Goal: Task Accomplishment & Management: Manage account settings

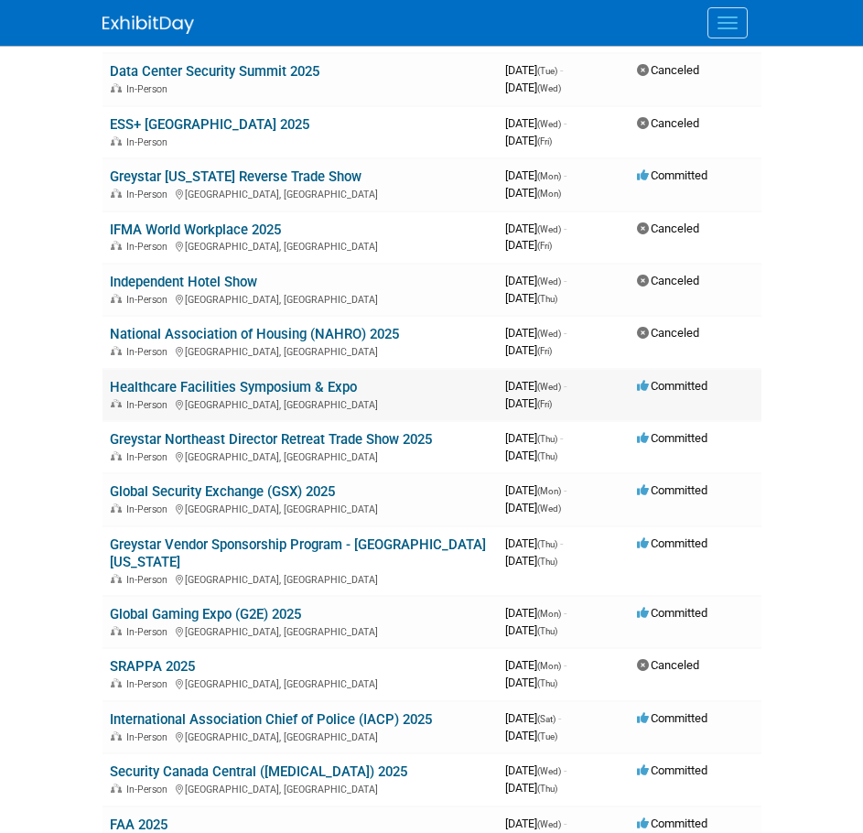
scroll to position [264, 0]
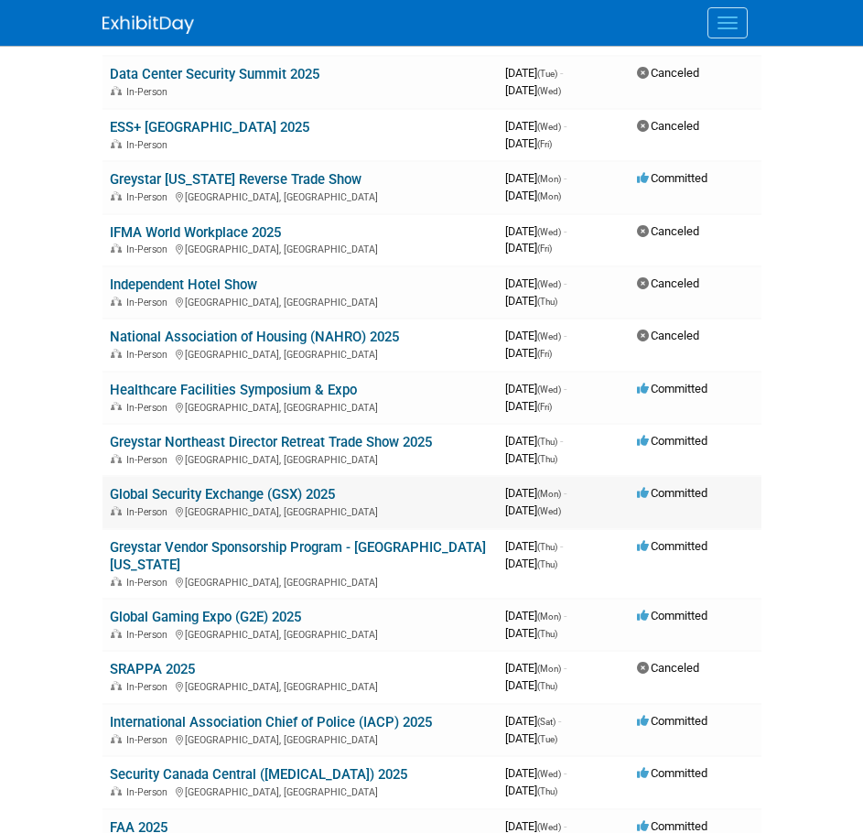
click at [192, 497] on link "Global Security Exchange (GSX) 2025" at bounding box center [222, 494] width 225 height 16
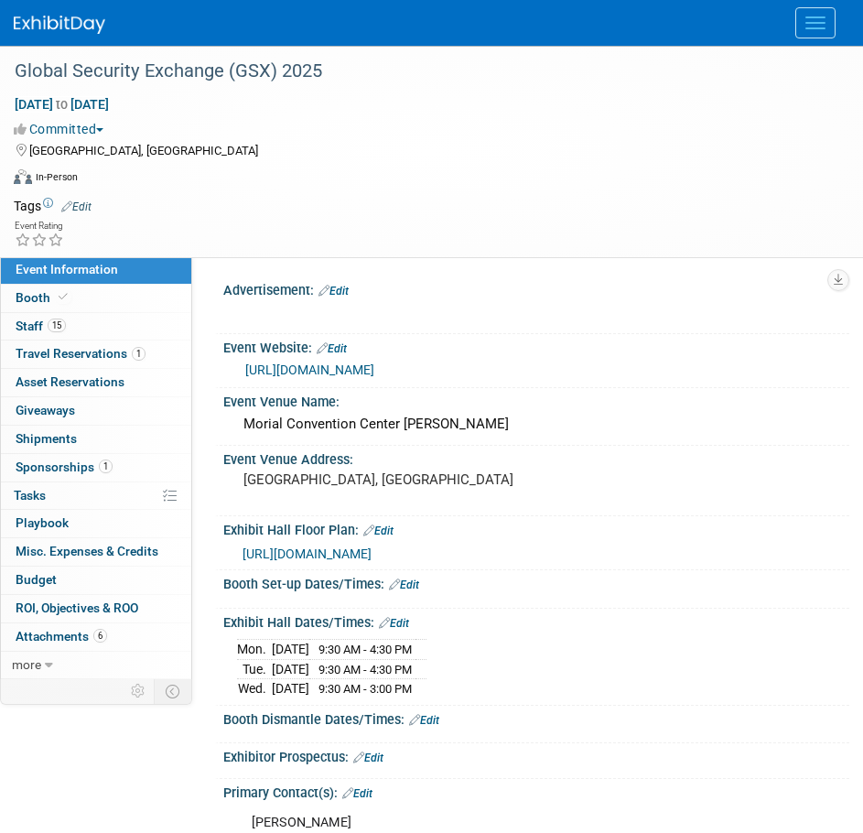
select select "National"
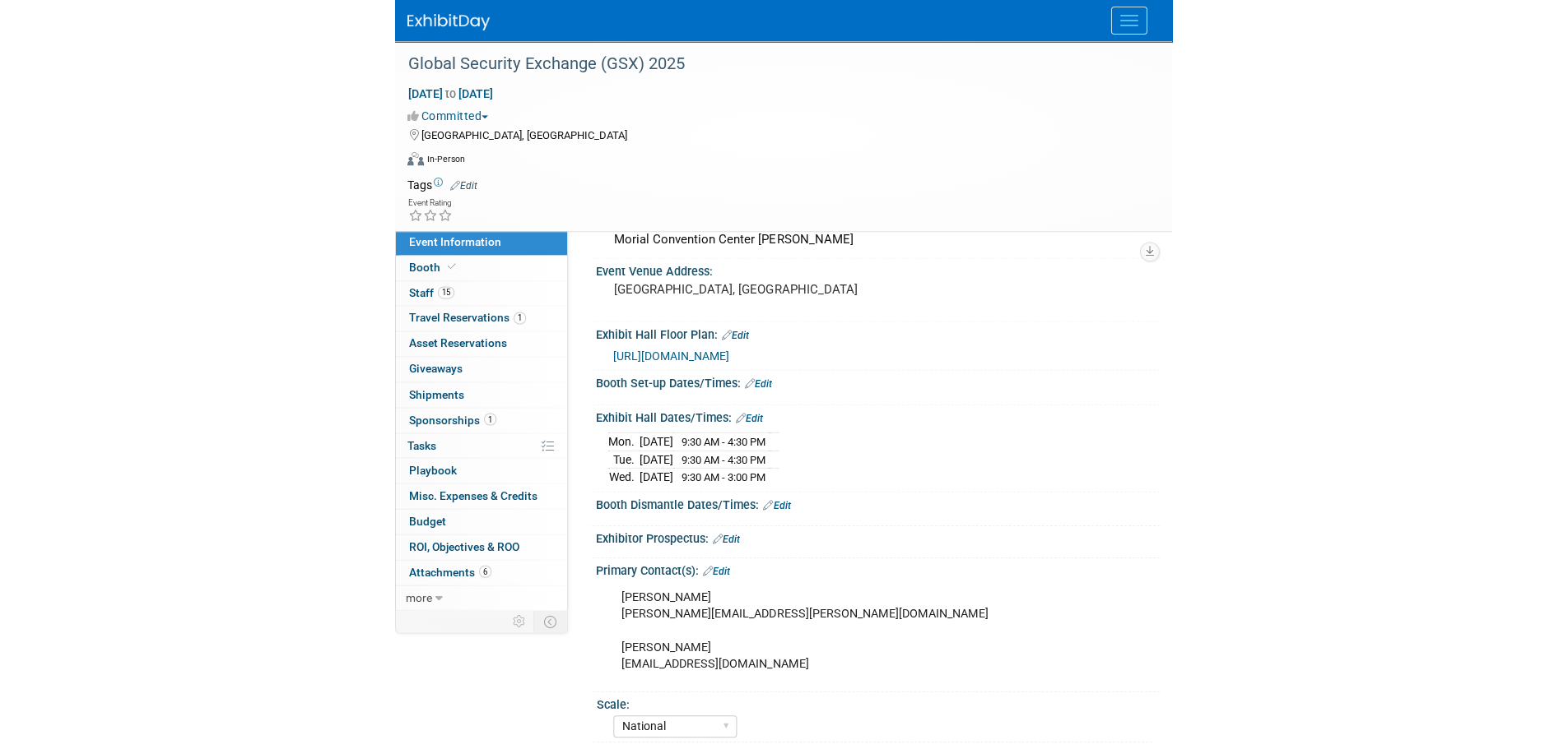
scroll to position [140, 0]
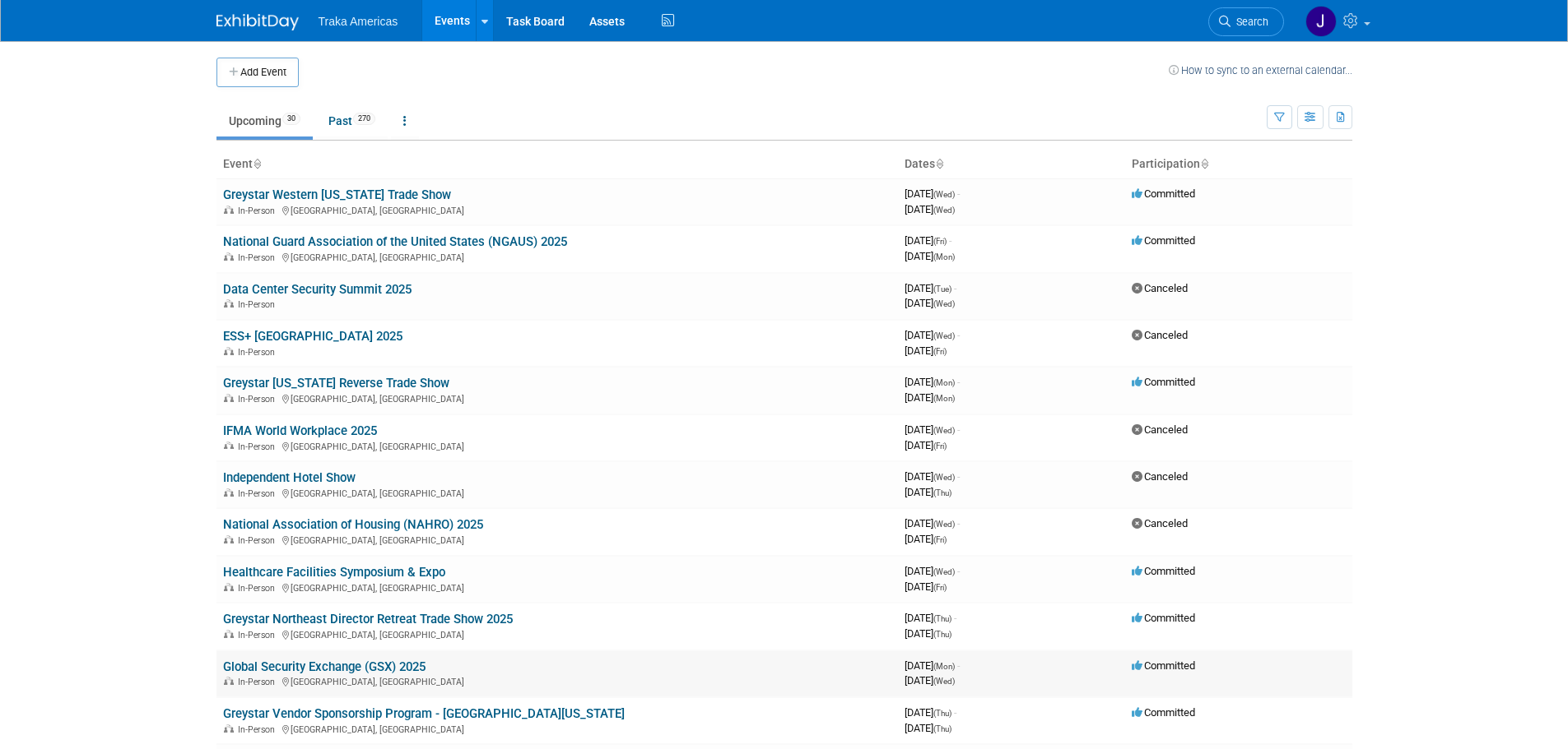
click at [335, 664] on link "Global Security Exchange (GSX) 2025" at bounding box center [324, 667] width 202 height 14
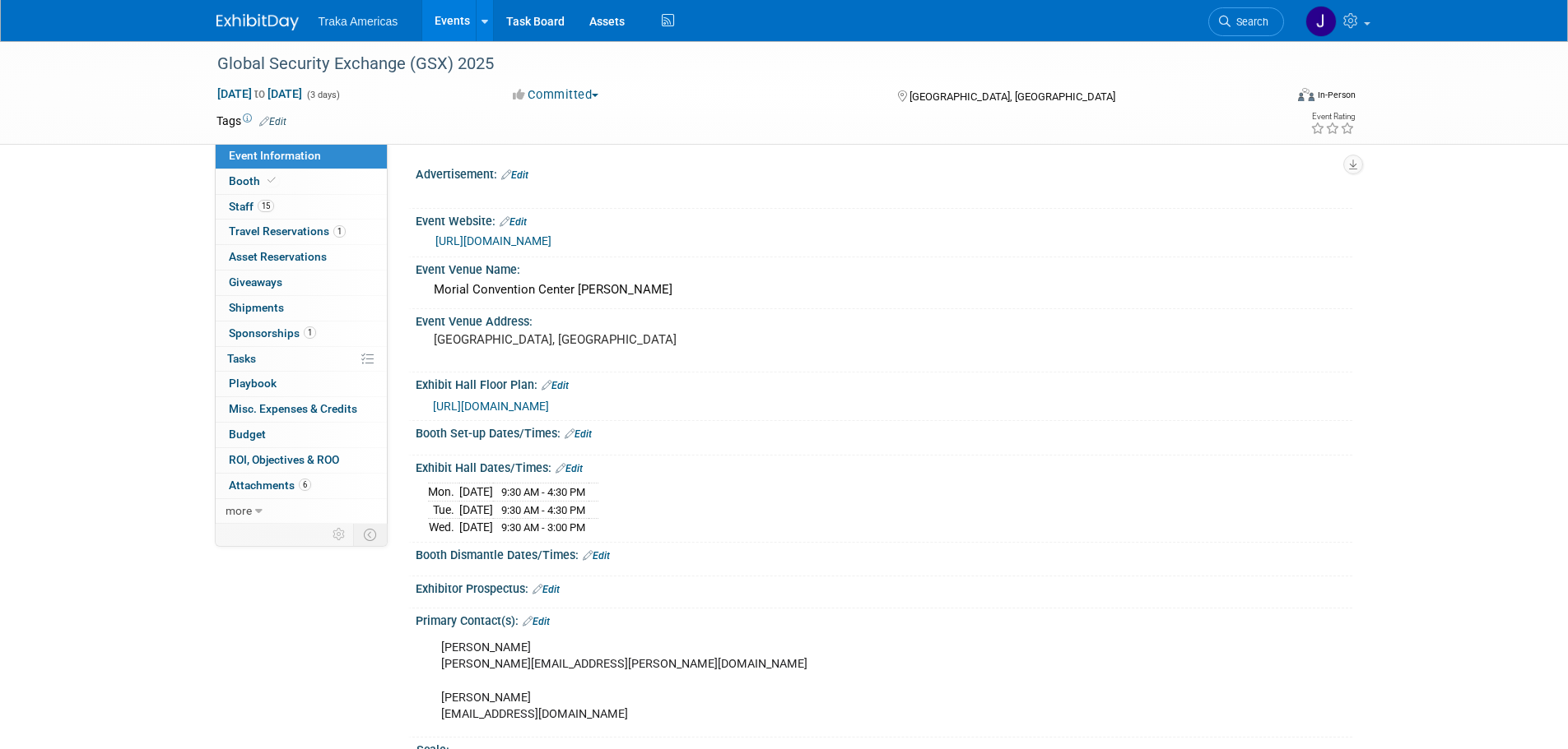
select select "National"
click at [303, 184] on link "Booth" at bounding box center [301, 181] width 171 height 24
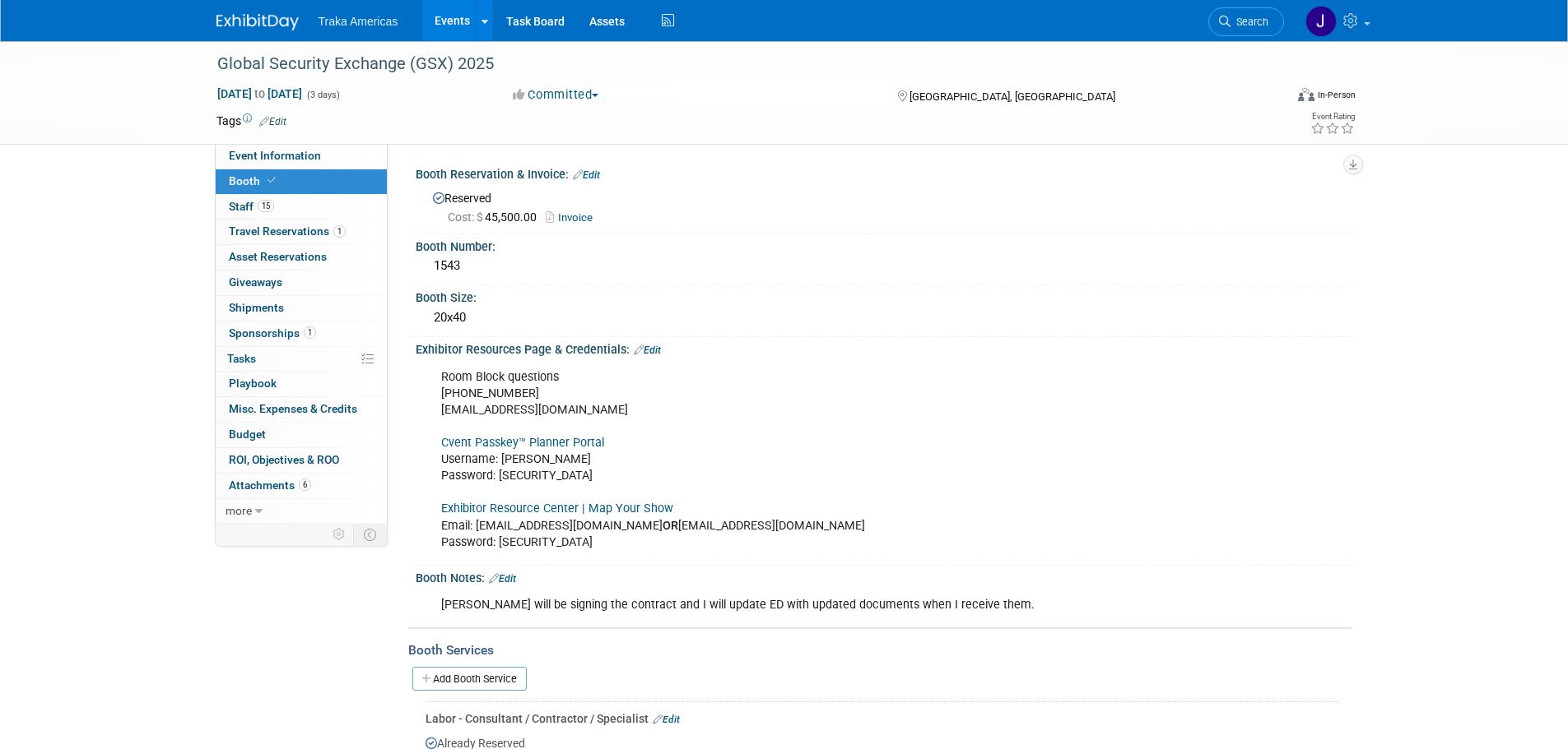
click at [538, 512] on link "Exhibitor Resource Center | Map Your Show" at bounding box center [557, 509] width 232 height 14
drag, startPoint x: 556, startPoint y: 540, endPoint x: 499, endPoint y: 544, distance: 57.1
click at [499, 544] on div "Room Block questions 972-349-7452 asis@mcievents.com Cvent Passkey™ Planner Por…" at bounding box center [801, 460] width 741 height 198
copy div "GSX2025!"
click at [291, 205] on link "15 Staff 15" at bounding box center [301, 207] width 171 height 24
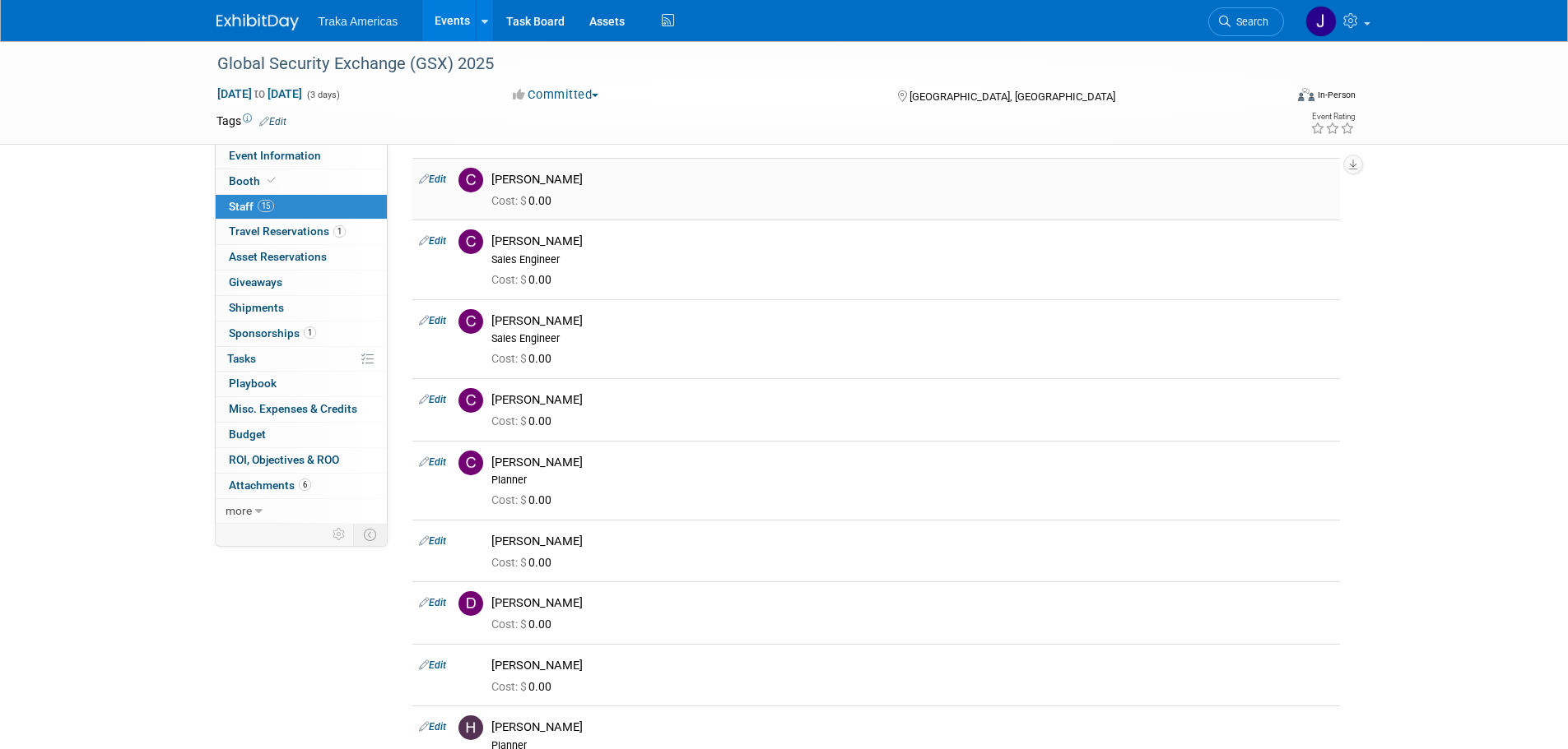
scroll to position [165, 0]
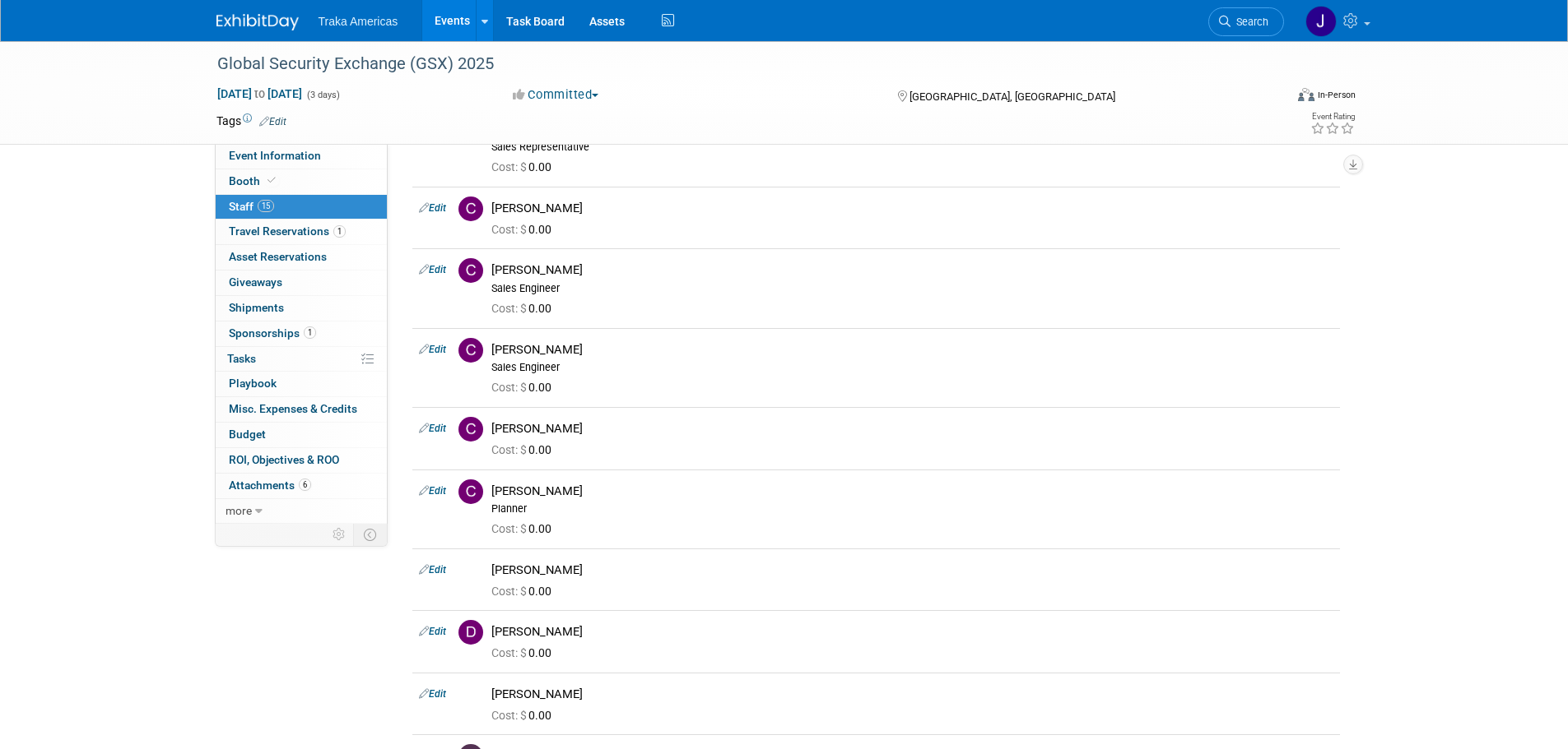
click at [446, 493] on link "Edit" at bounding box center [433, 491] width 27 height 12
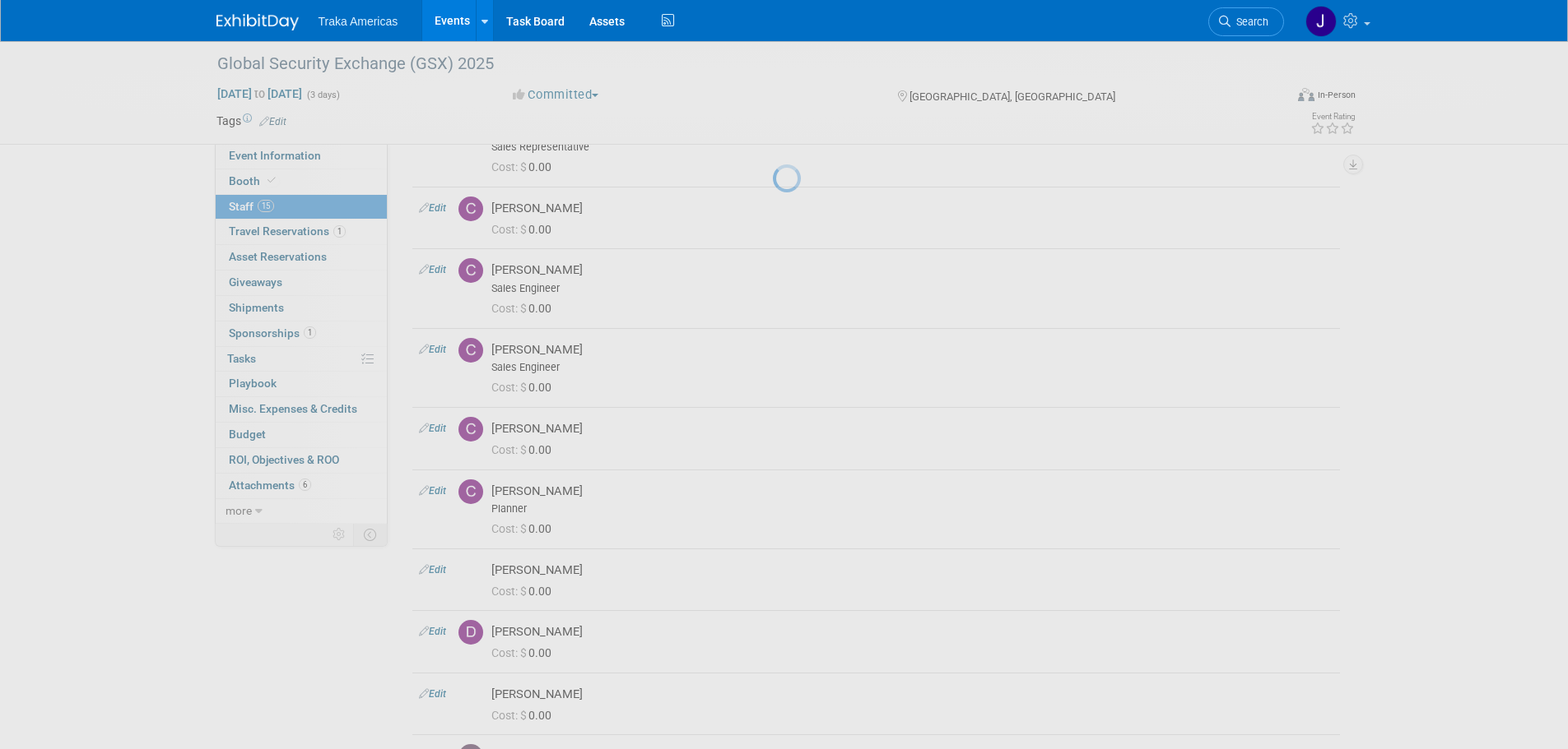
select select "f8f58dd2-ba7b-4194-8eef-d97d6403383d"
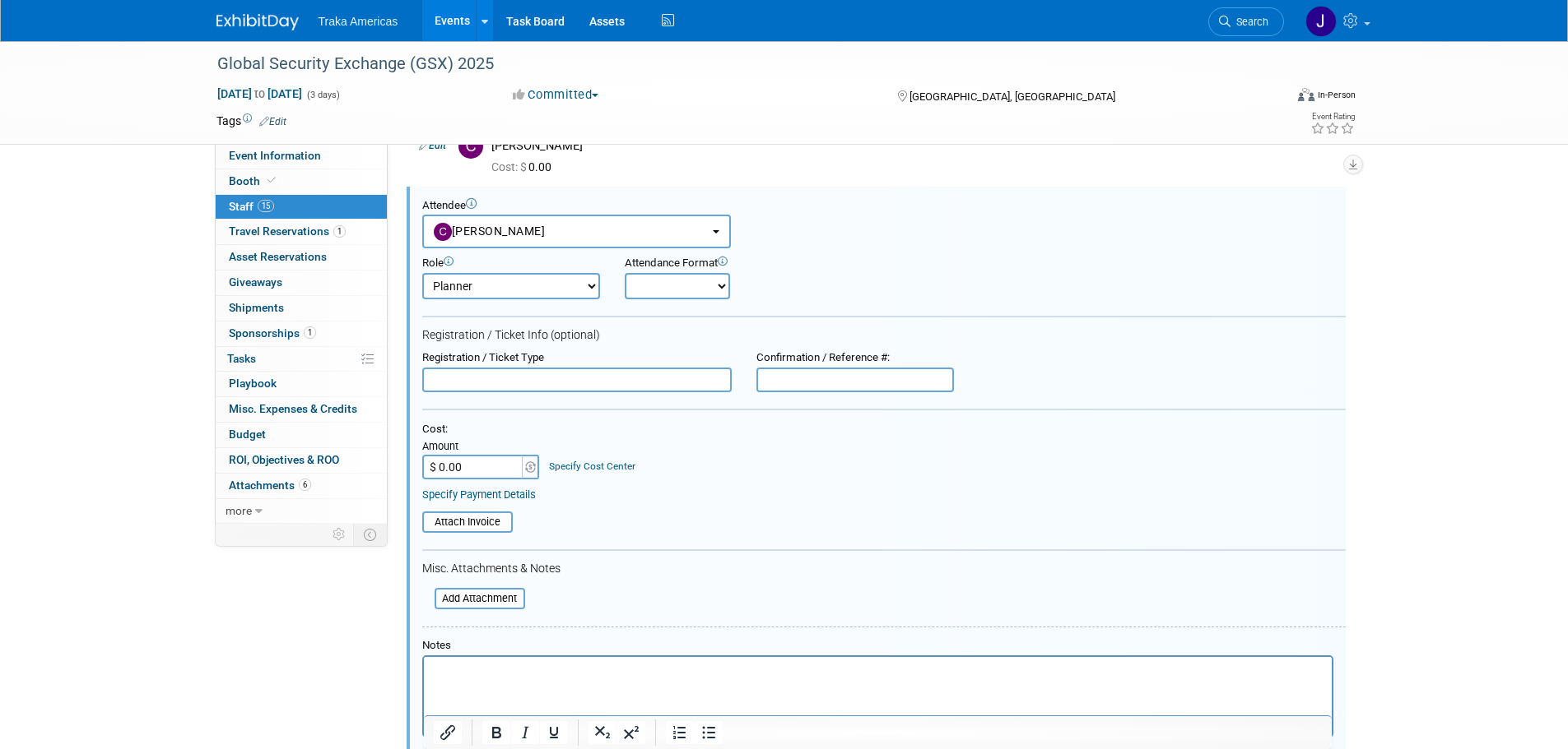
scroll to position [694, 0]
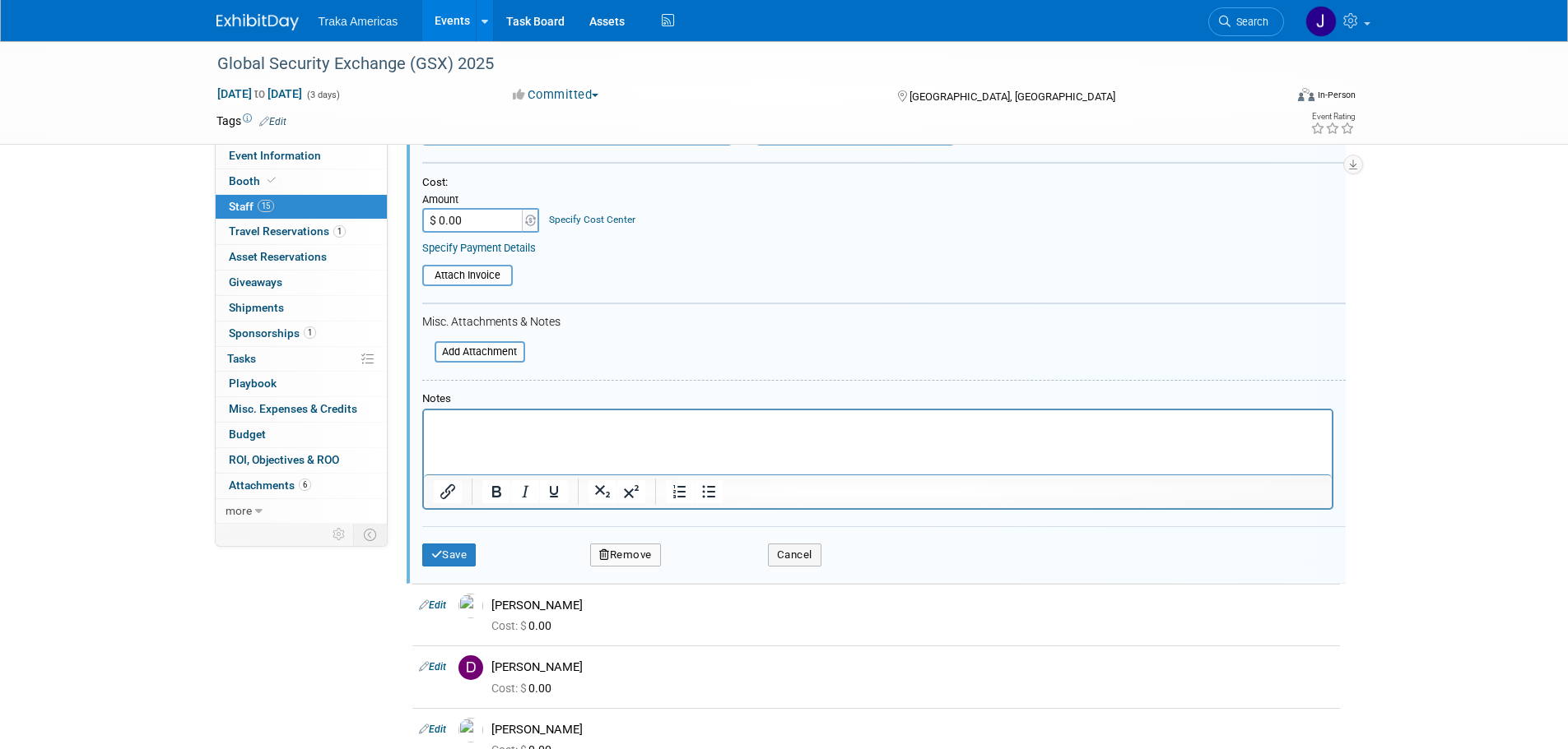
click at [622, 555] on button "Remove" at bounding box center [625, 556] width 71 height 23
click at [722, 570] on link "Yes" at bounding box center [715, 568] width 48 height 26
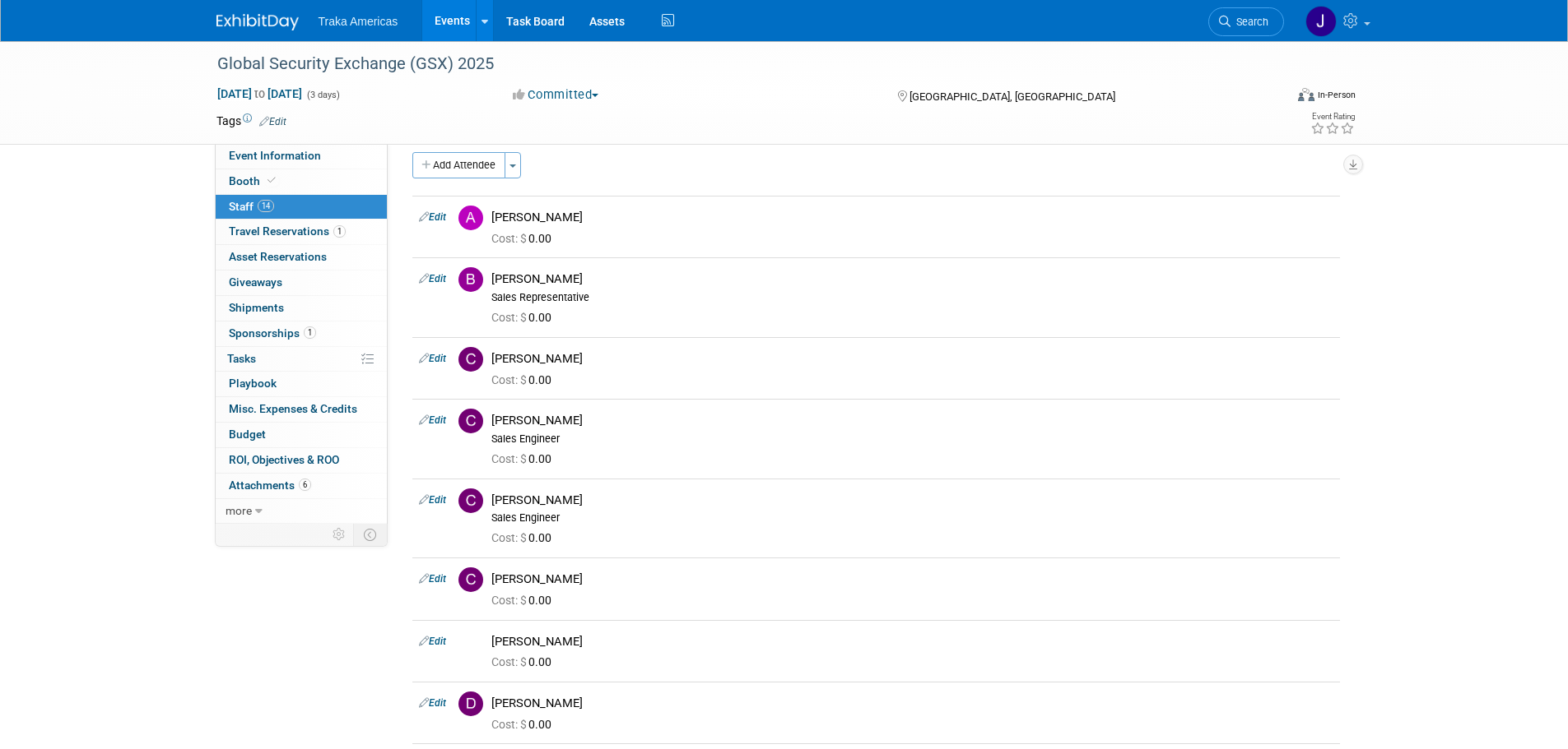
scroll to position [0, 0]
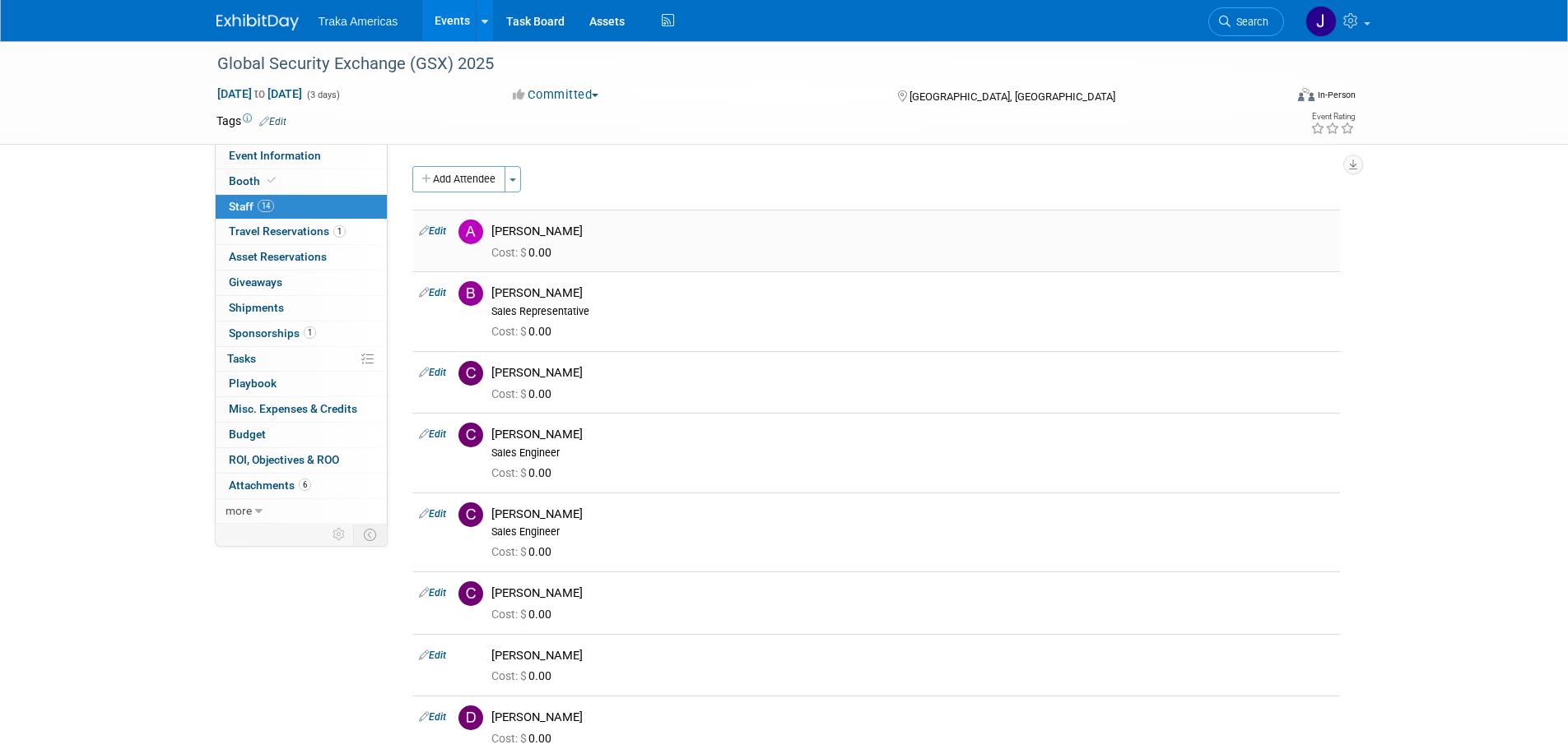
click at [440, 227] on link "Edit" at bounding box center [433, 231] width 27 height 12
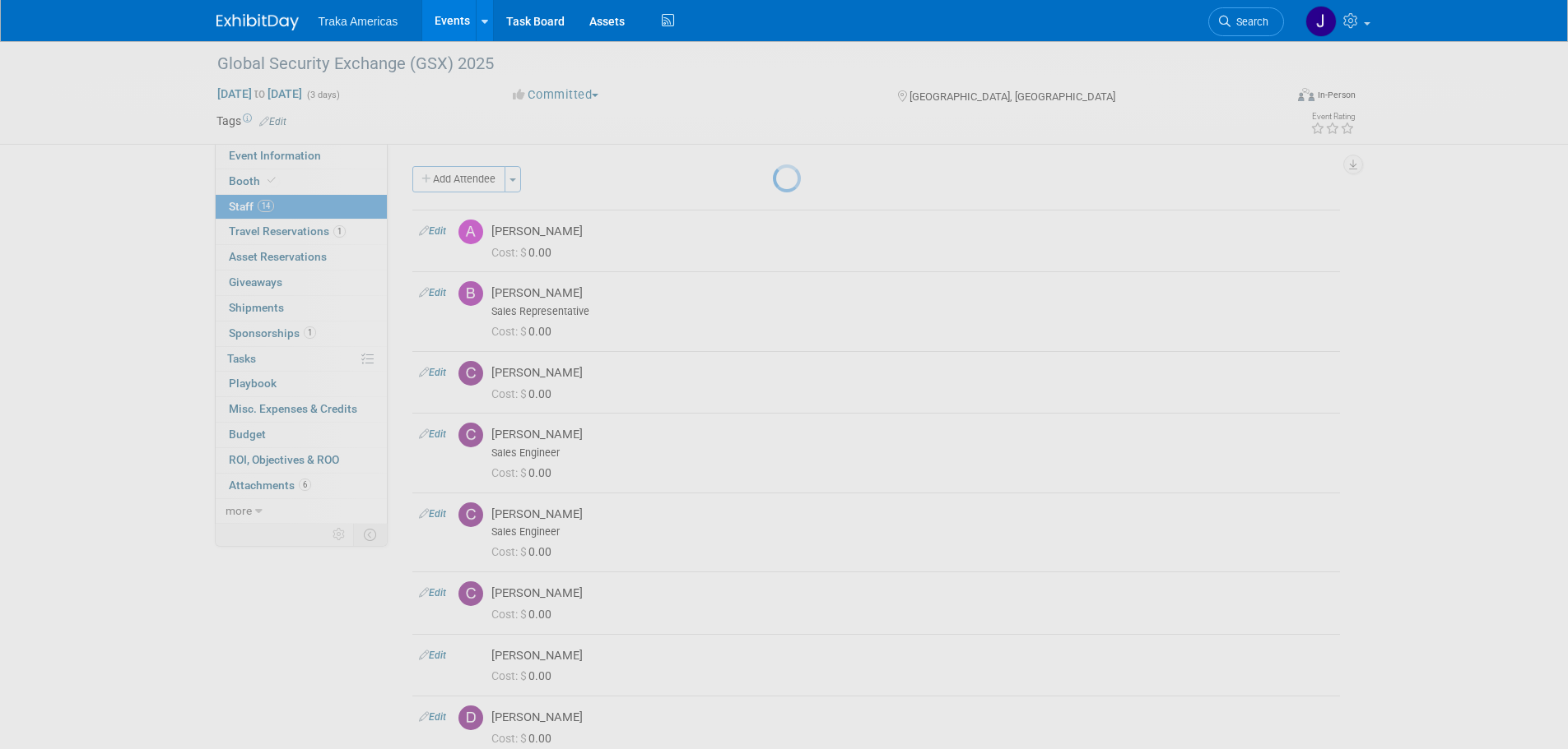
select select "ee09a9b4-9ba5-4a8e-b18e-d5097b349814"
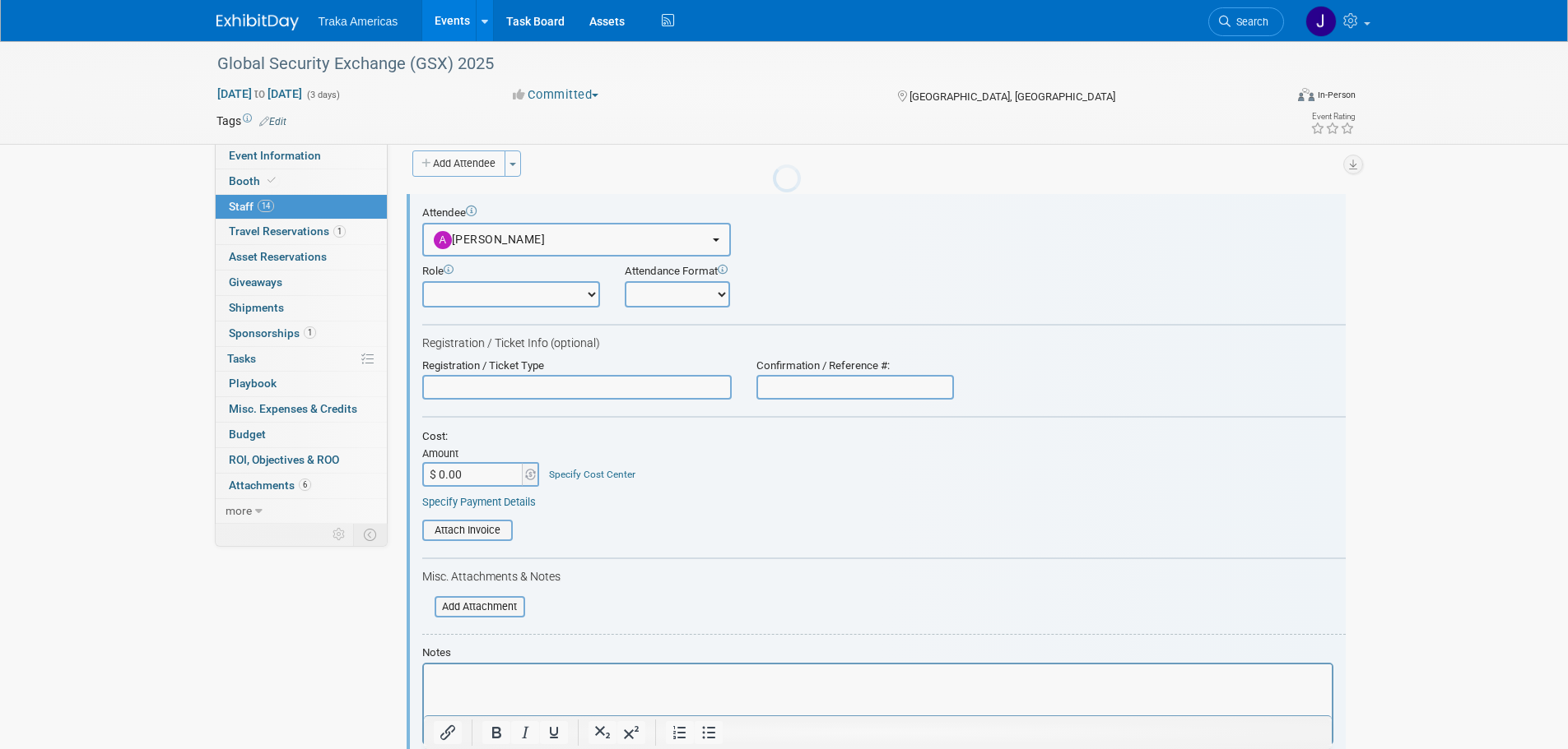
scroll to position [23, 0]
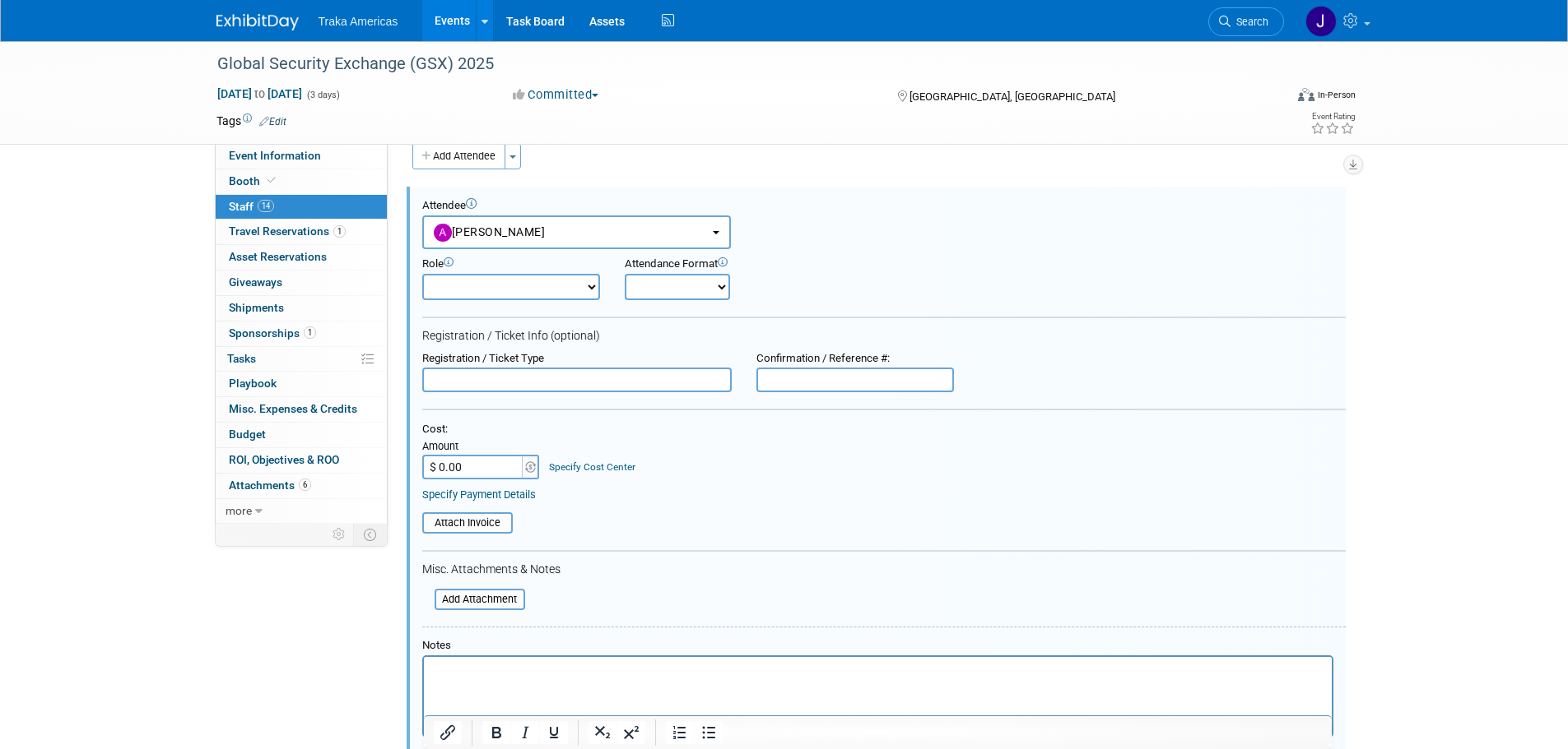
click at [853, 379] on input "text" at bounding box center [856, 379] width 198 height 24
paste input "VXN2Y2DY43V"
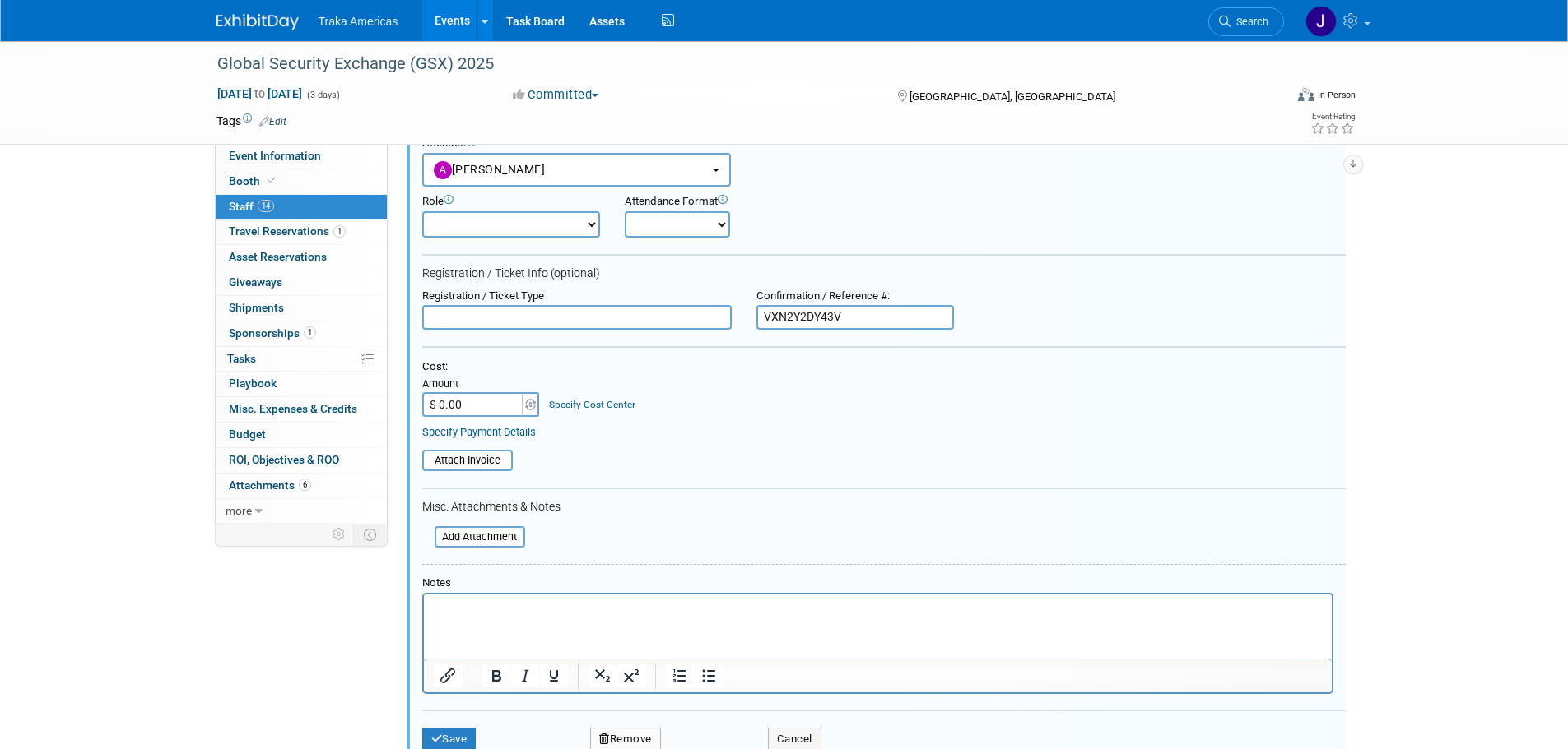
scroll to position [270, 0]
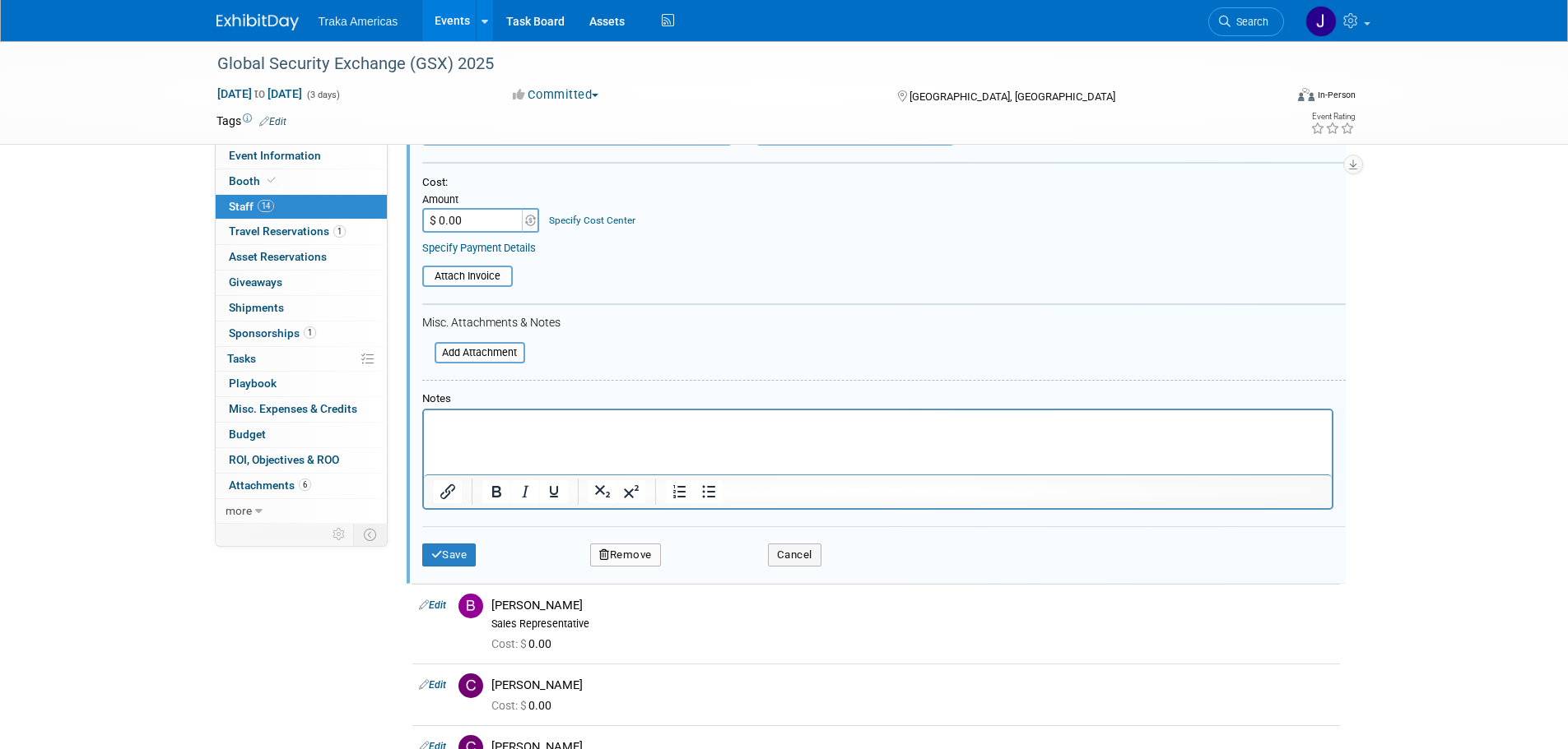
type input "VXN2Y2DY43V"
click at [632, 433] on html at bounding box center [876, 423] width 908 height 23
click at [453, 545] on button "Save" at bounding box center [449, 556] width 54 height 23
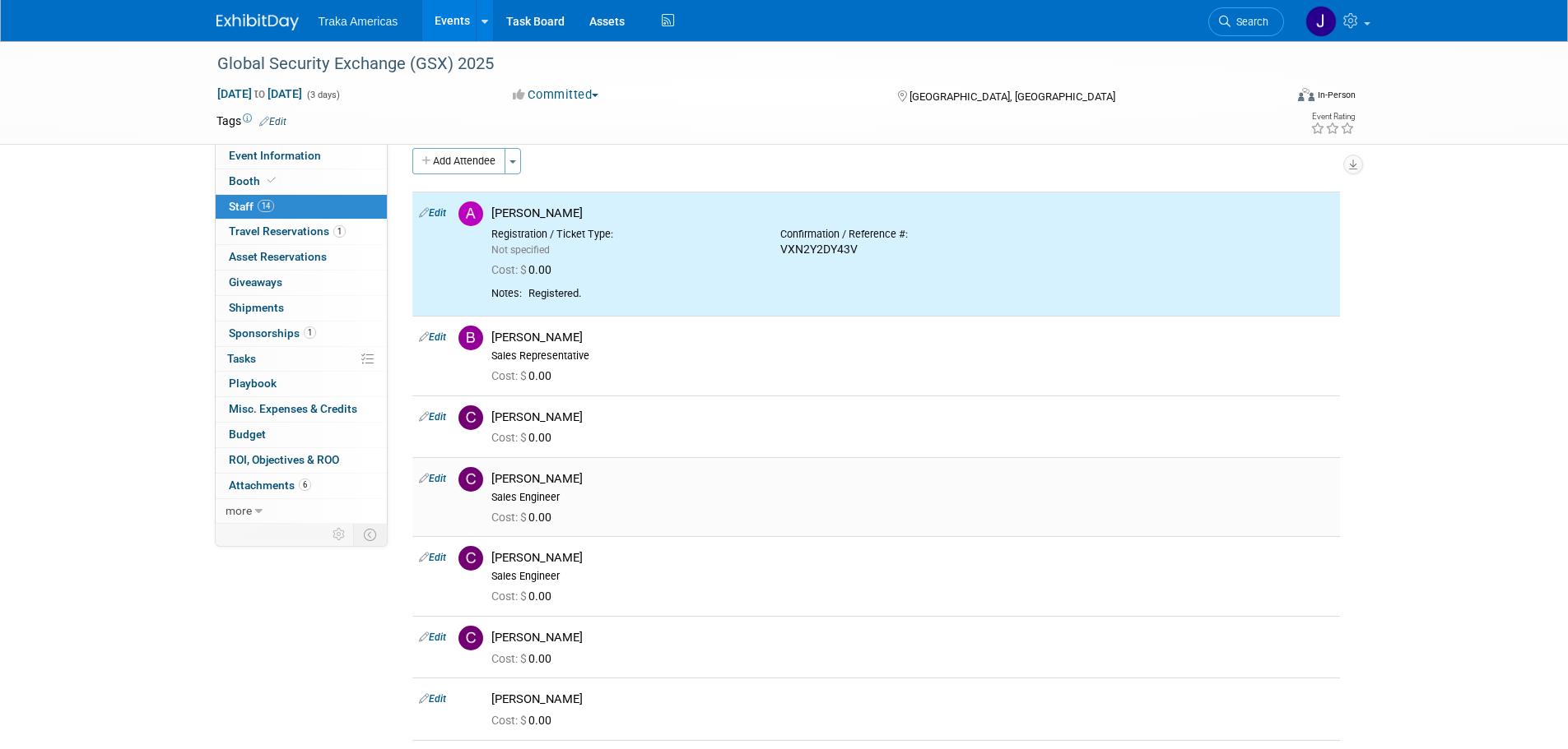
scroll to position [0, 0]
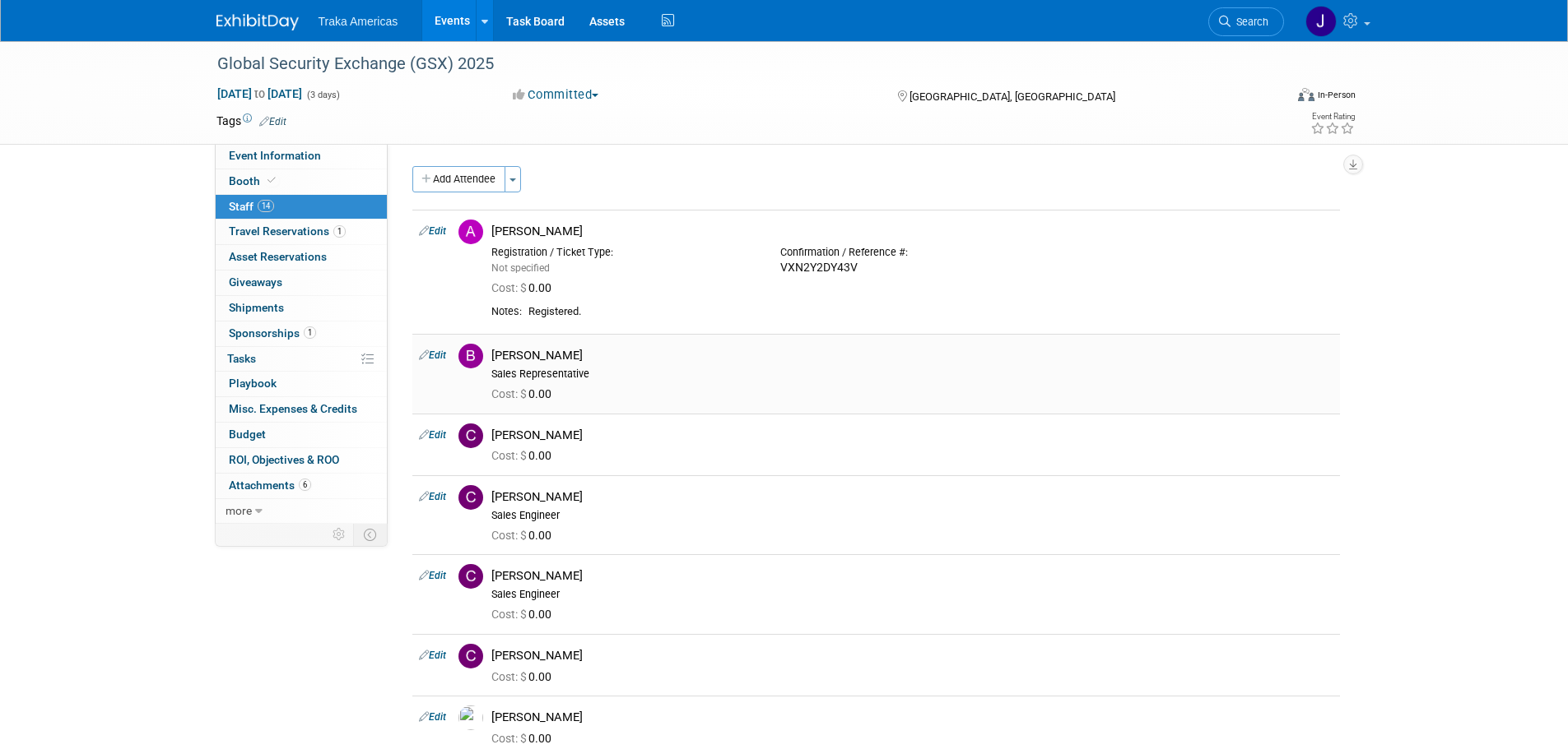
click at [439, 352] on link "Edit" at bounding box center [433, 355] width 27 height 12
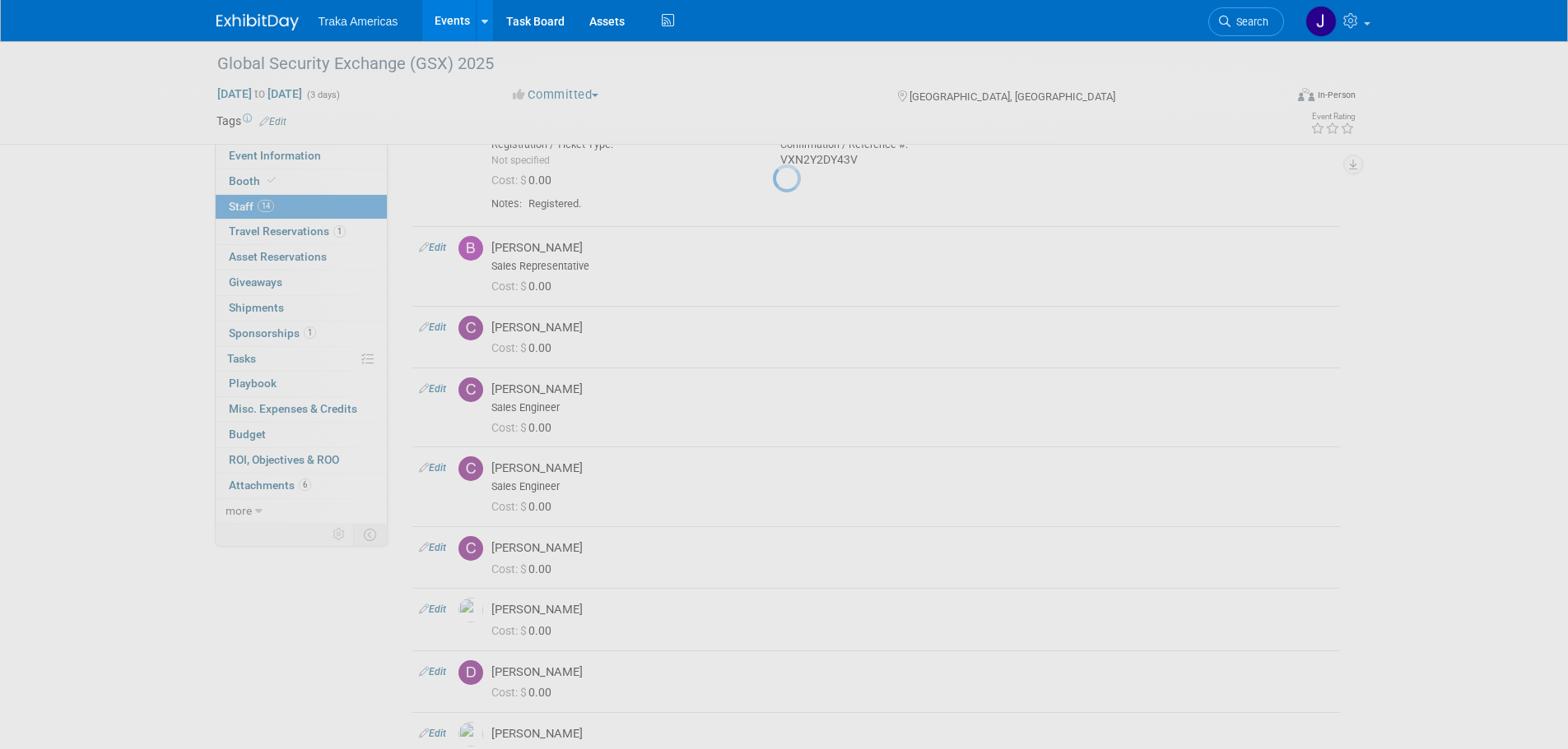
select select "1e3ef827-4cc5-46a8-a70c-1ed0a216d788"
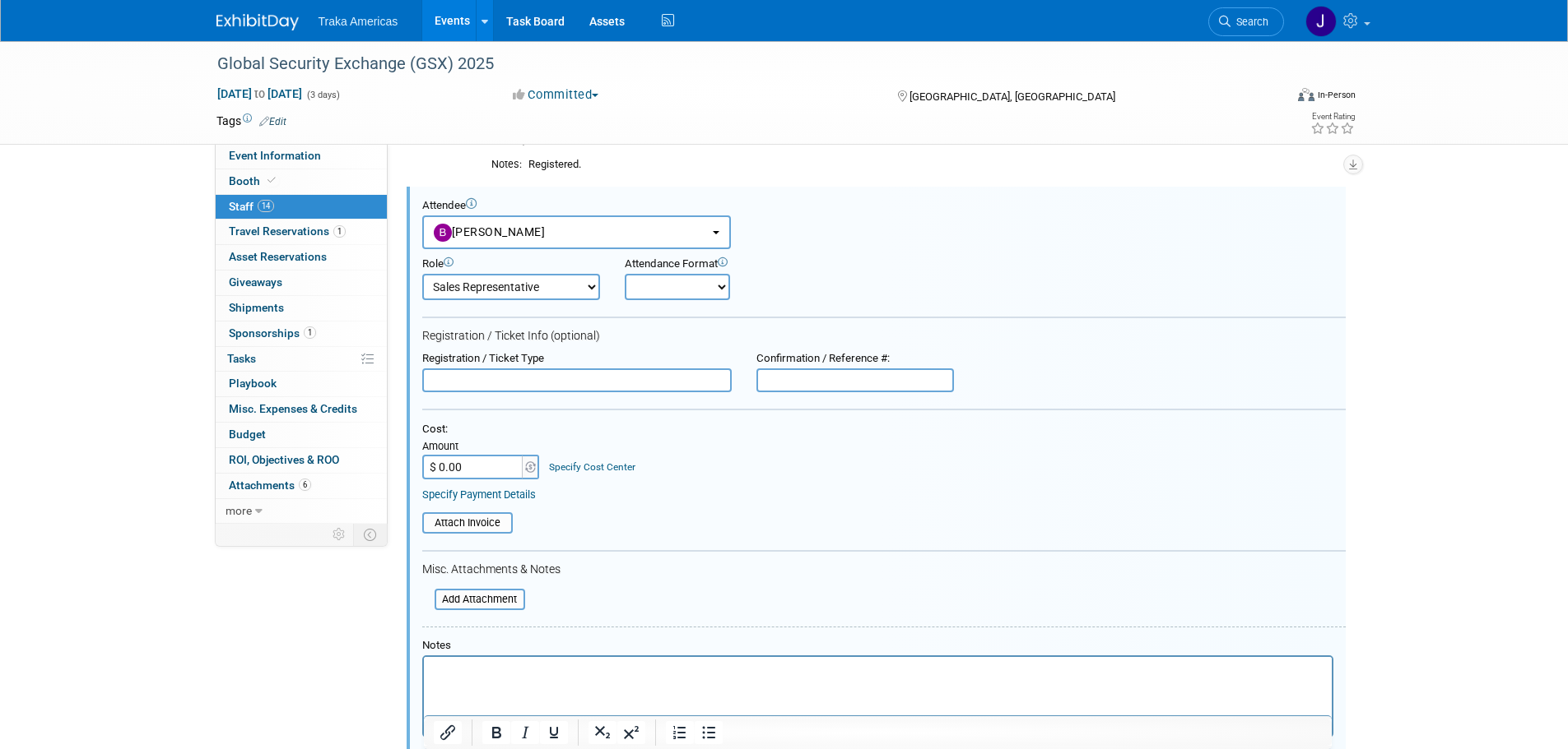
click at [775, 380] on input "text" at bounding box center [856, 380] width 198 height 24
click at [769, 380] on input "text" at bounding box center [856, 380] width 198 height 24
click at [898, 387] on input "text" at bounding box center [856, 380] width 198 height 24
paste input "T7NLS9XBNKL"
type input "T7NLS9XBNKL"
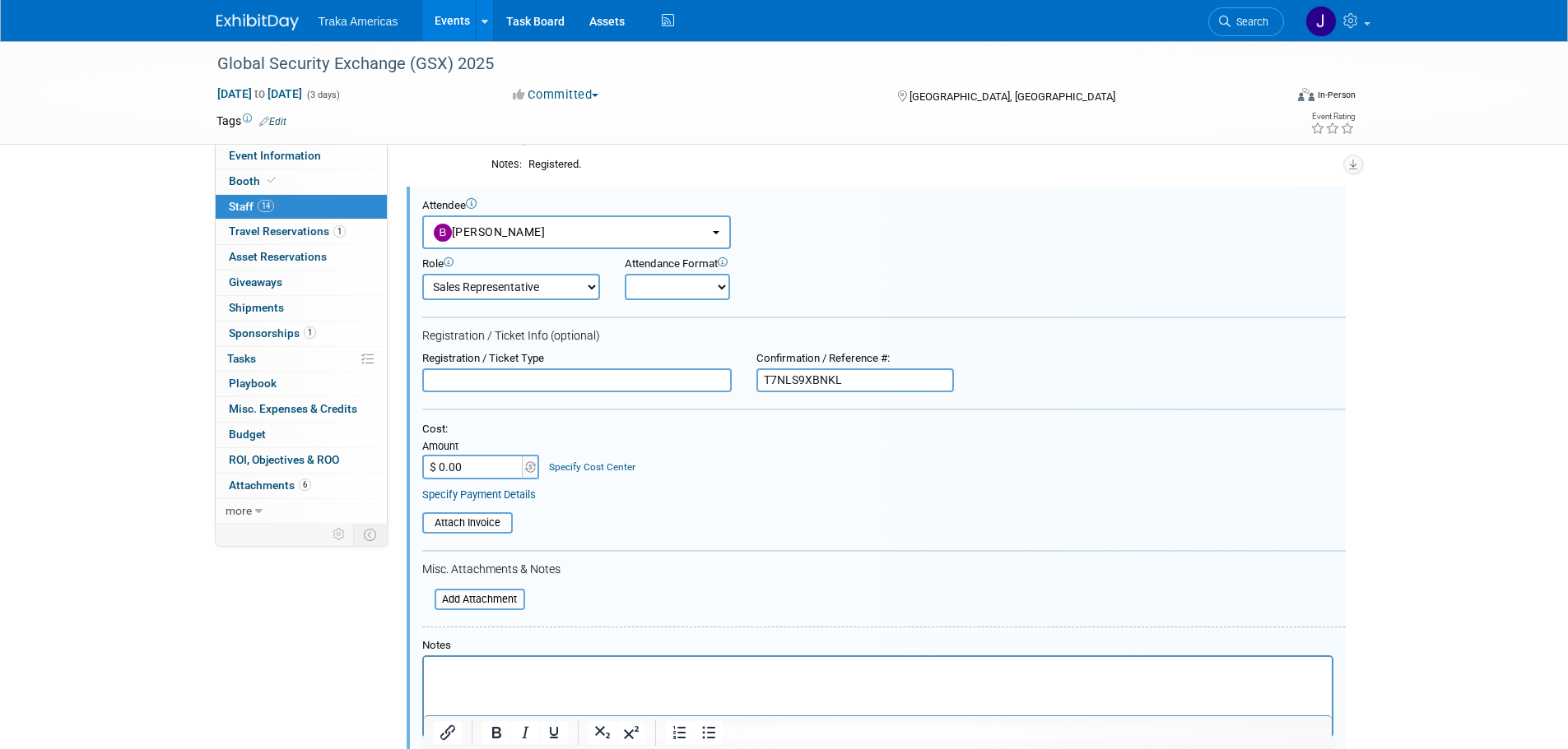
click at [702, 681] on html at bounding box center [876, 669] width 908 height 23
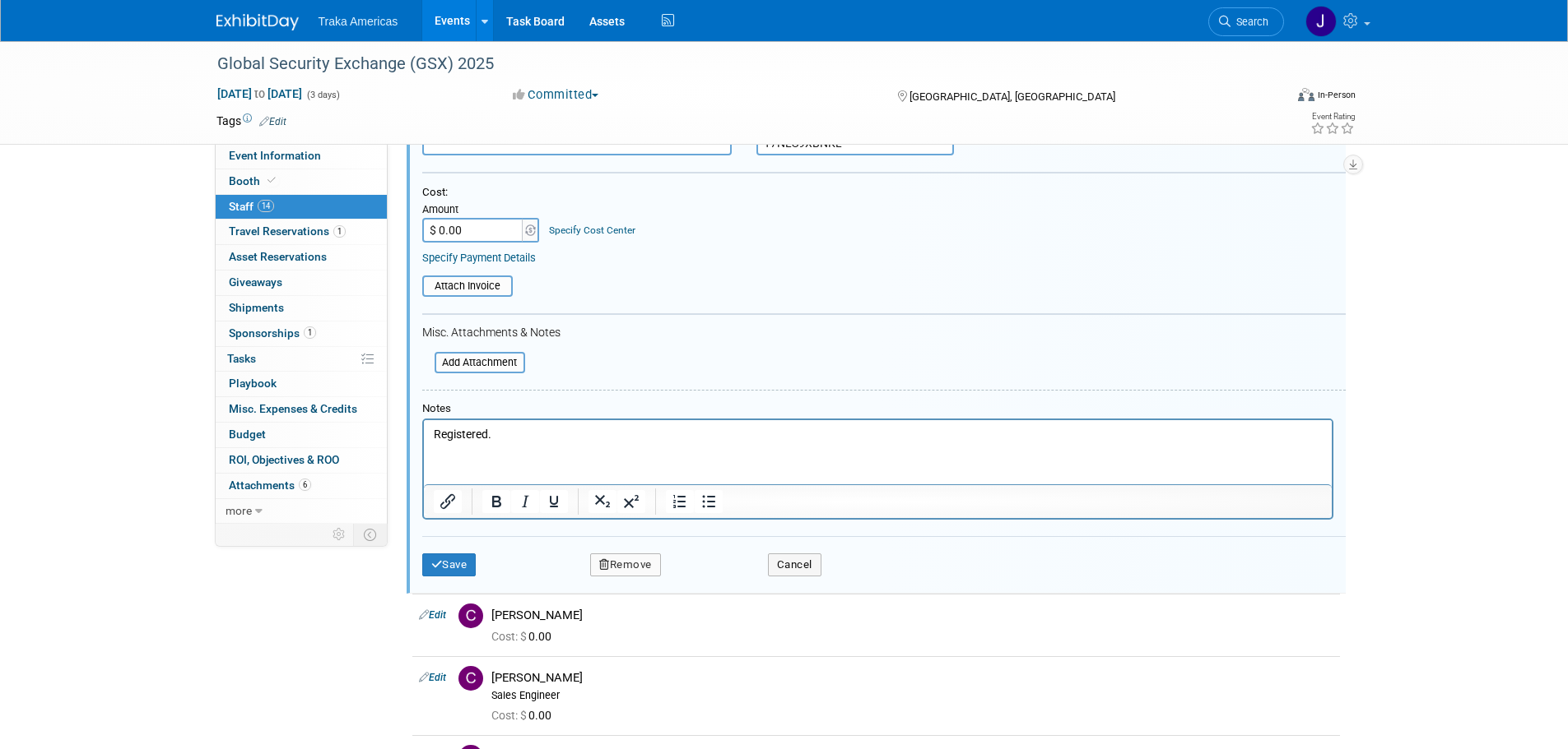
scroll to position [394, 0]
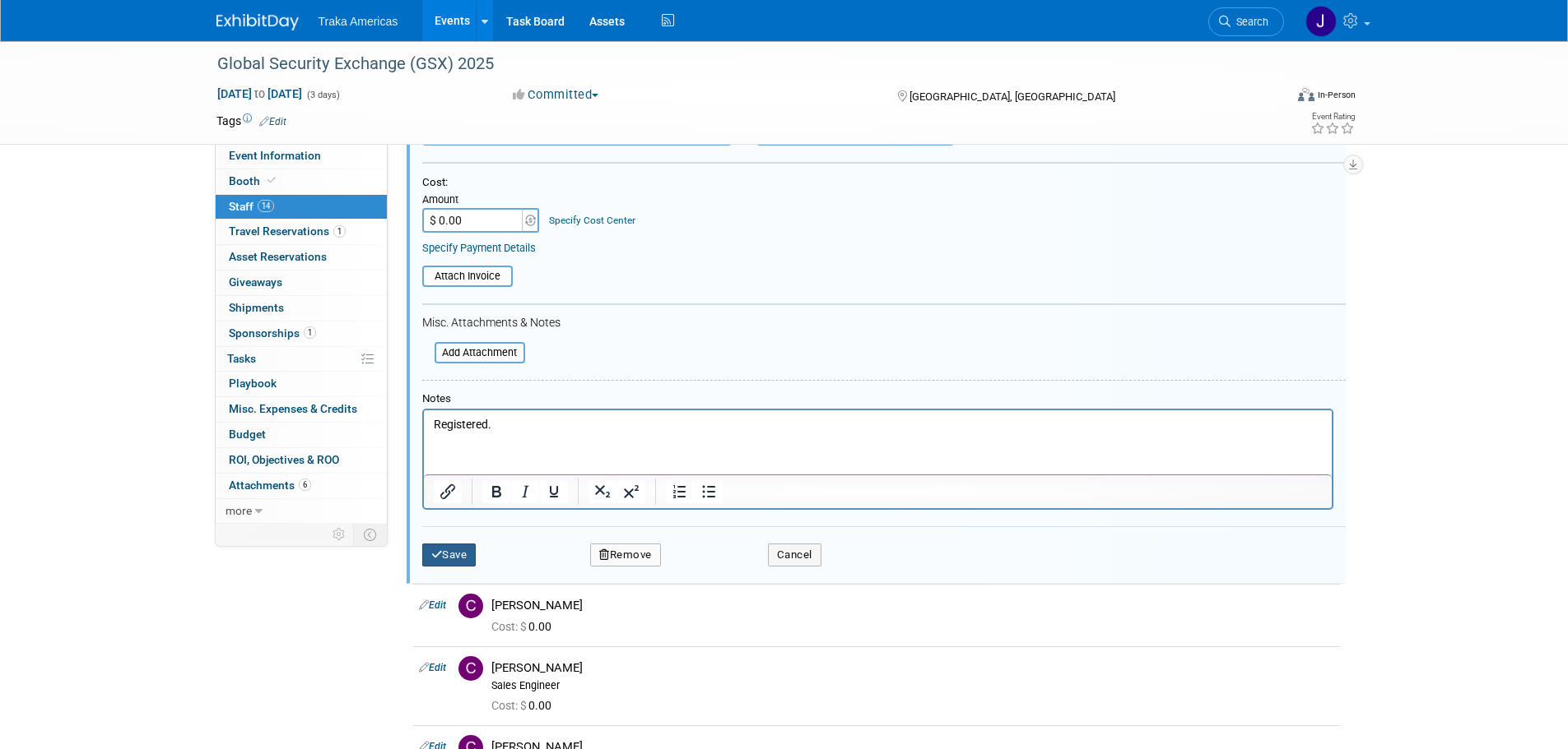
click at [450, 557] on button "Save" at bounding box center [449, 556] width 54 height 23
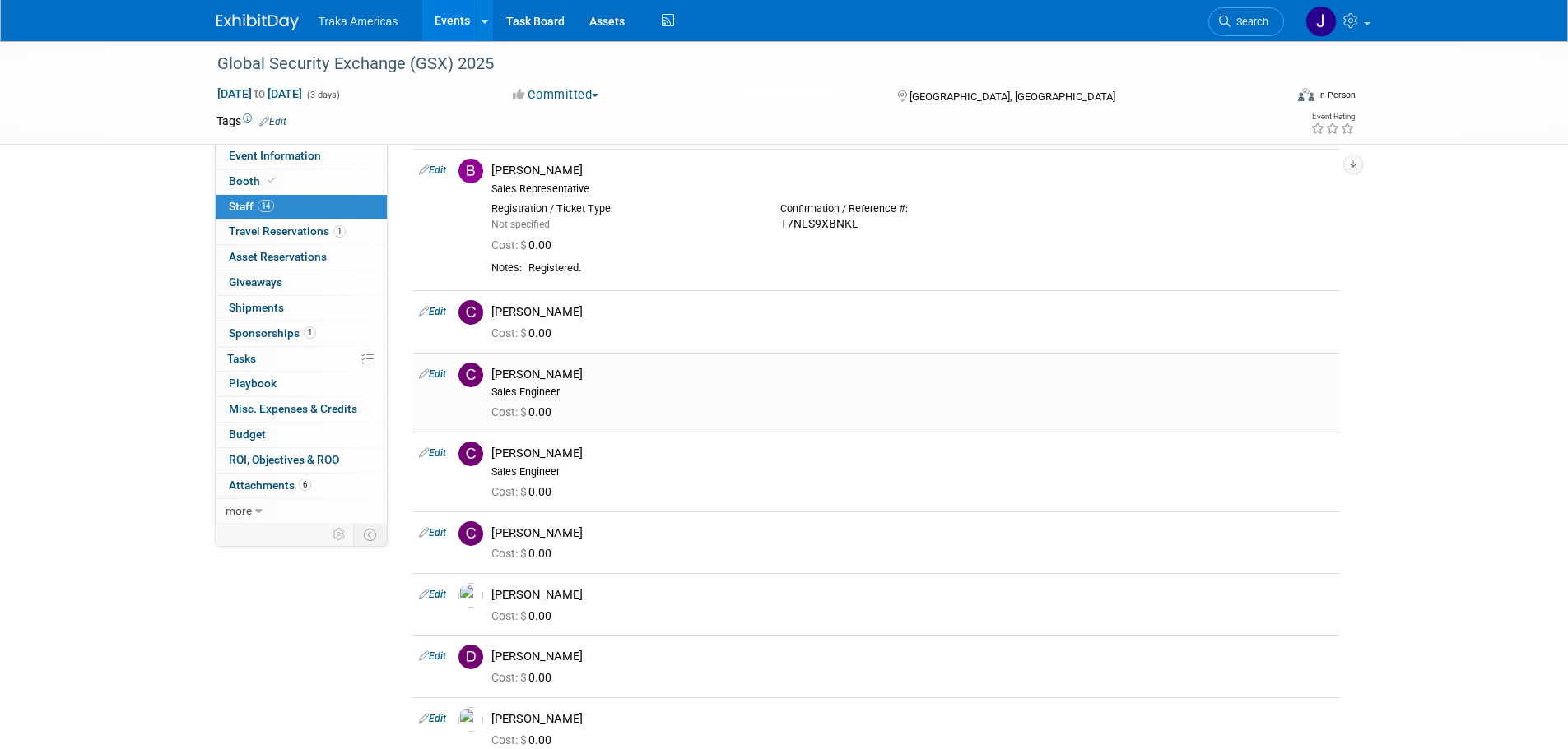
scroll to position [147, 0]
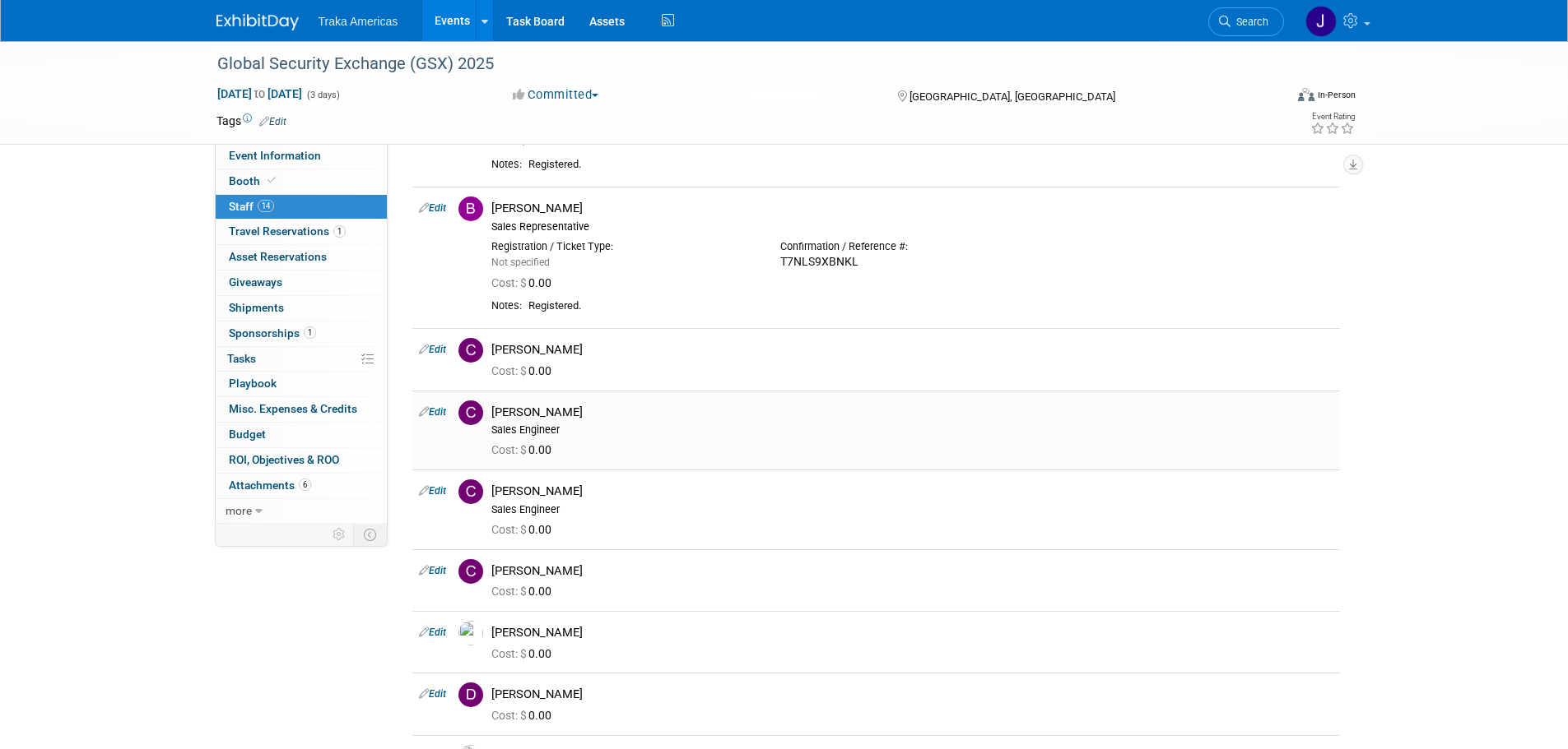
click at [433, 414] on link "Edit" at bounding box center [433, 412] width 27 height 12
select select "207e1bbb-ba0c-48fd-85f4-a4f091fa7c24"
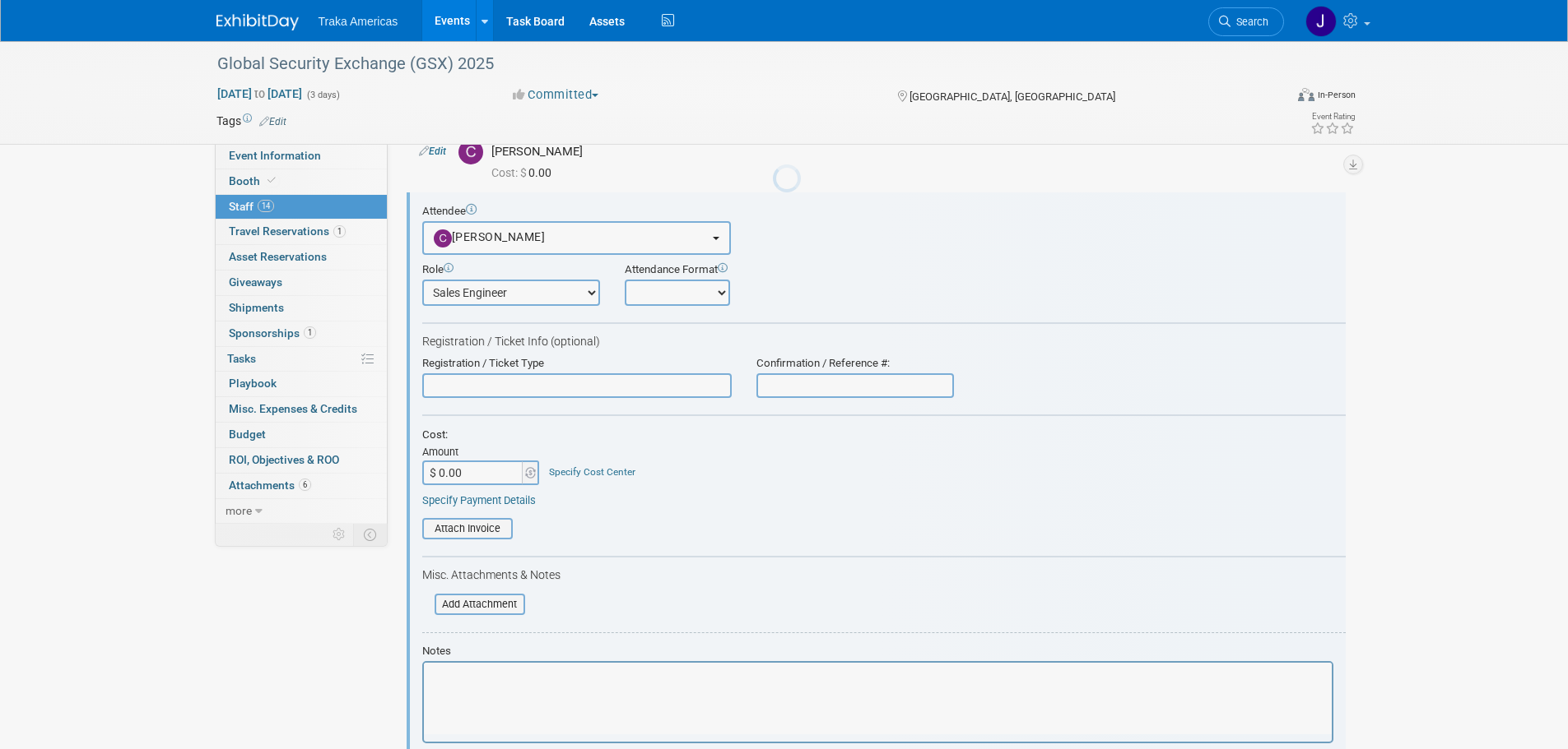
scroll to position [352, 0]
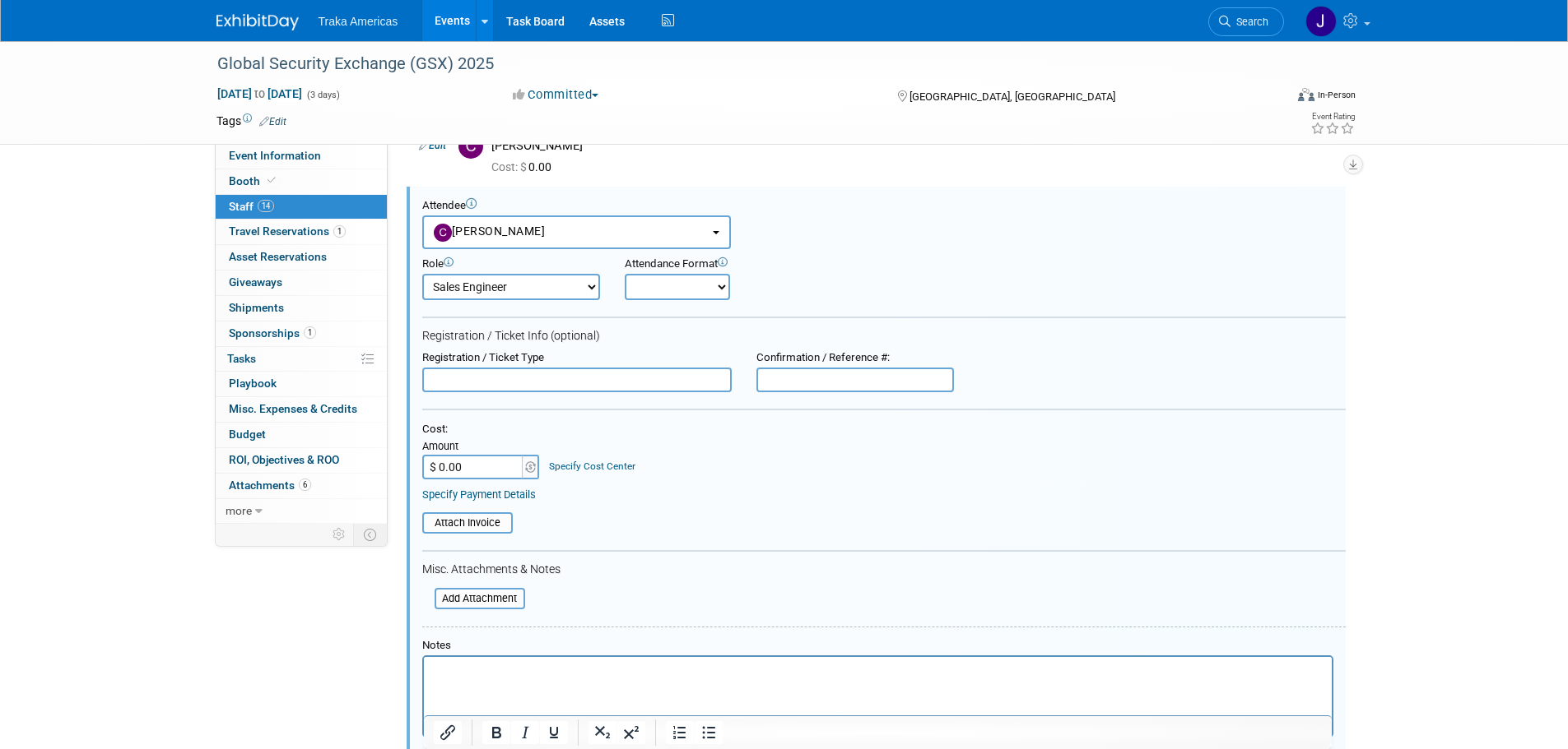
click at [850, 375] on input "text" at bounding box center [856, 379] width 198 height 24
paste input "P6N7NW74PTB"
type input "P6N7NW74PTB"
click at [674, 680] on html at bounding box center [876, 668] width 908 height 23
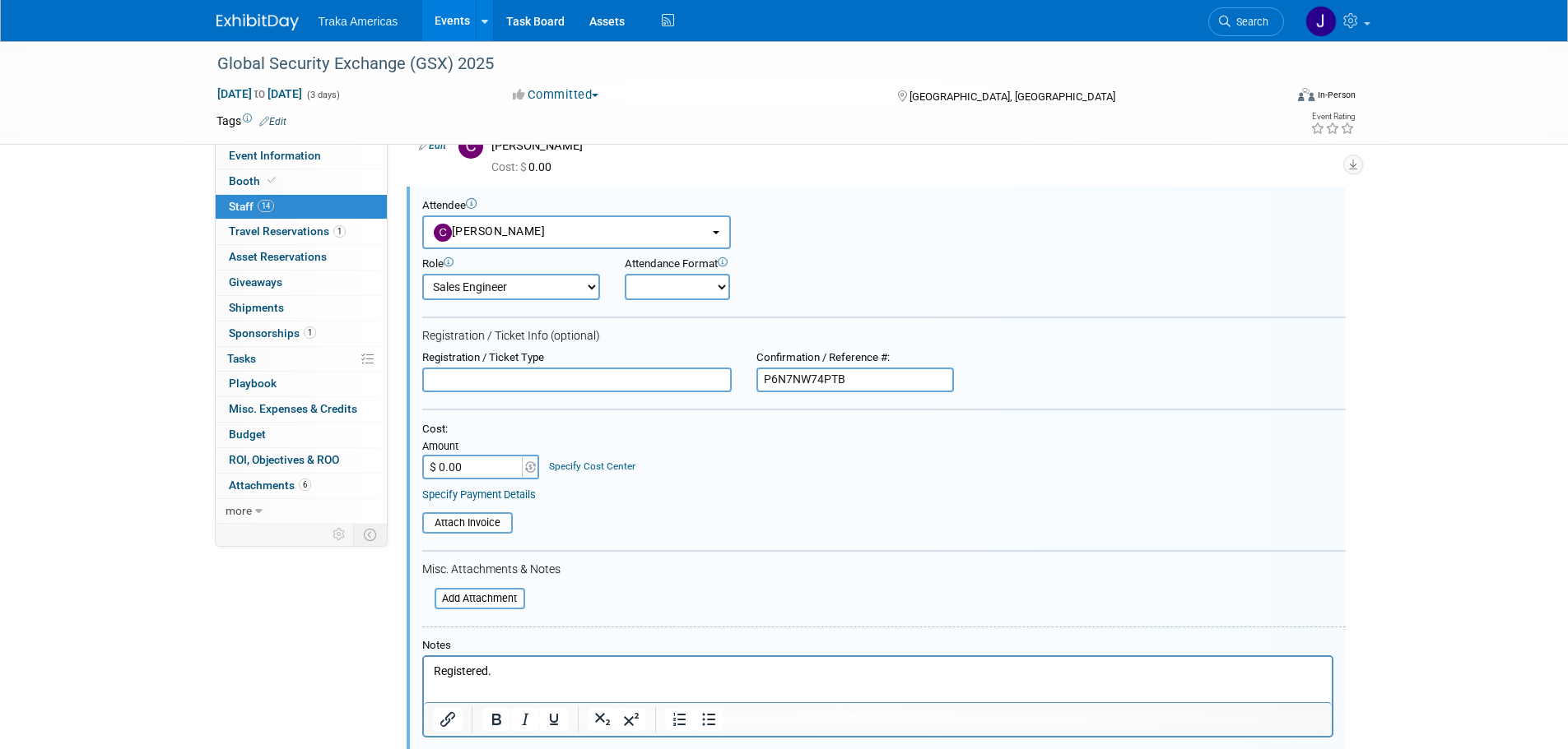
scroll to position [762, 0]
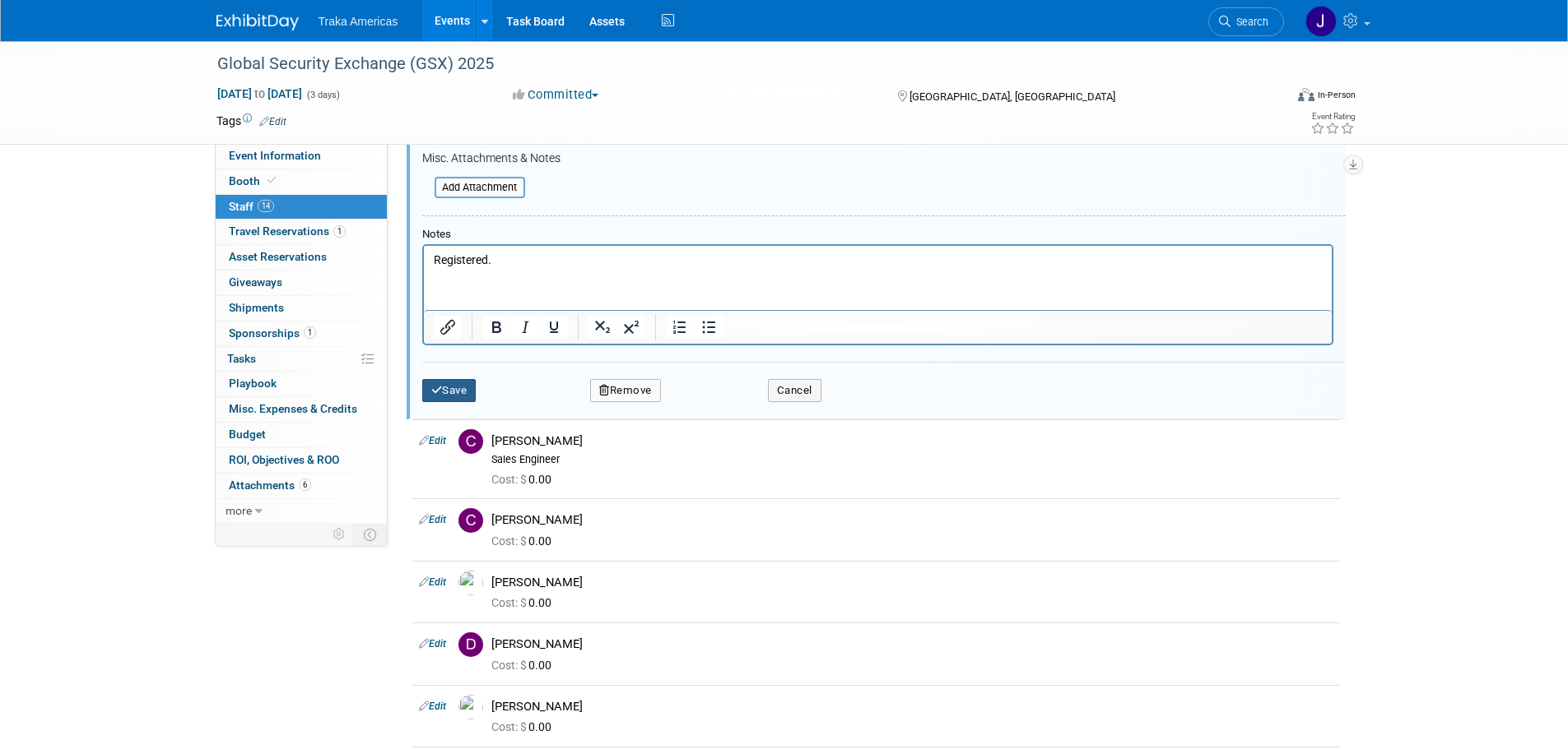
click at [448, 388] on button "Save" at bounding box center [449, 391] width 54 height 23
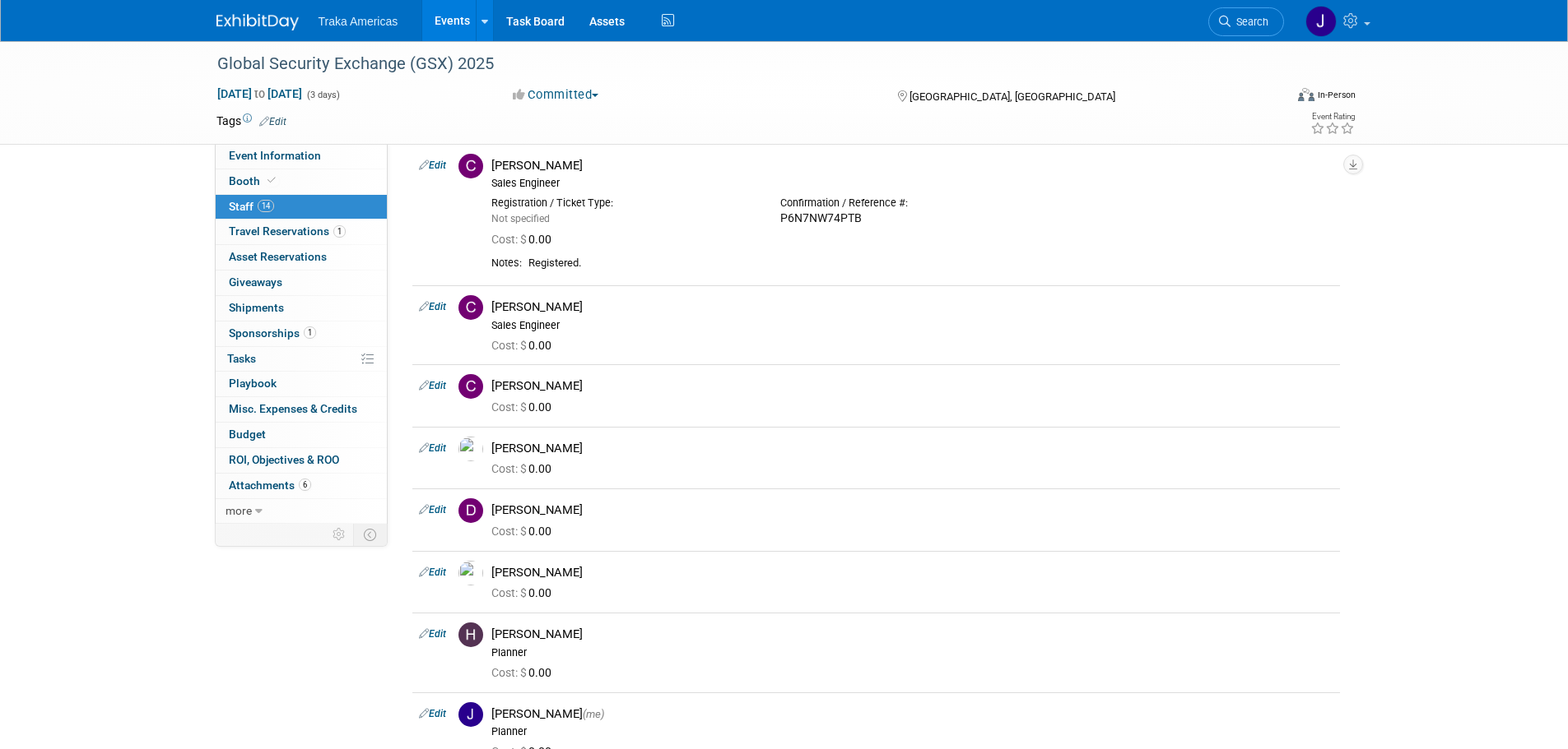
scroll to position [433, 0]
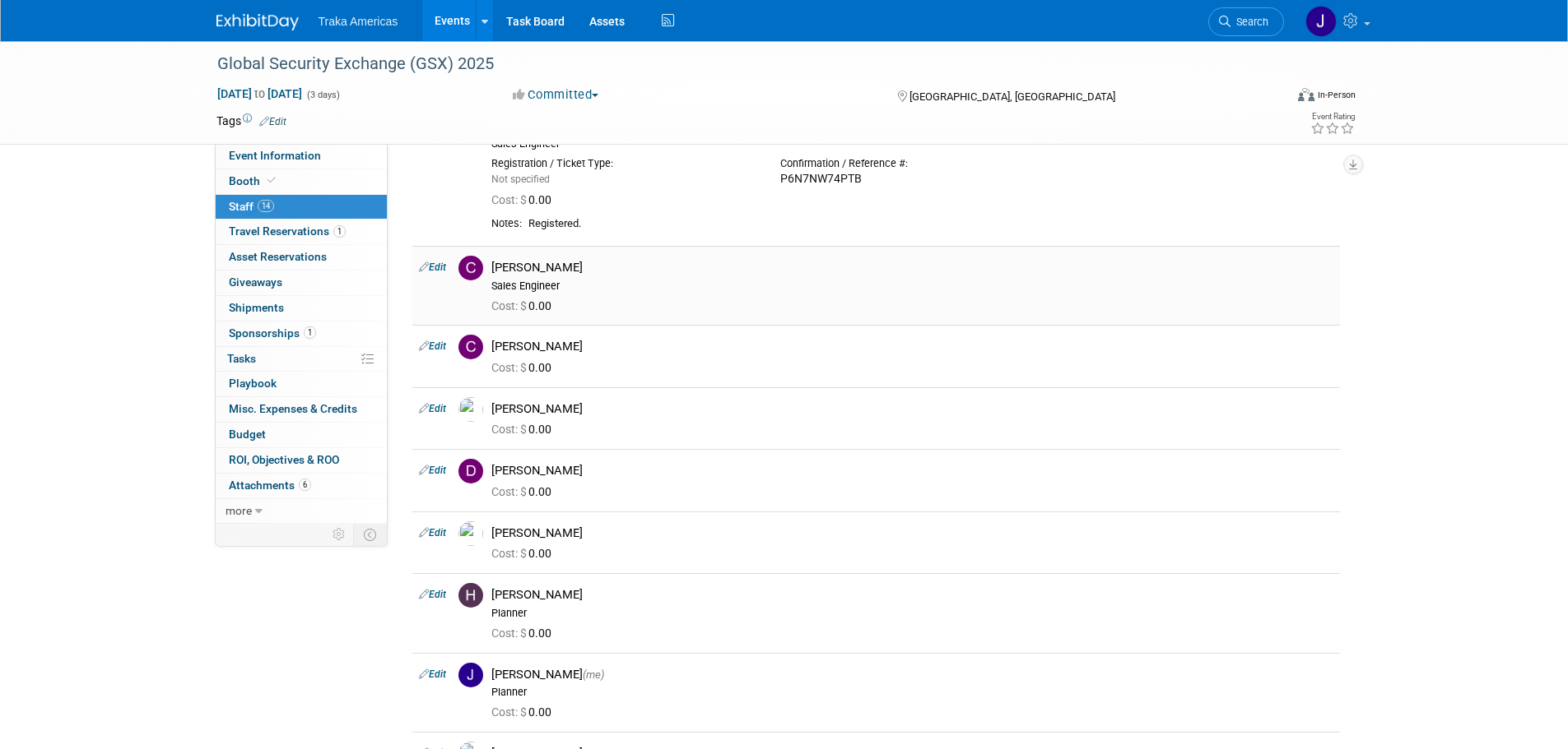
click at [432, 270] on link "Edit" at bounding box center [433, 267] width 27 height 12
select select "2ba2ddf1-0528-4eeb-b841-e1d9a23d7660"
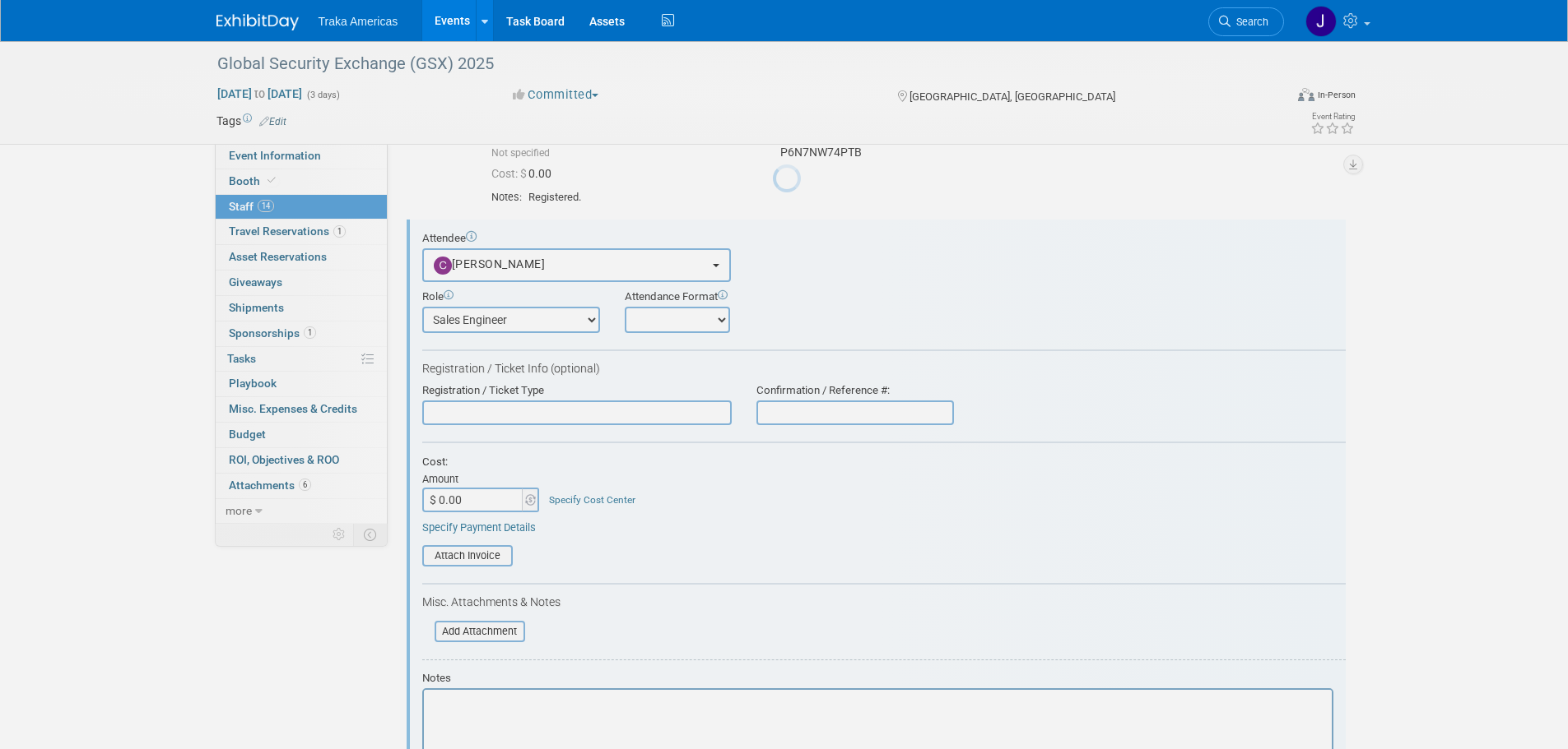
scroll to position [0, 0]
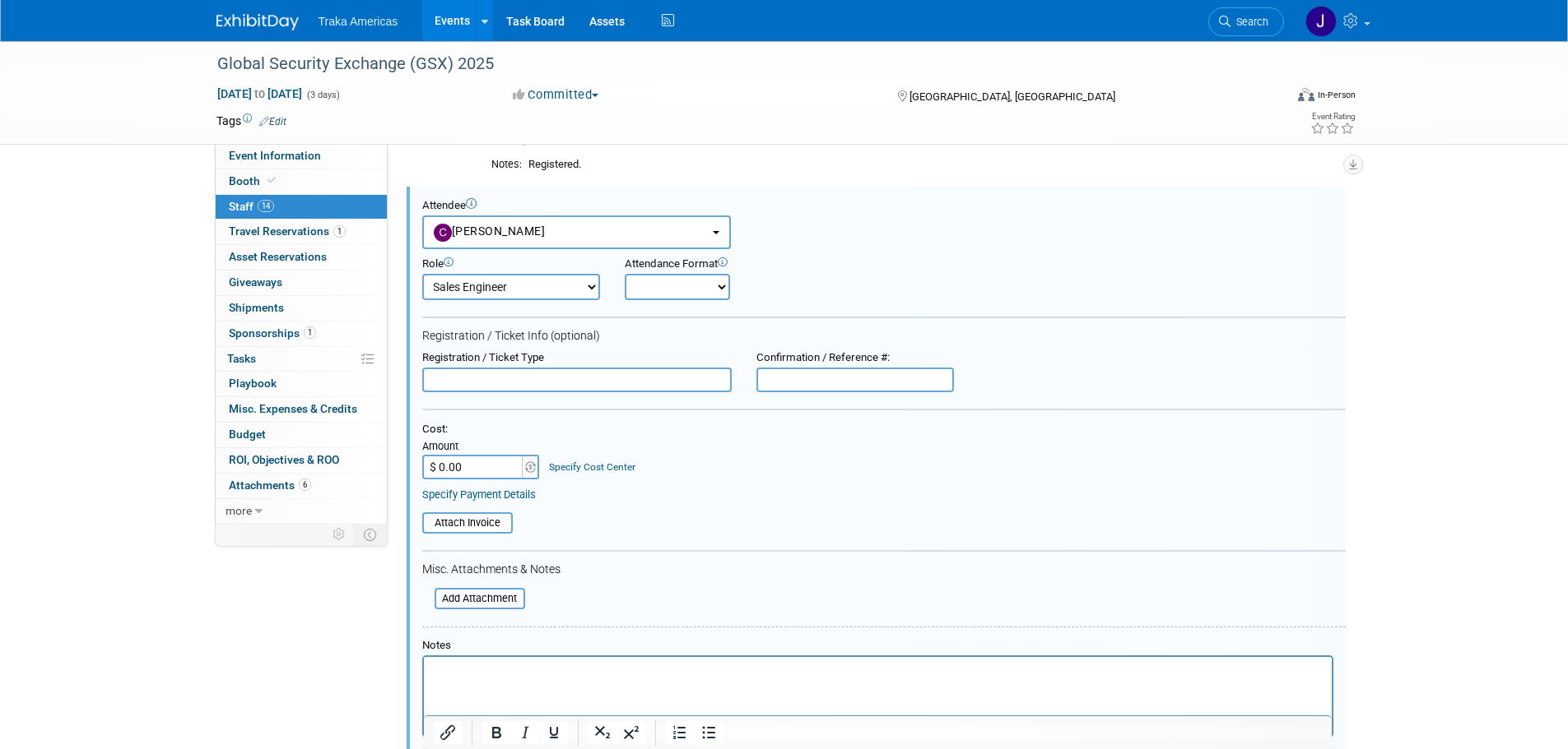
click at [840, 379] on input "text" at bounding box center [856, 379] width 198 height 24
click at [927, 380] on input "text" at bounding box center [856, 379] width 198 height 24
paste input "3JN38NNN84X"
type input "3JN38NNN84X"
click at [654, 673] on p "Rich Text Area. Press ALT-0 for help." at bounding box center [877, 672] width 889 height 16
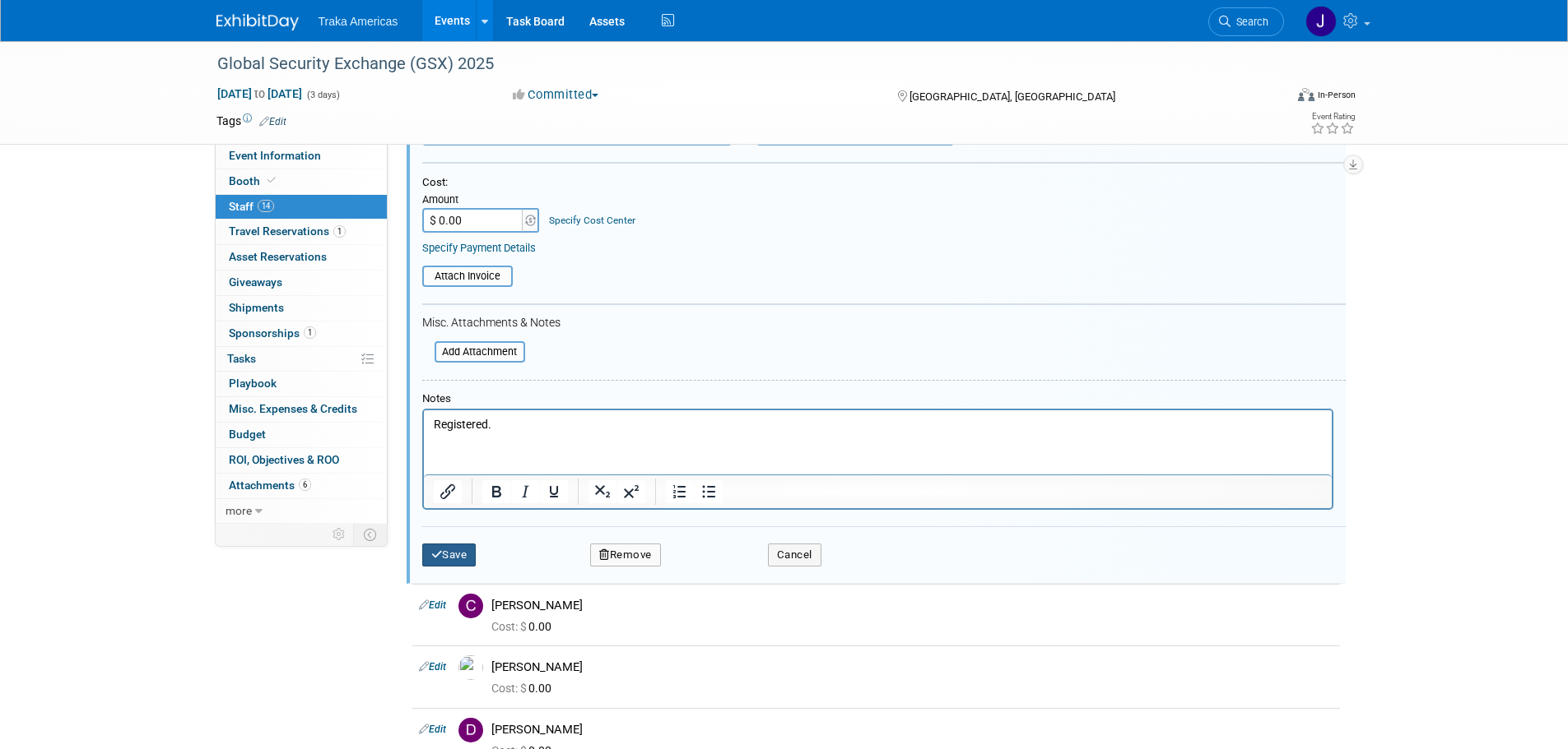
click at [450, 548] on button "Save" at bounding box center [449, 556] width 54 height 23
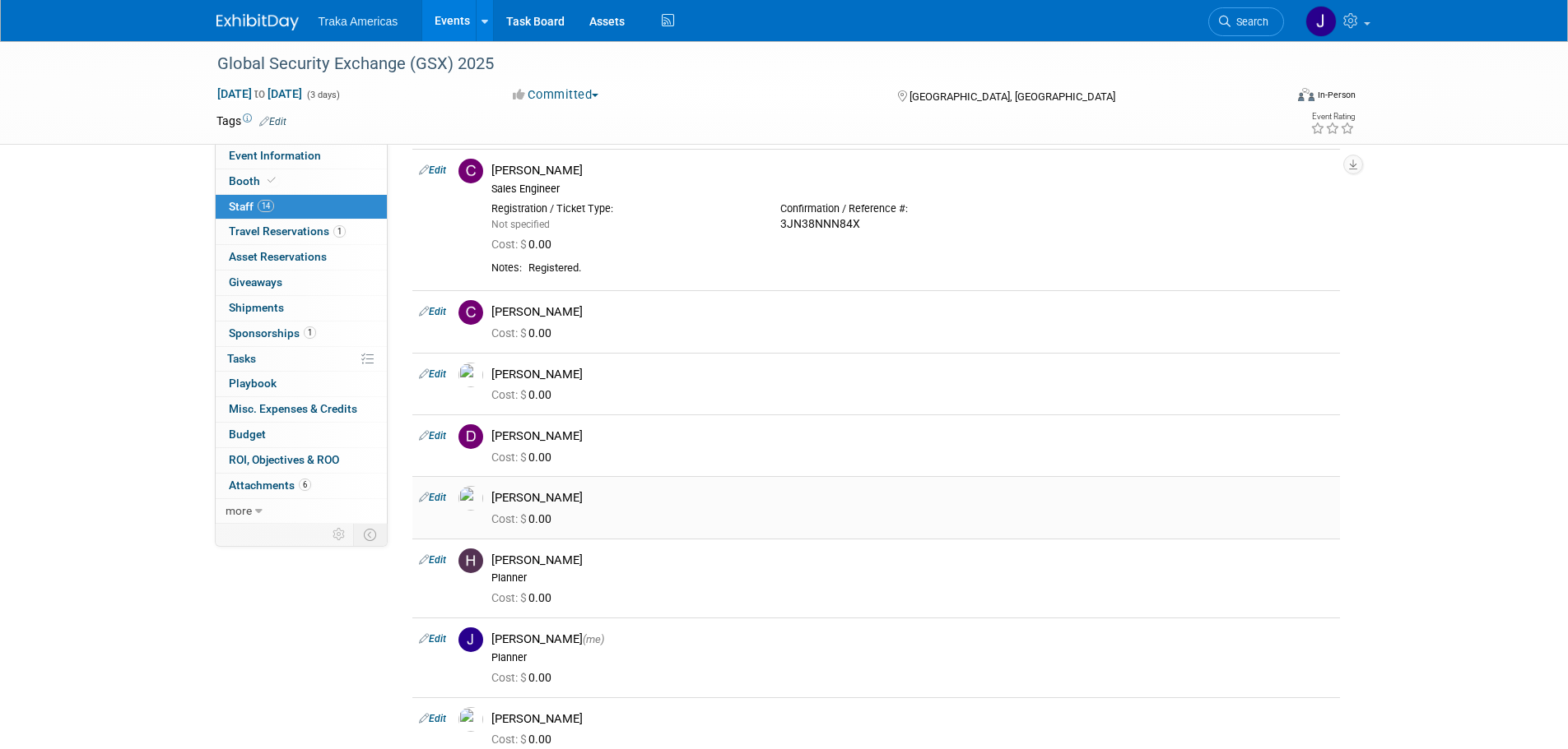
scroll to position [493, 0]
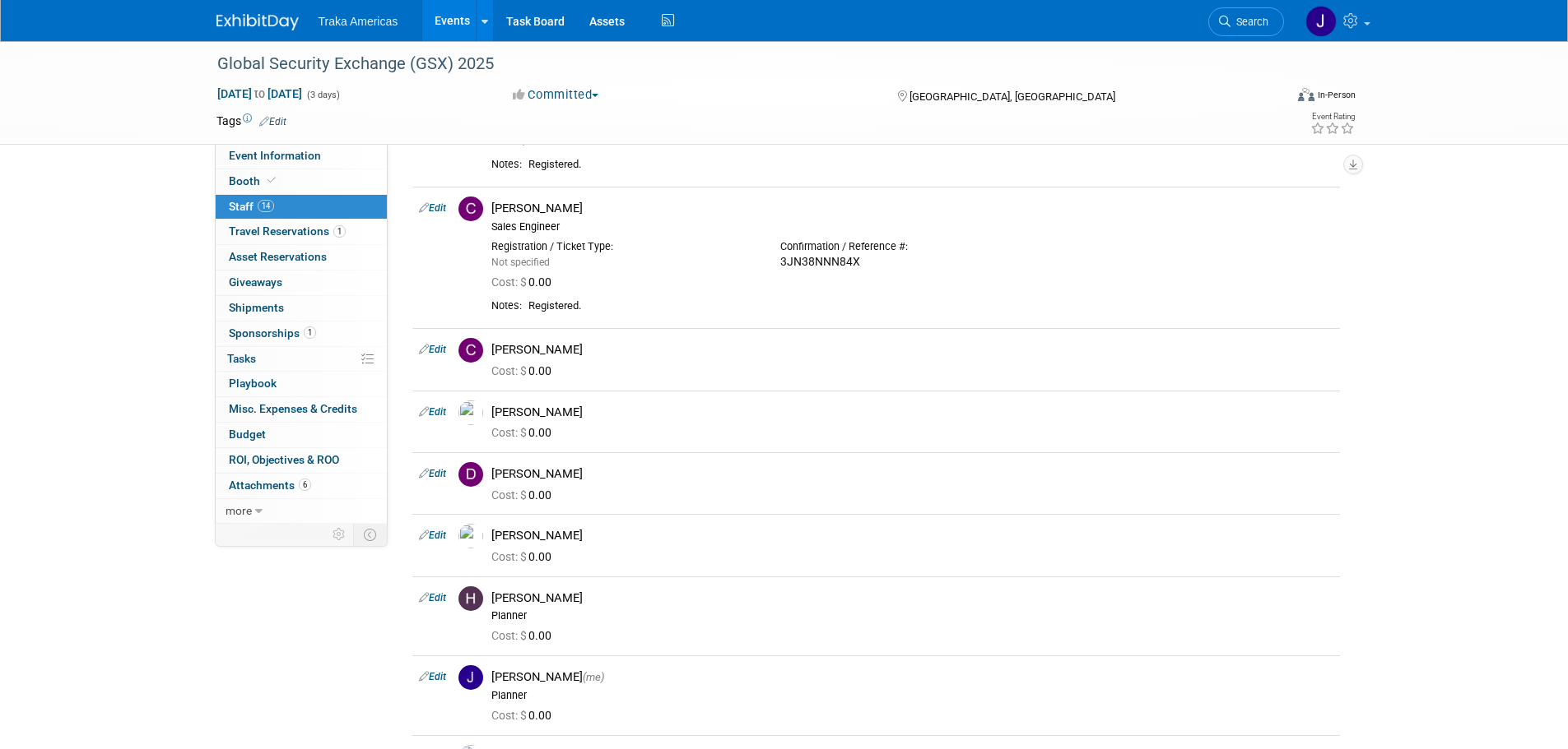
drag, startPoint x: 439, startPoint y: 352, endPoint x: 383, endPoint y: 356, distance: 56.1
click at [439, 352] on link "Edit" at bounding box center [433, 349] width 27 height 12
select select "434f01a0-5f81-431f-8801-80b7ea0b5b5a"
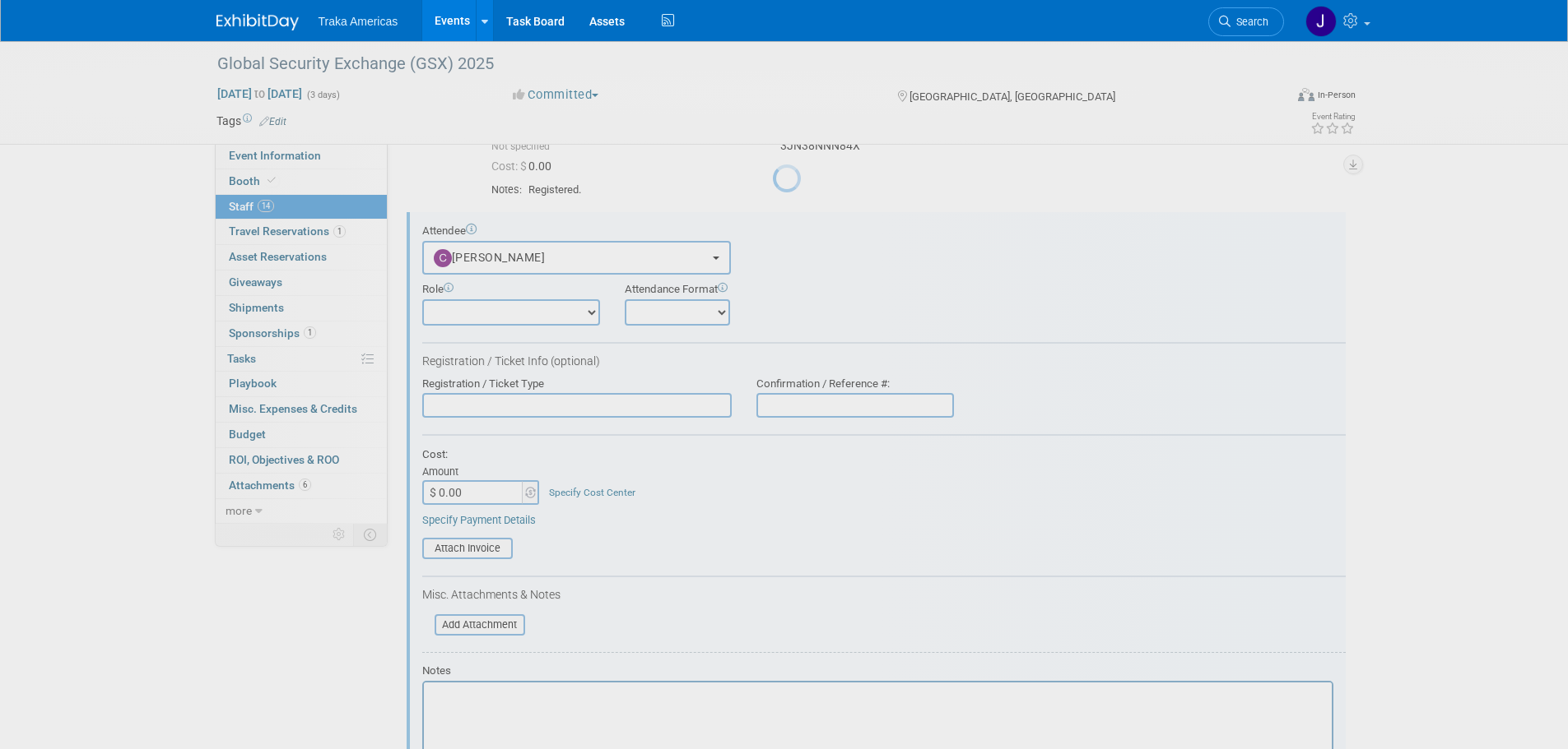
scroll to position [0, 0]
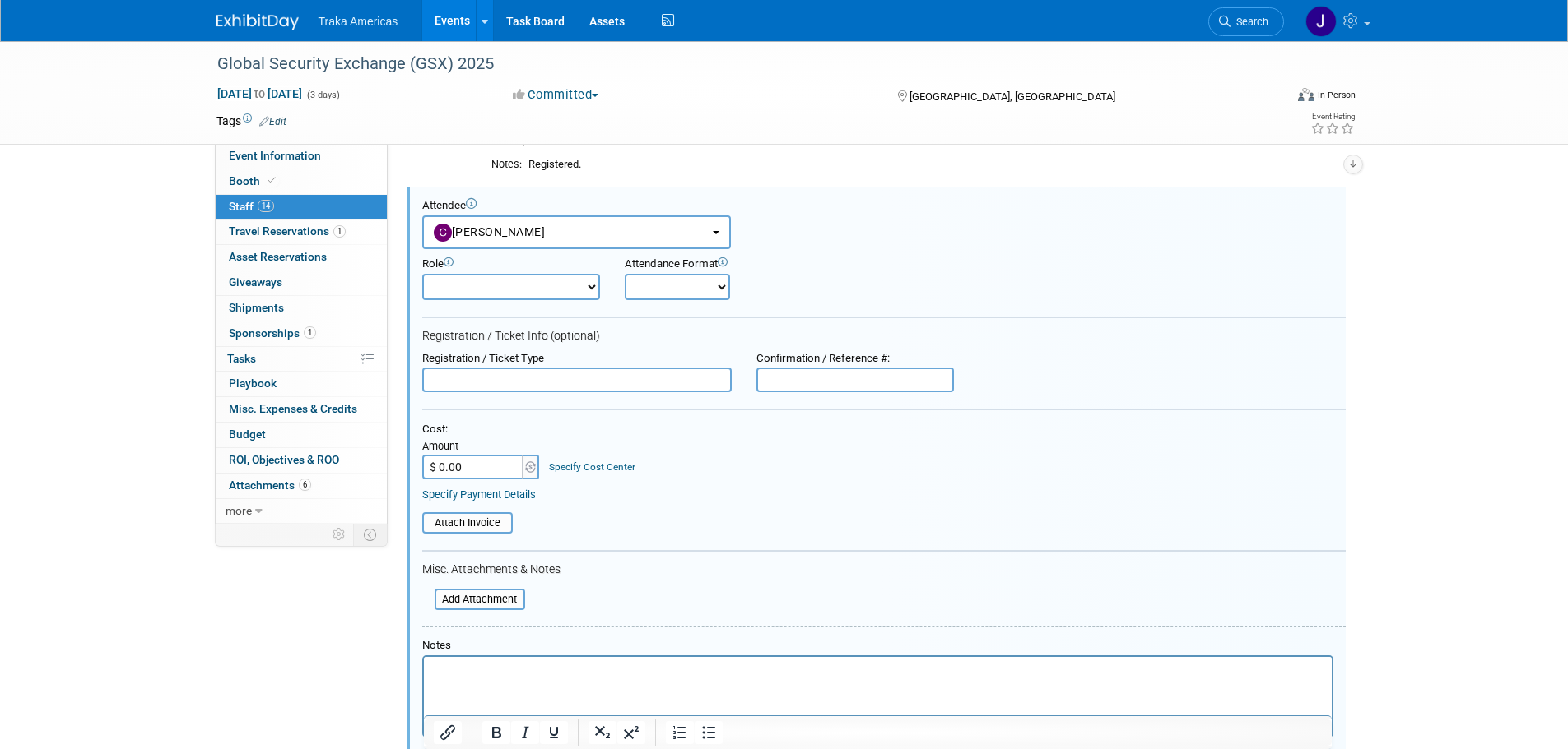
click at [898, 388] on input "text" at bounding box center [856, 379] width 198 height 24
click at [827, 379] on input "text" at bounding box center [856, 379] width 198 height 24
paste input "CJNCYBB2BWR"
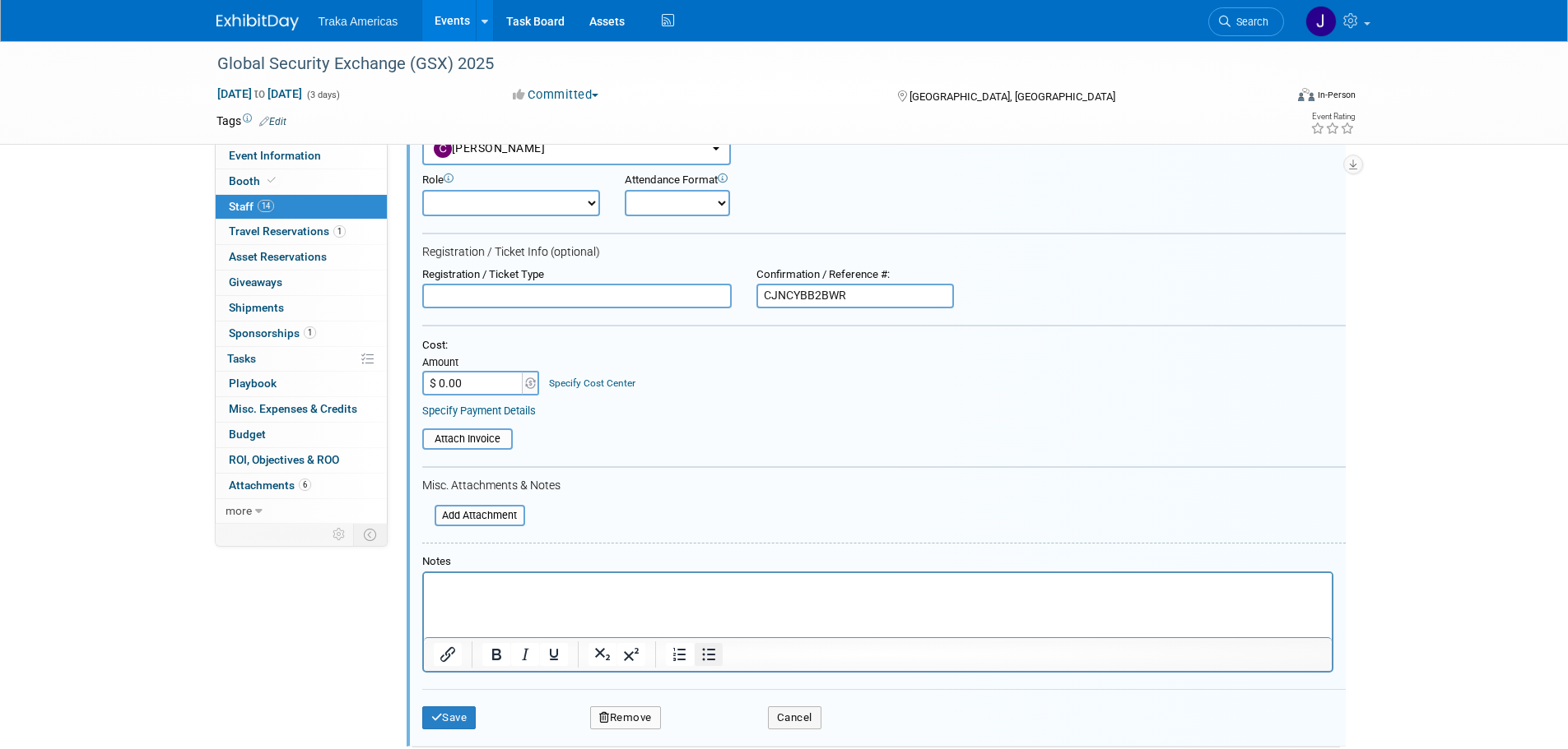
scroll to position [881, 0]
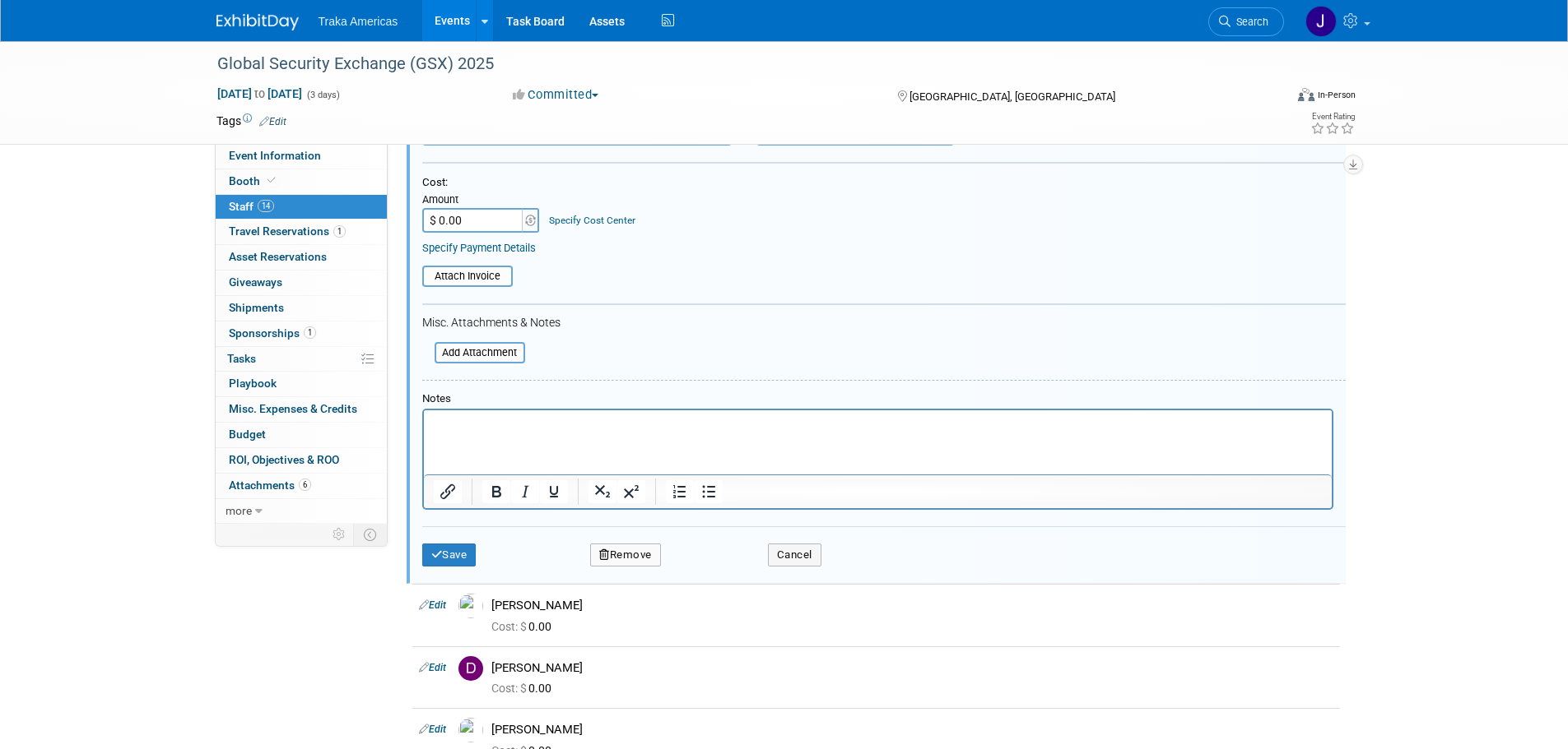
type input "CJNCYBB2BWR"
click at [685, 430] on p "Rich Text Area. Press ALT-0 for help." at bounding box center [877, 425] width 889 height 16
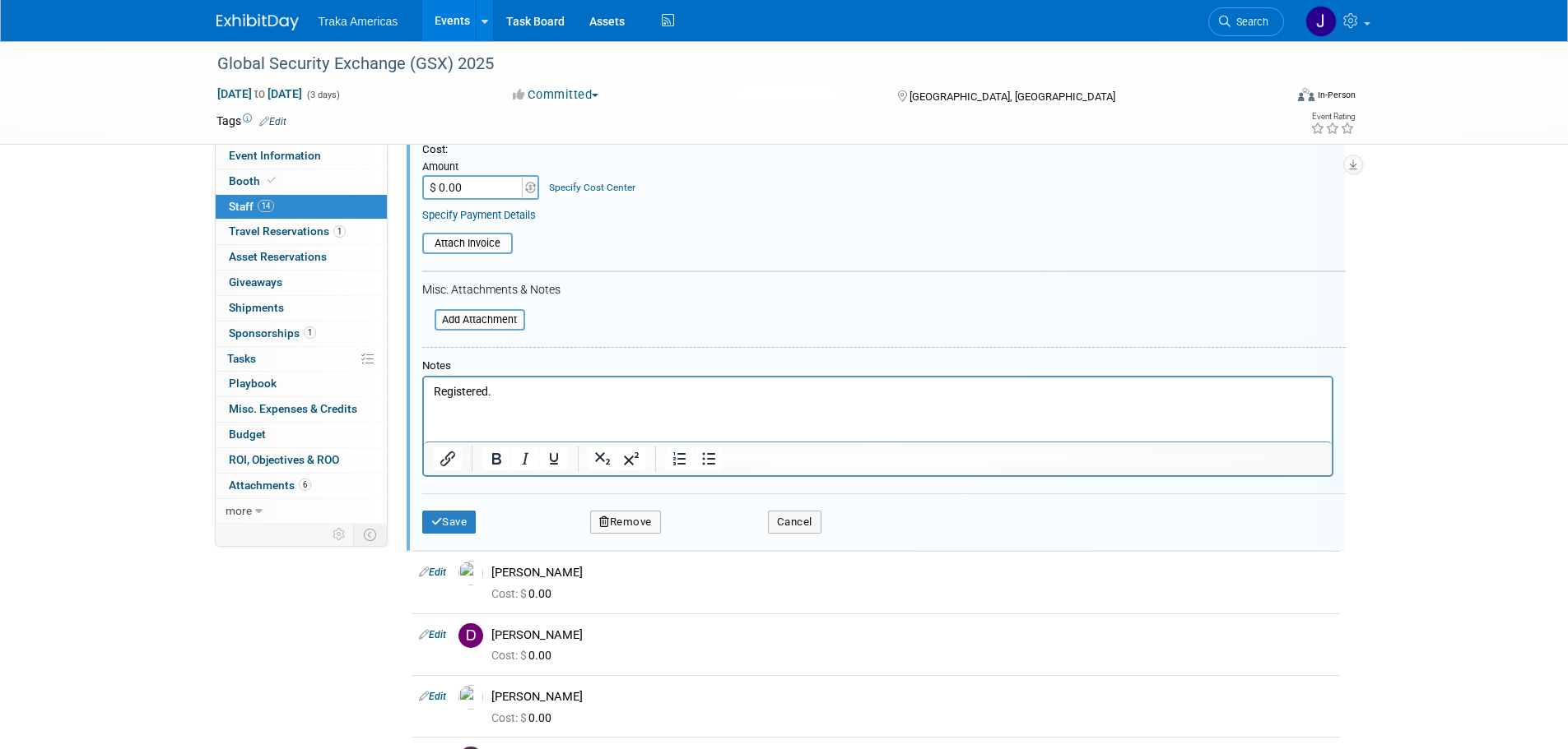
scroll to position [963, 0]
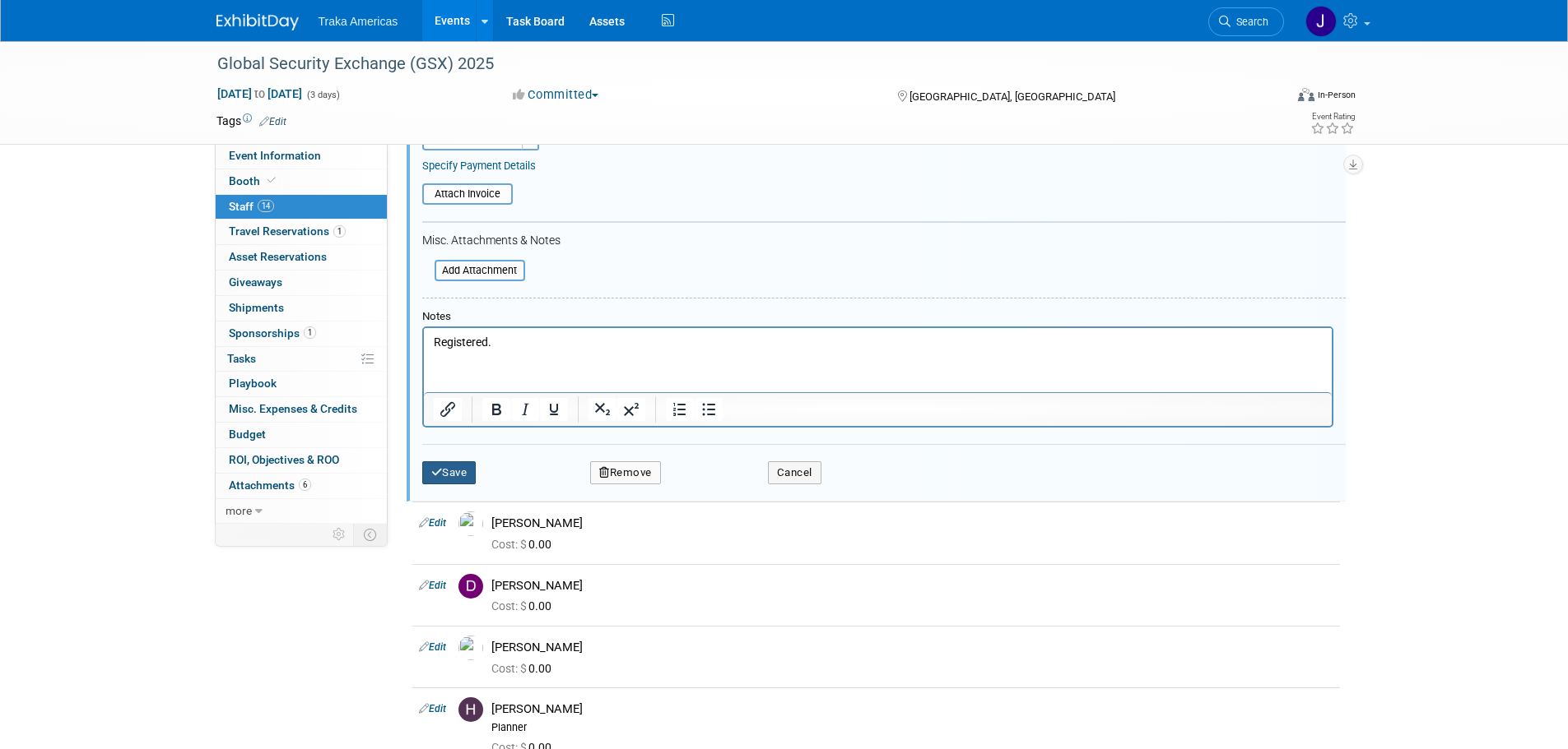
click at [458, 472] on button "Save" at bounding box center [449, 473] width 54 height 23
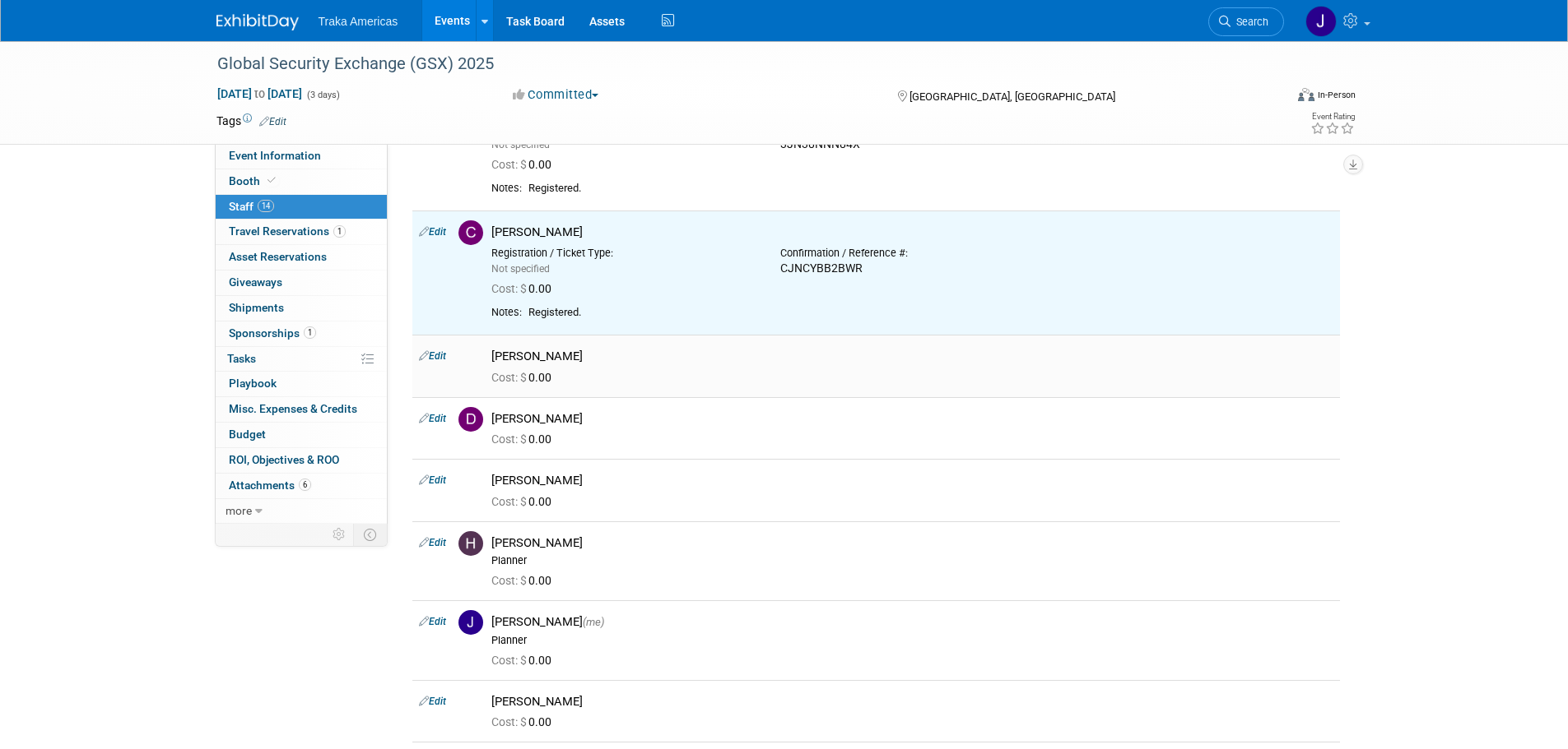
scroll to position [610, 0]
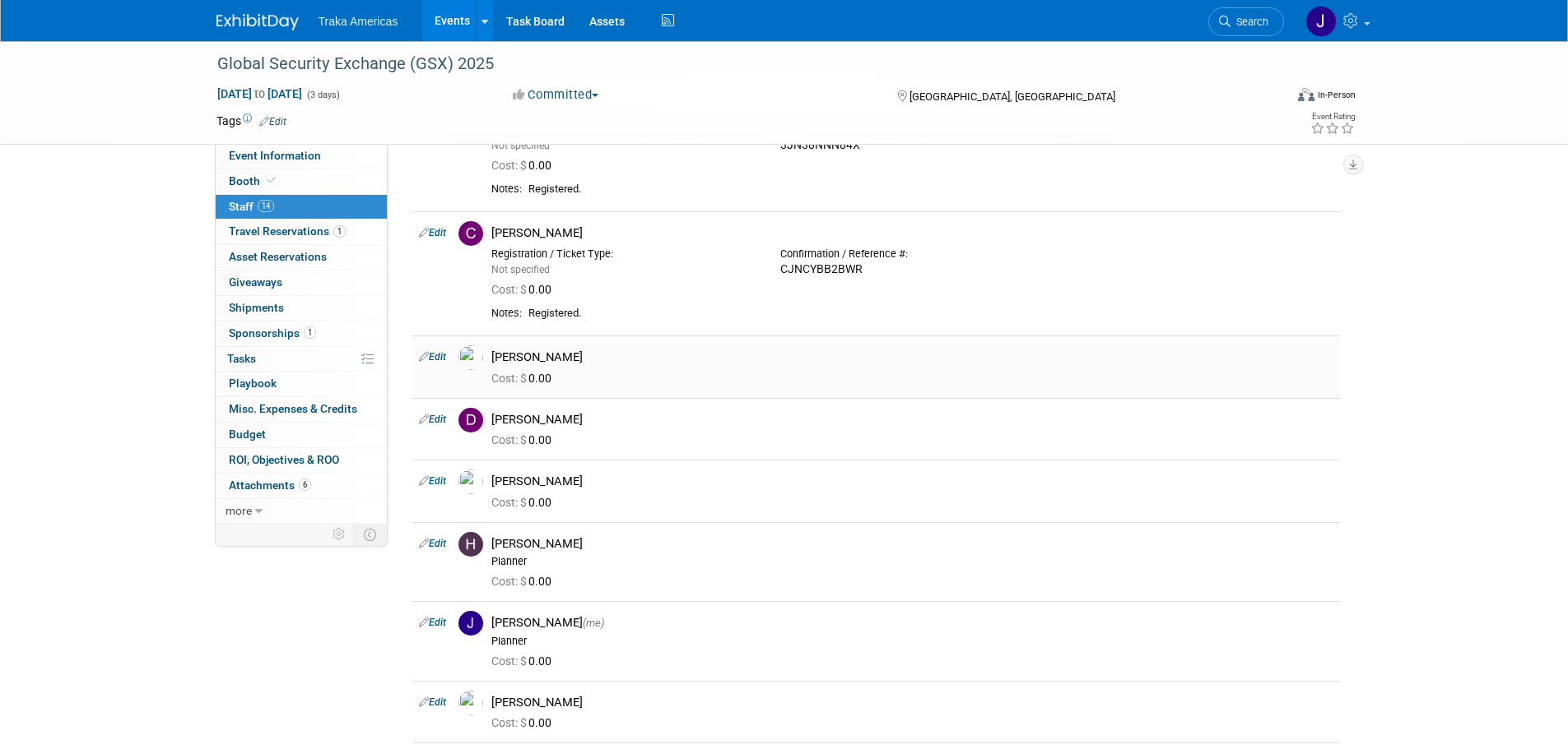
click at [440, 357] on link "Edit" at bounding box center [433, 357] width 27 height 12
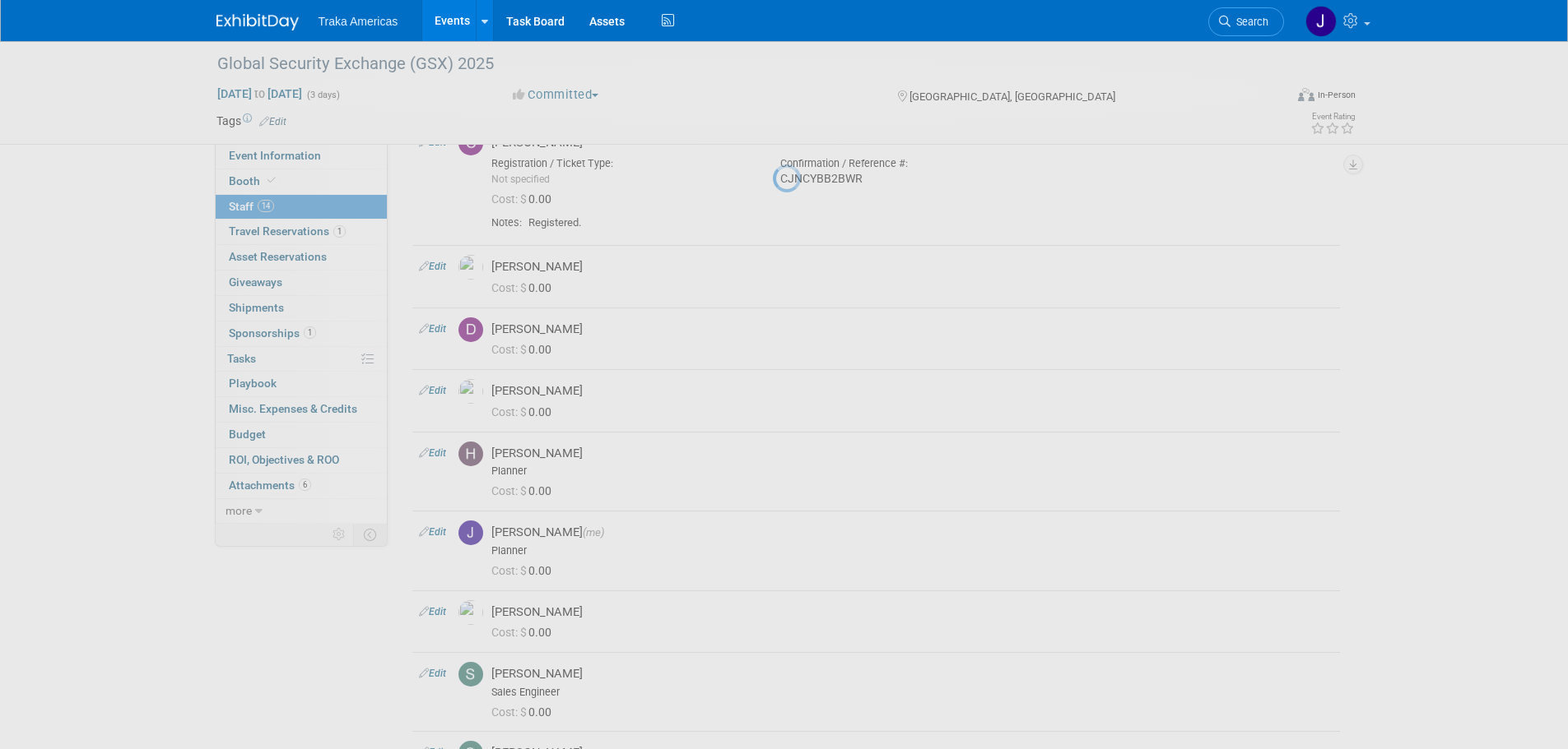
select select "40e2236f-7b85-4780-9411-ad504373dbfd"
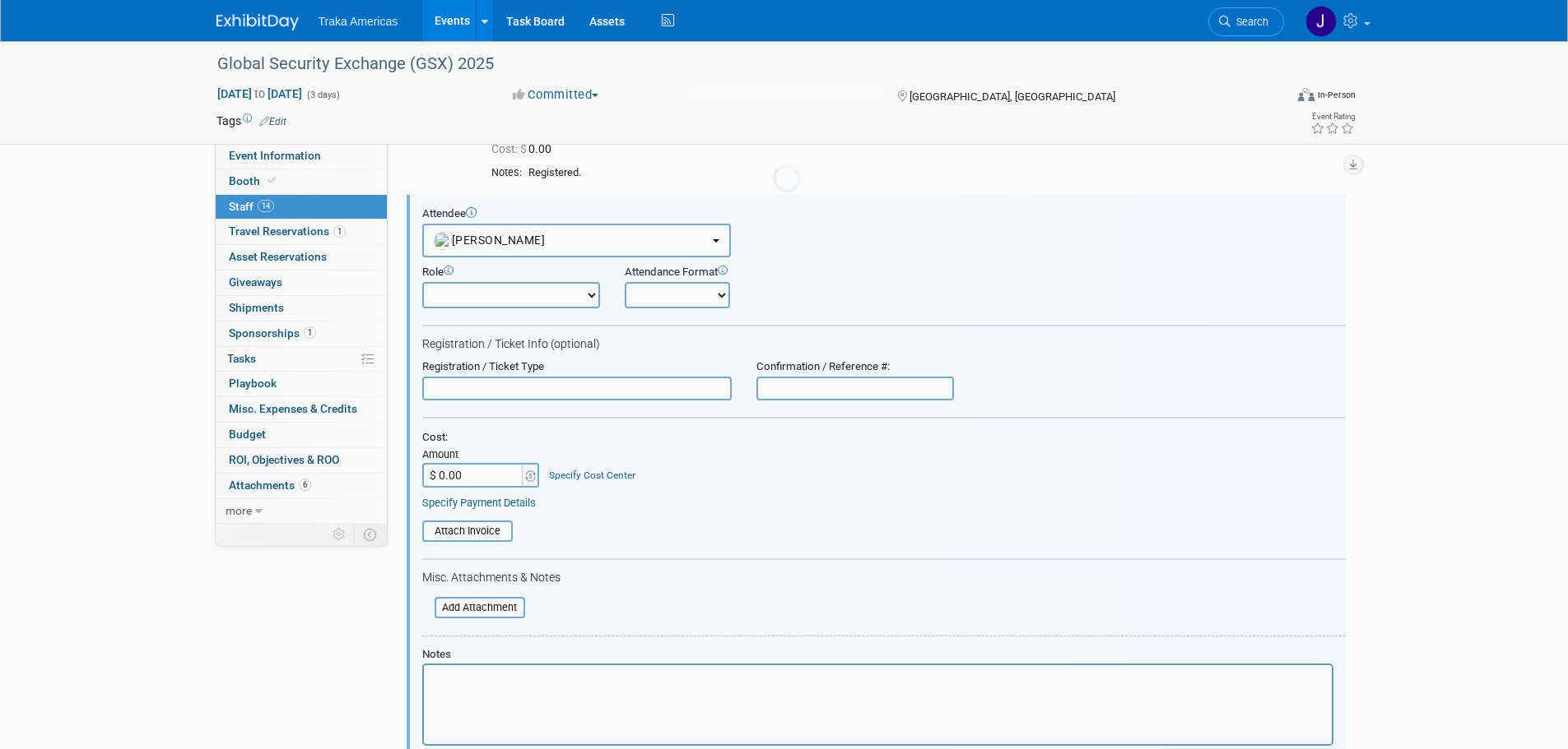
scroll to position [0, 0]
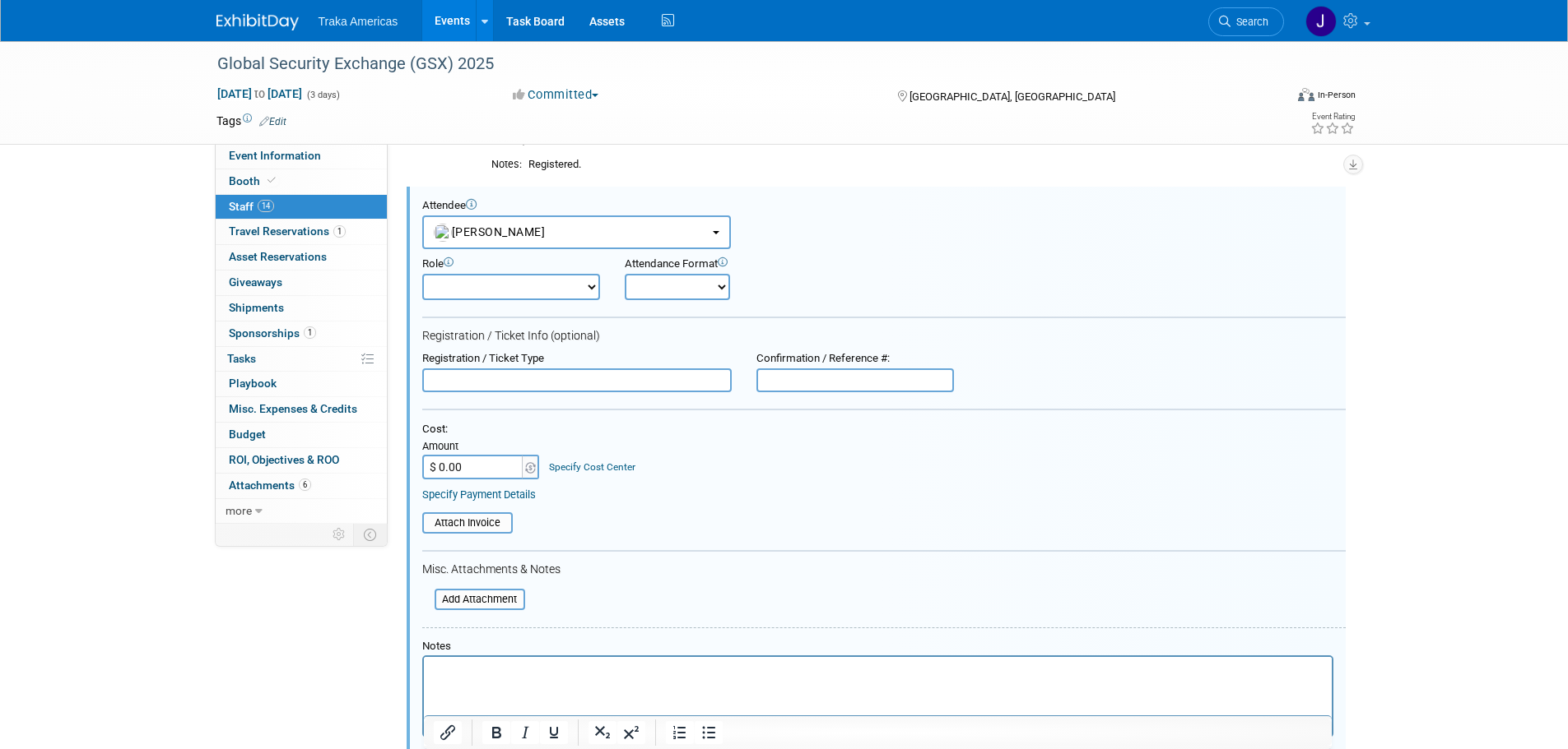
click at [846, 382] on input "text" at bounding box center [856, 380] width 198 height 24
click at [875, 381] on input "text" at bounding box center [856, 380] width 198 height 24
paste input "8FNN47V34KF"
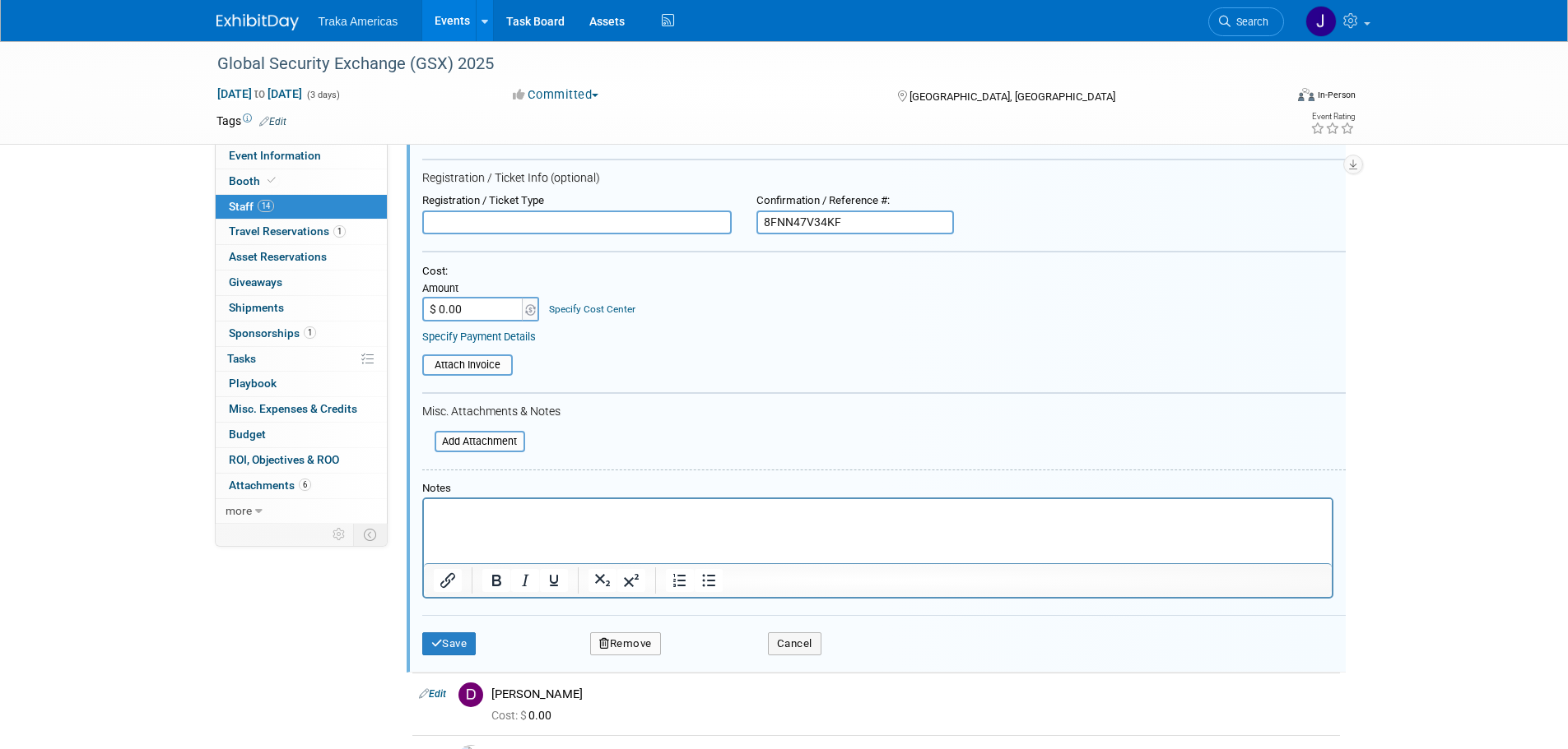
scroll to position [923, 0]
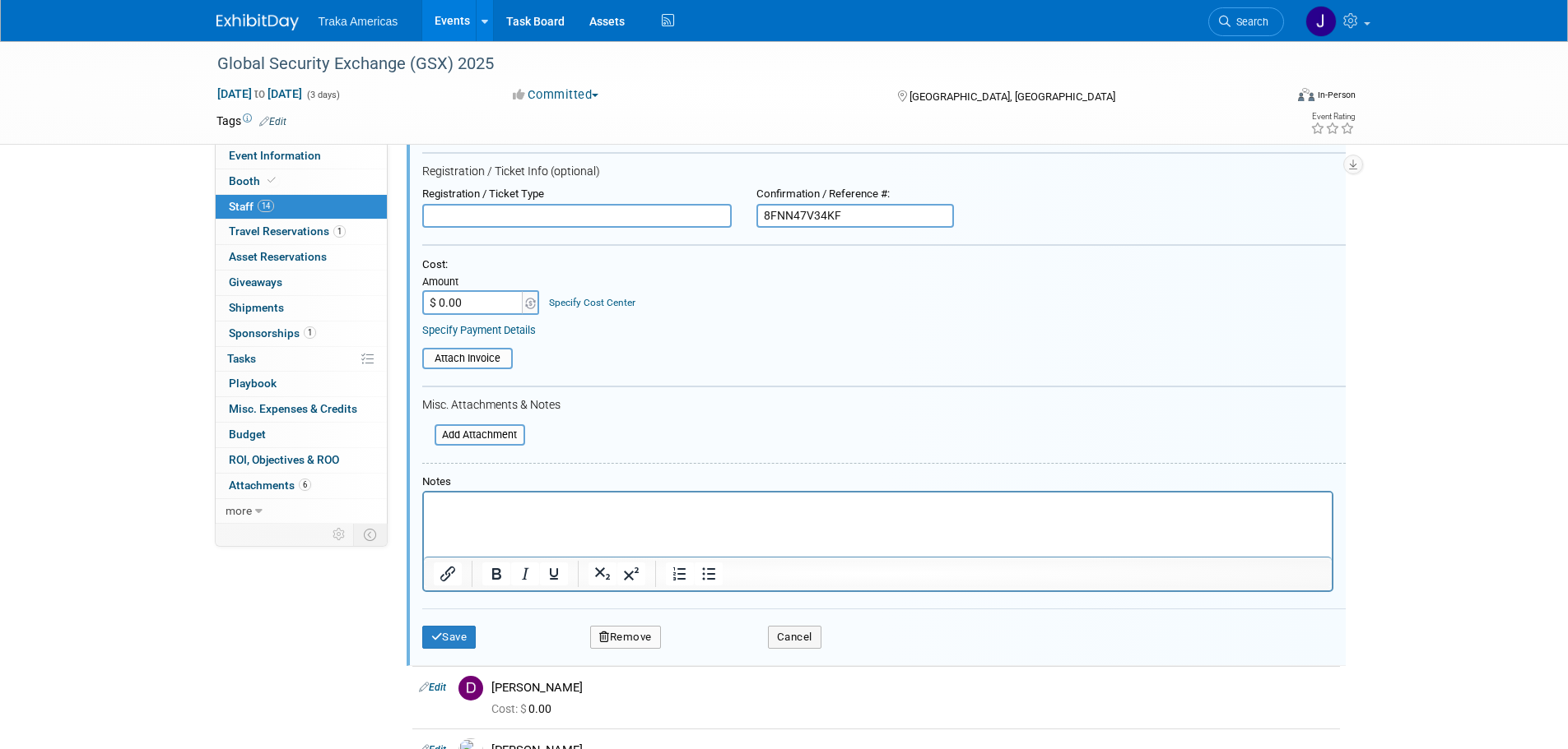
type input "8FNN47V34KF"
click at [793, 512] on p "Rich Text Area. Press ALT-0 for help." at bounding box center [877, 507] width 889 height 16
click at [452, 633] on button "Save" at bounding box center [449, 638] width 54 height 23
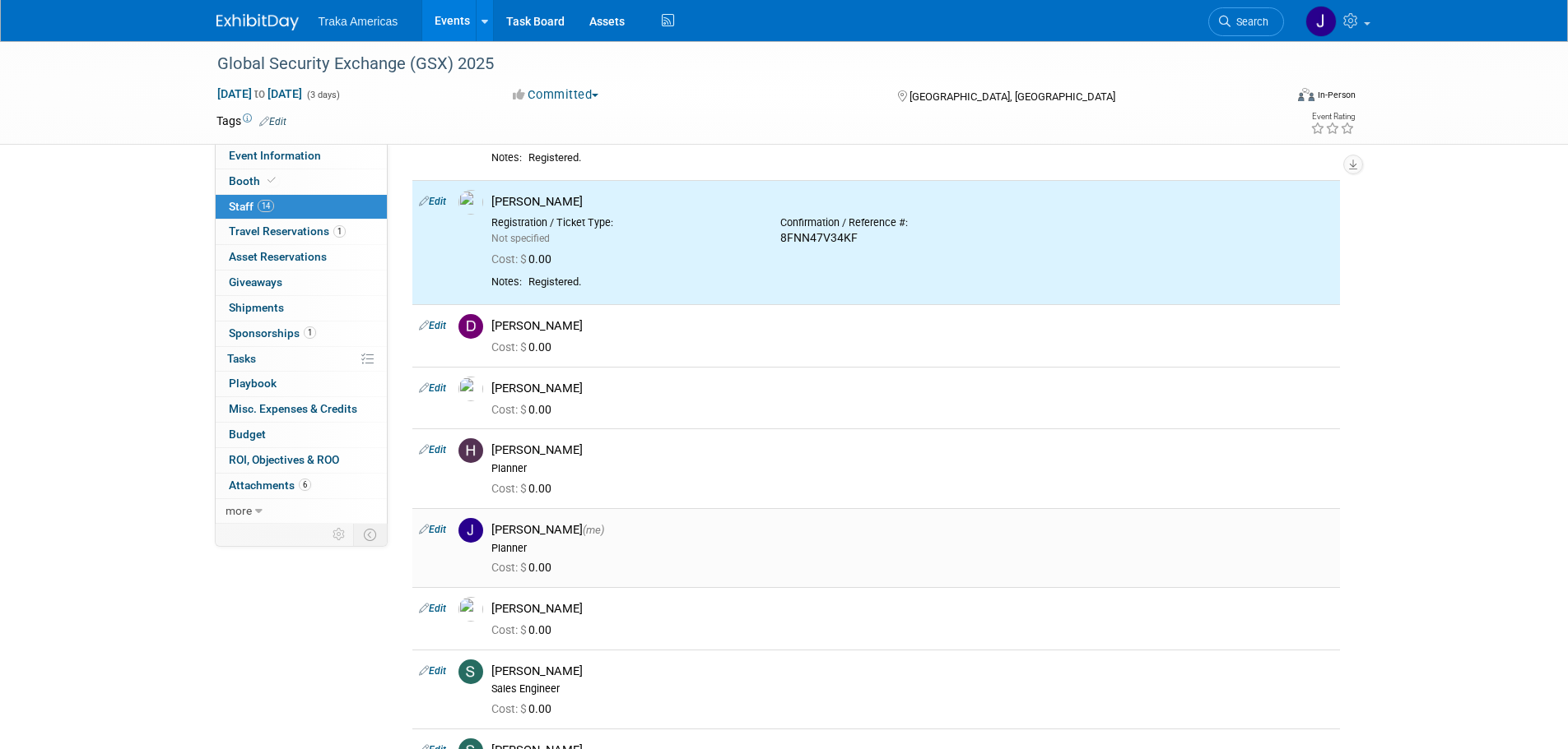
scroll to position [759, 0]
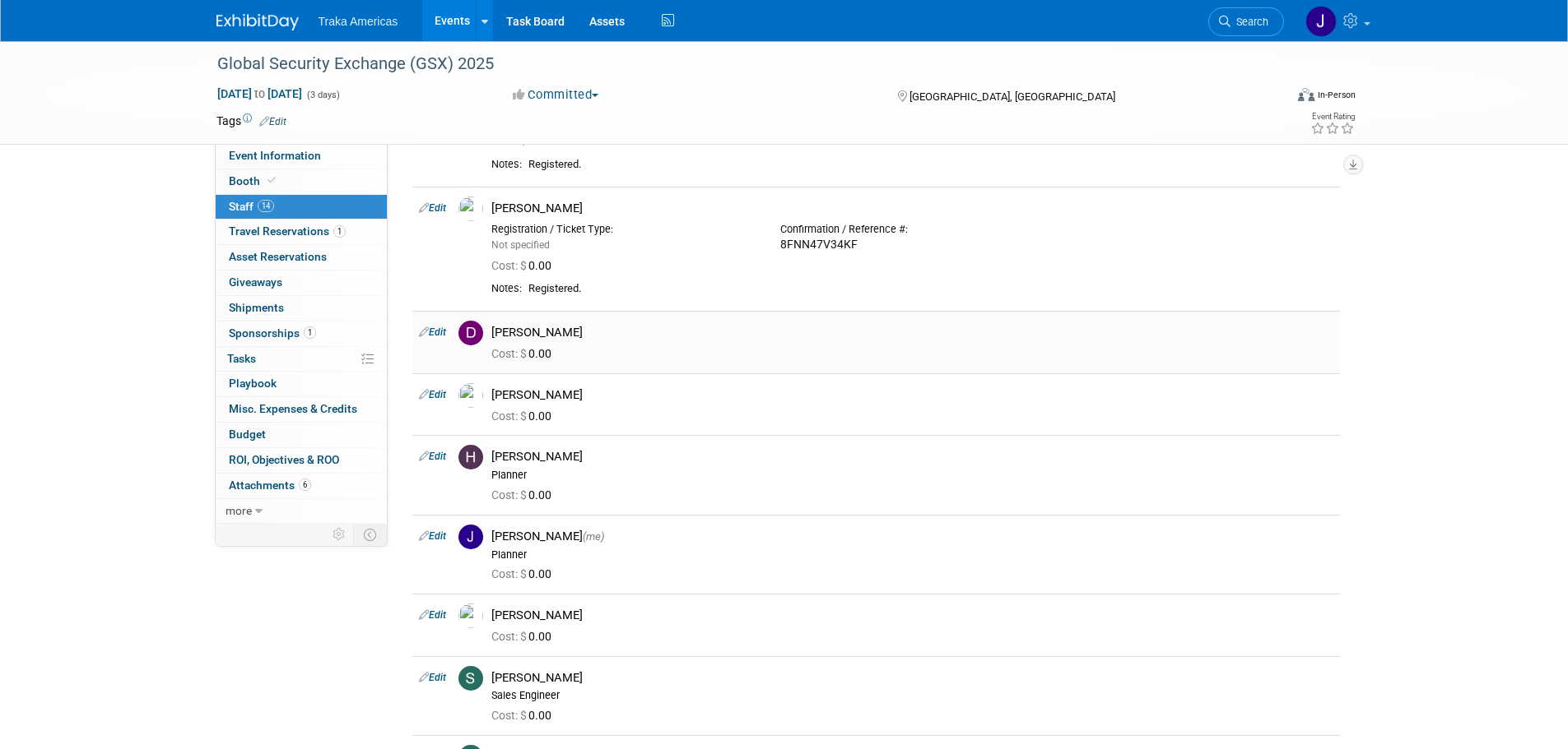
click at [445, 333] on link "Edit" at bounding box center [433, 332] width 27 height 12
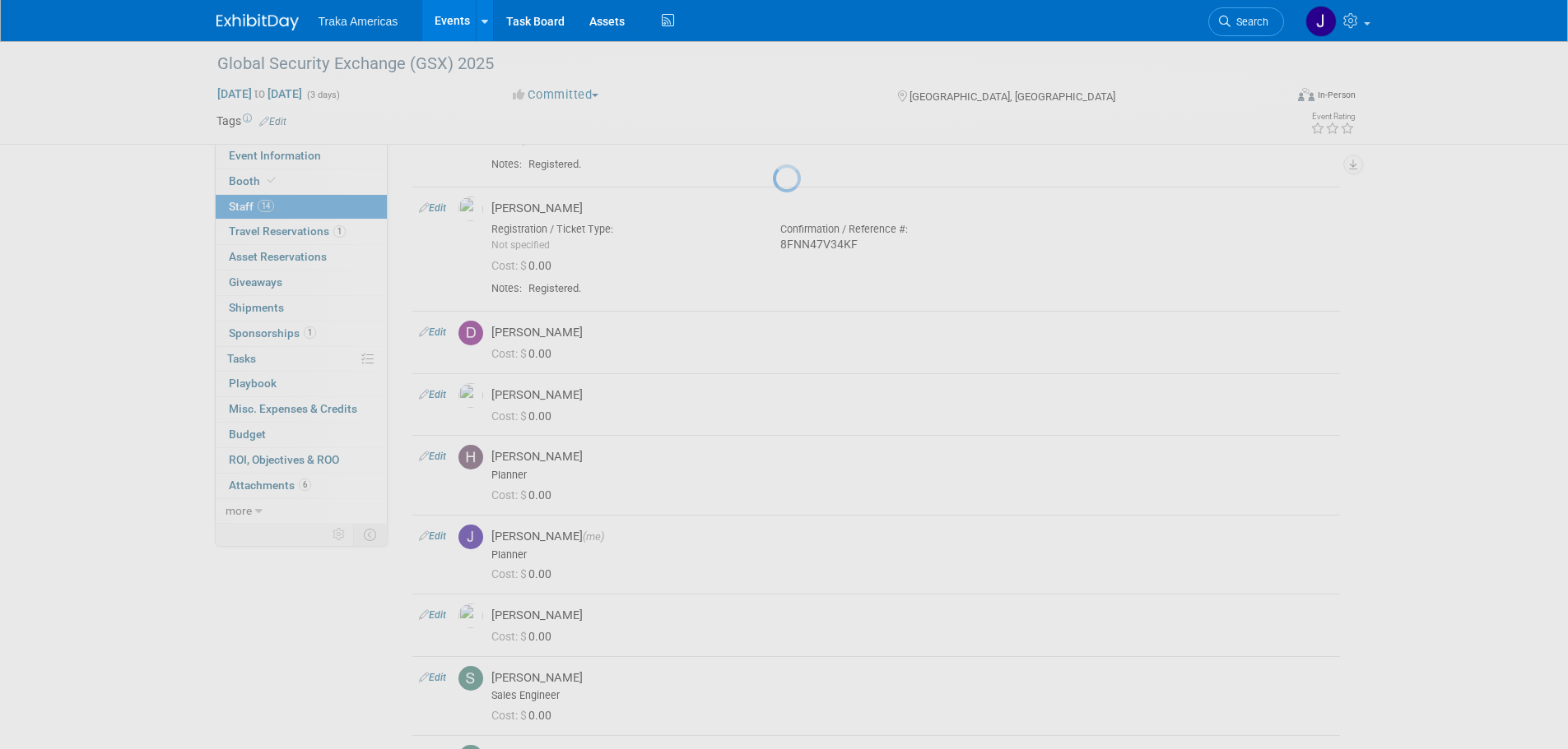
select select "87e167c8-93ca-4f7c-8f18-f8bf11802ae7"
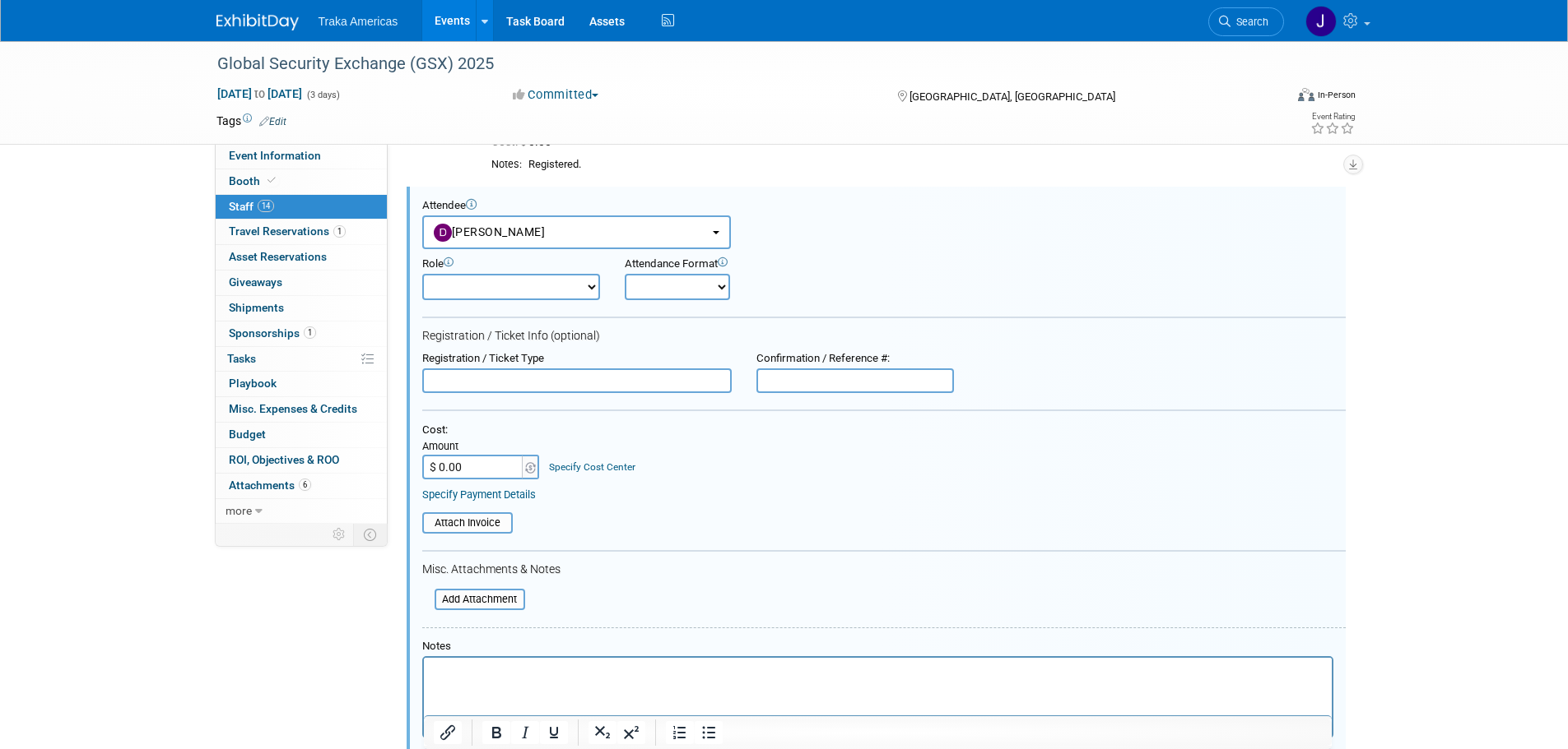
scroll to position [0, 0]
click at [810, 388] on input "text" at bounding box center [856, 380] width 198 height 24
click at [863, 374] on input "text" at bounding box center [856, 380] width 198 height 24
paste input "4ZNQFJTN4BK"
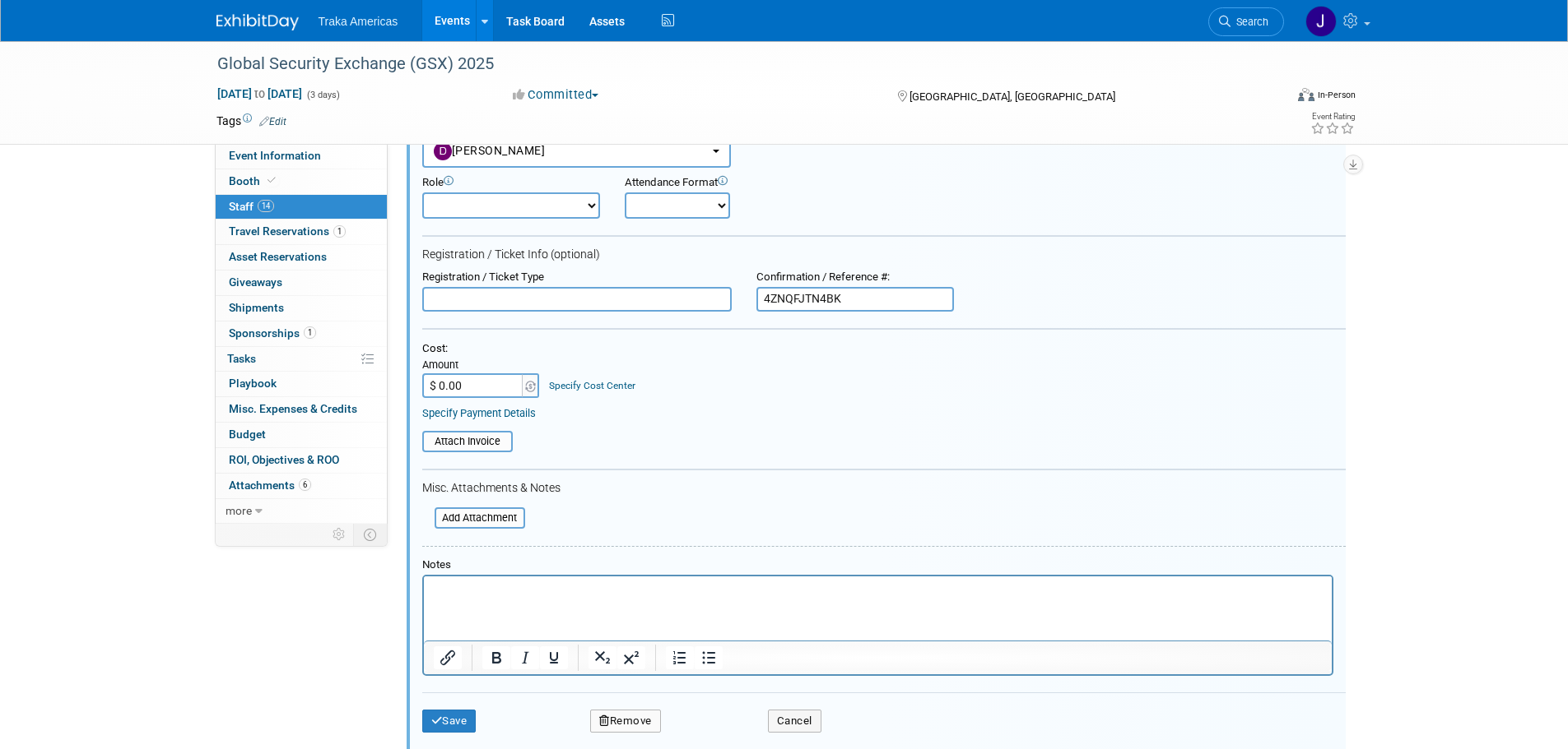
scroll to position [1129, 0]
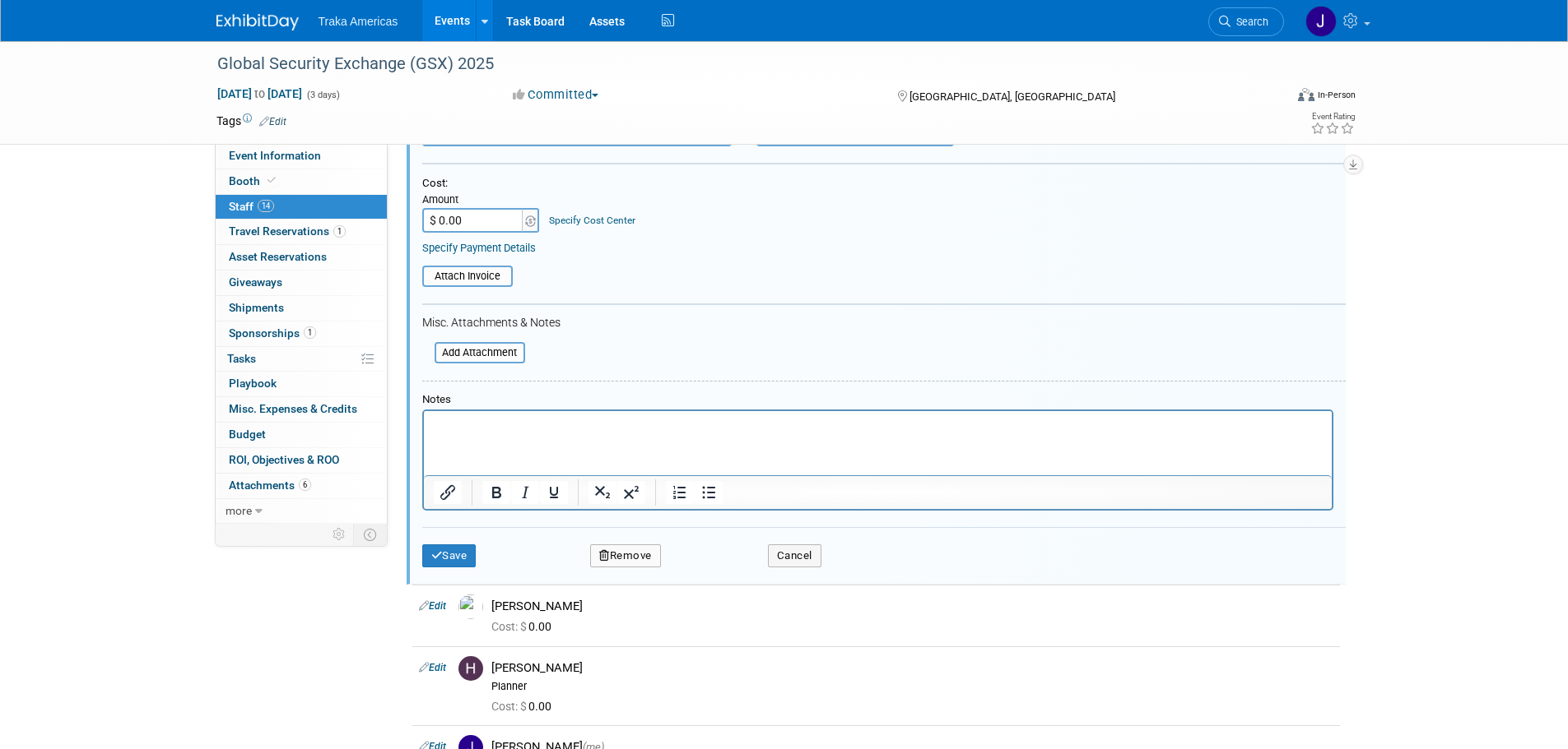
type input "4ZNQFJTN4BK"
click at [609, 427] on p "Rich Text Area. Press ALT-0 for help." at bounding box center [877, 425] width 889 height 16
click at [451, 548] on button "Save" at bounding box center [449, 557] width 54 height 23
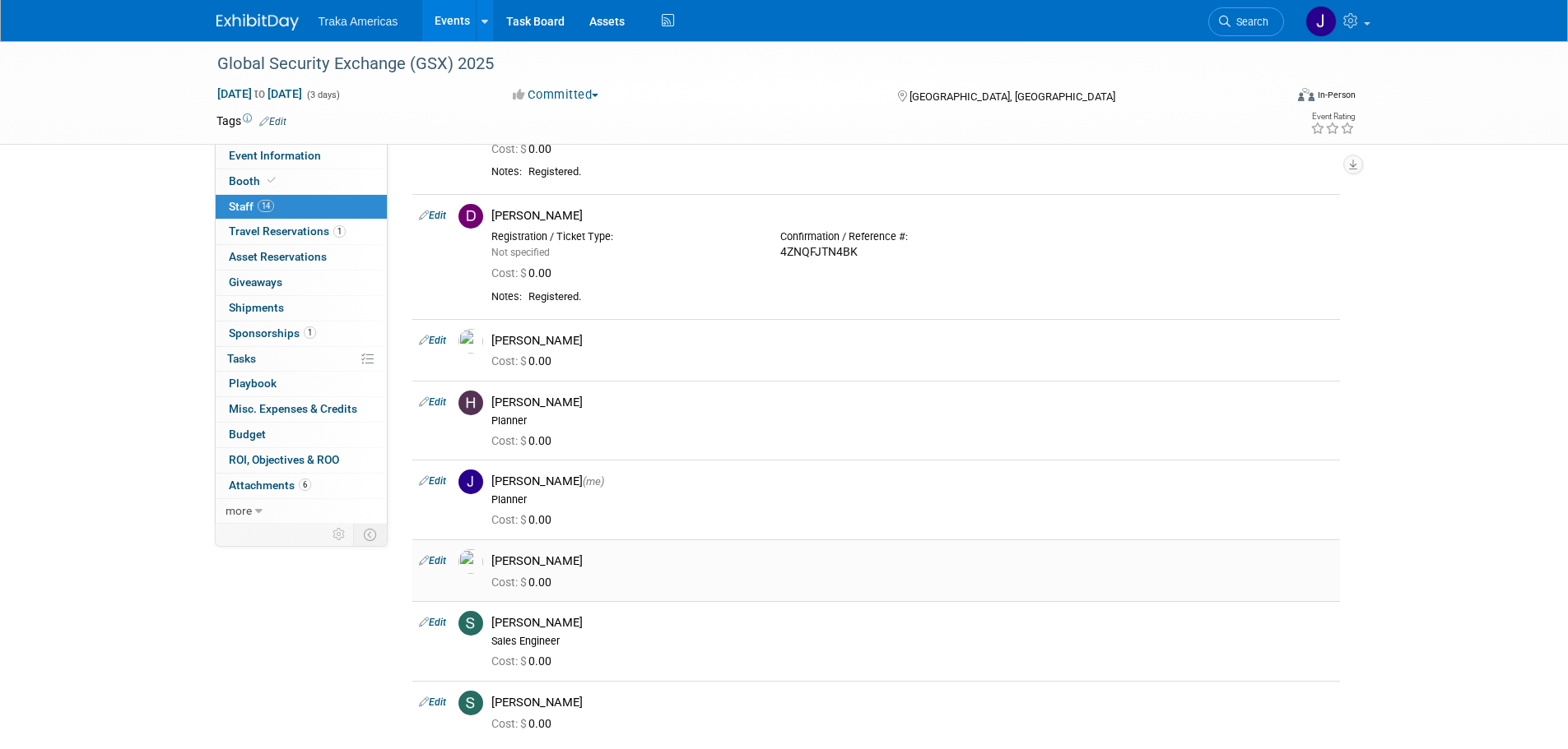
scroll to position [898, 0]
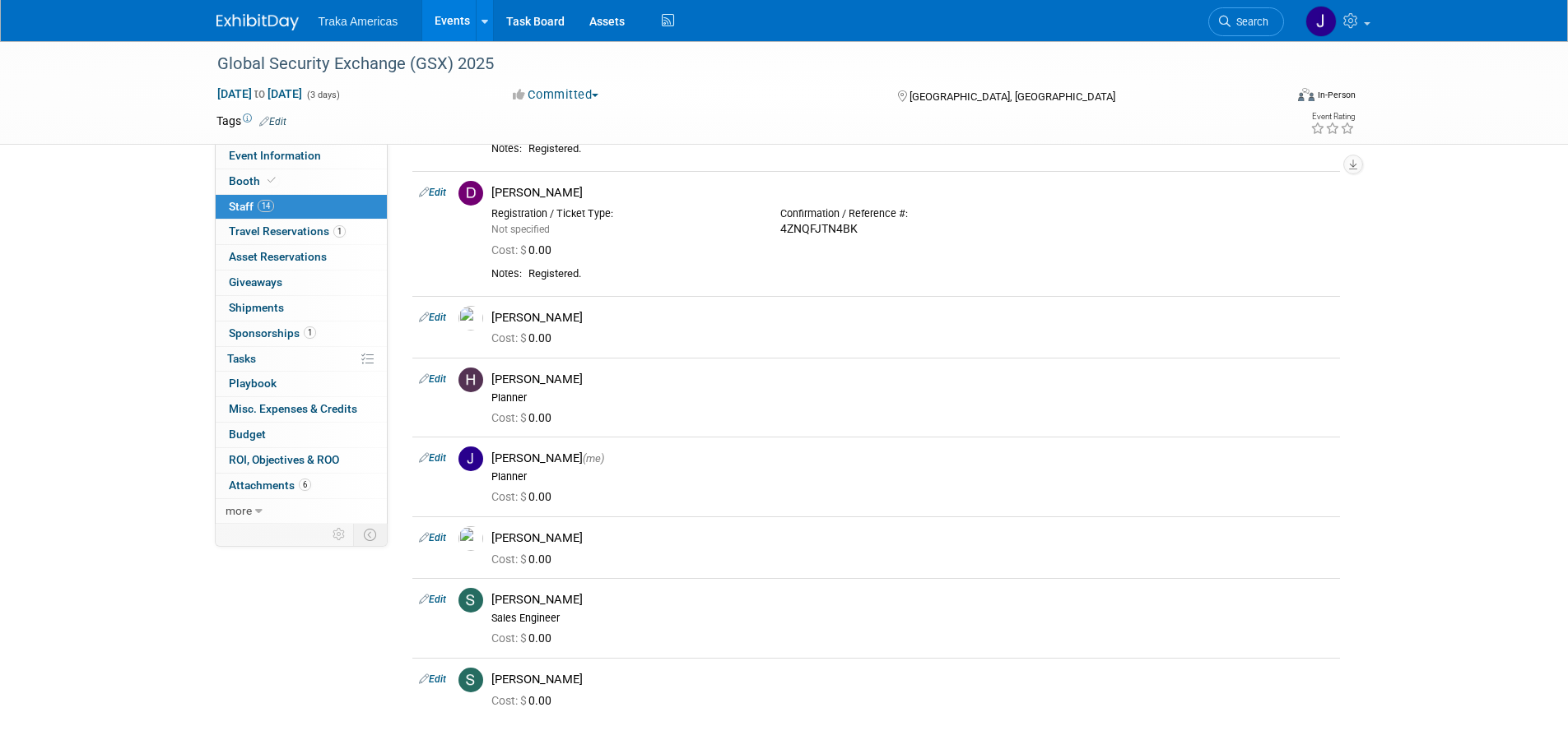
click at [267, 20] on img at bounding box center [257, 22] width 82 height 16
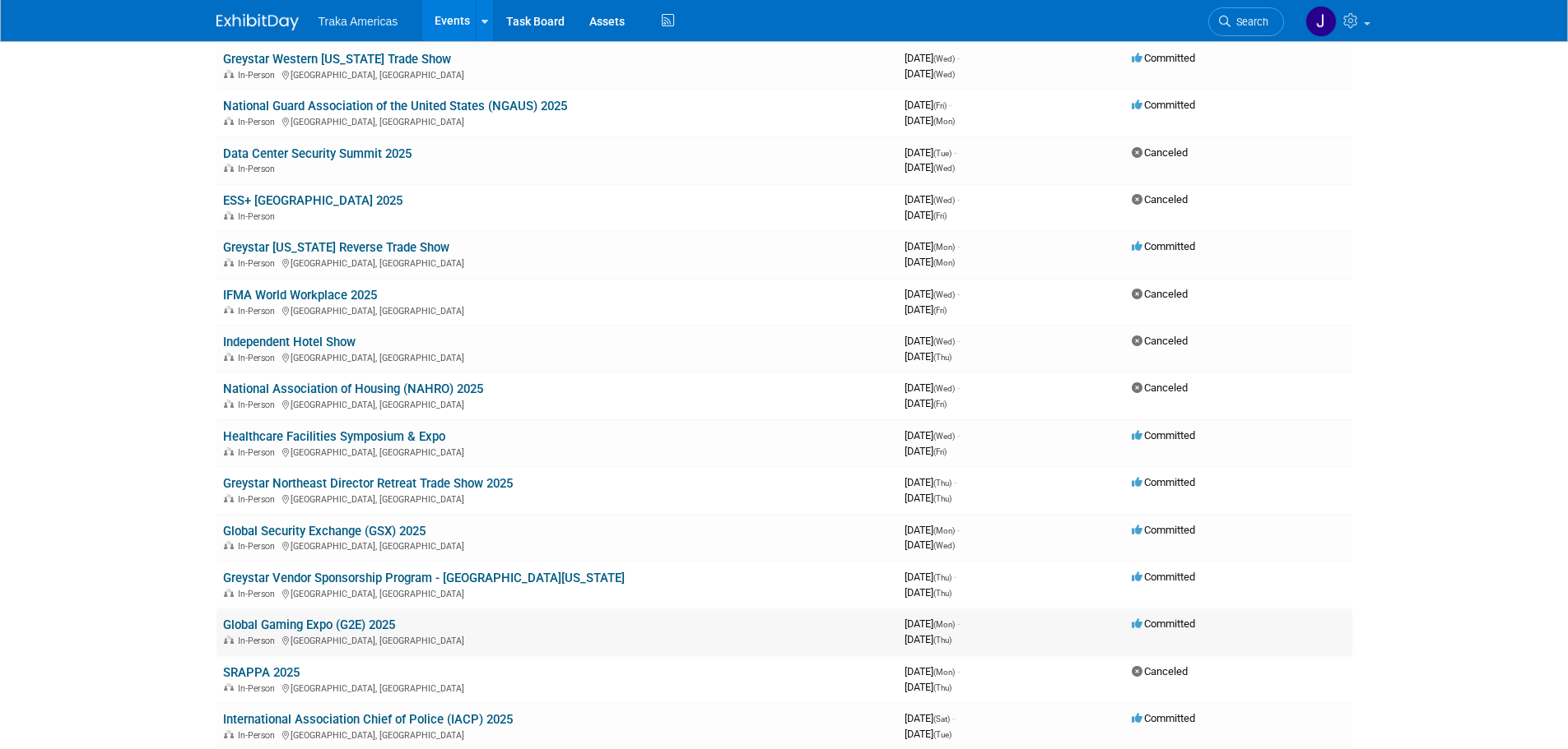
scroll to position [165, 0]
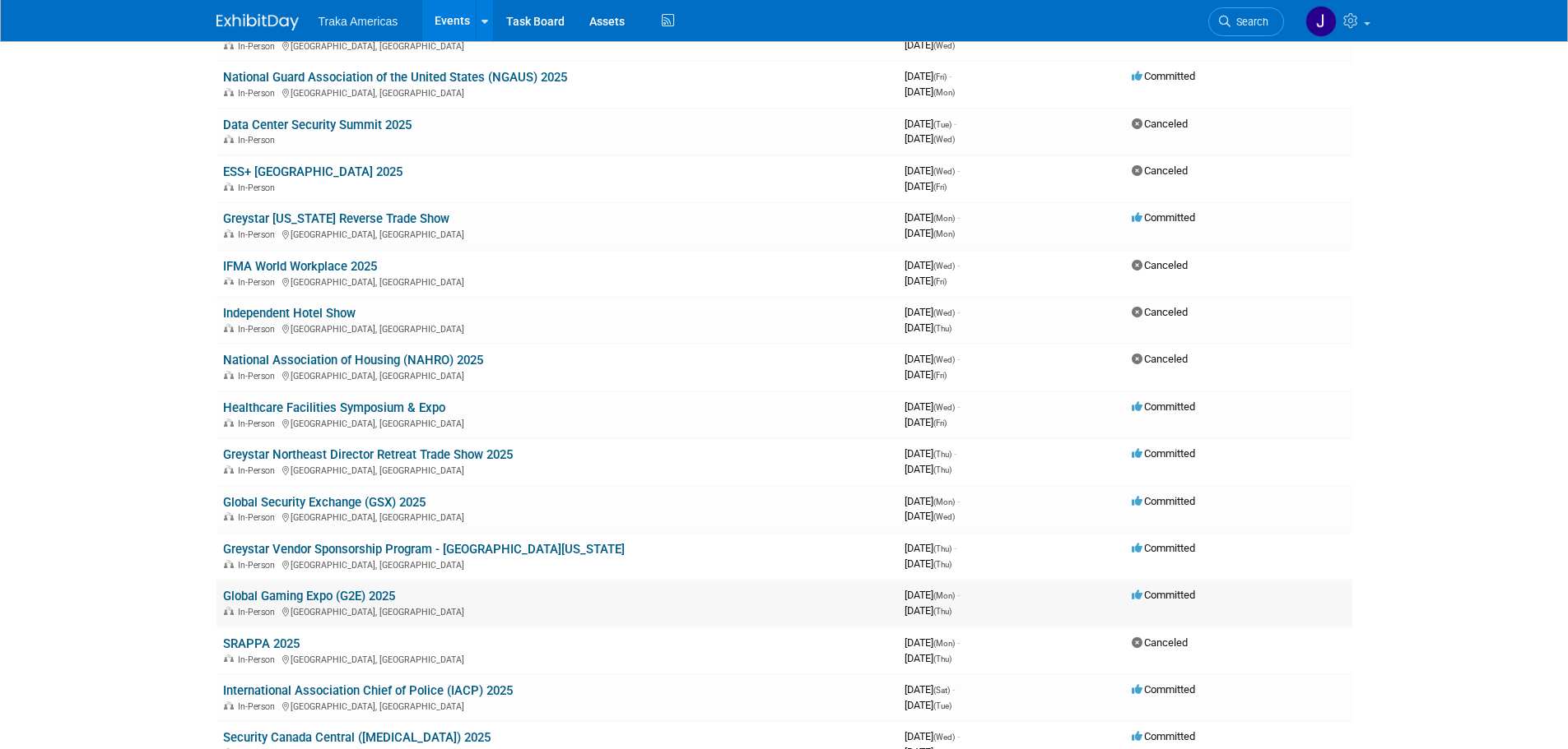
click at [372, 596] on link "Global Gaming Expo (G2E) 2025" at bounding box center [309, 596] width 172 height 14
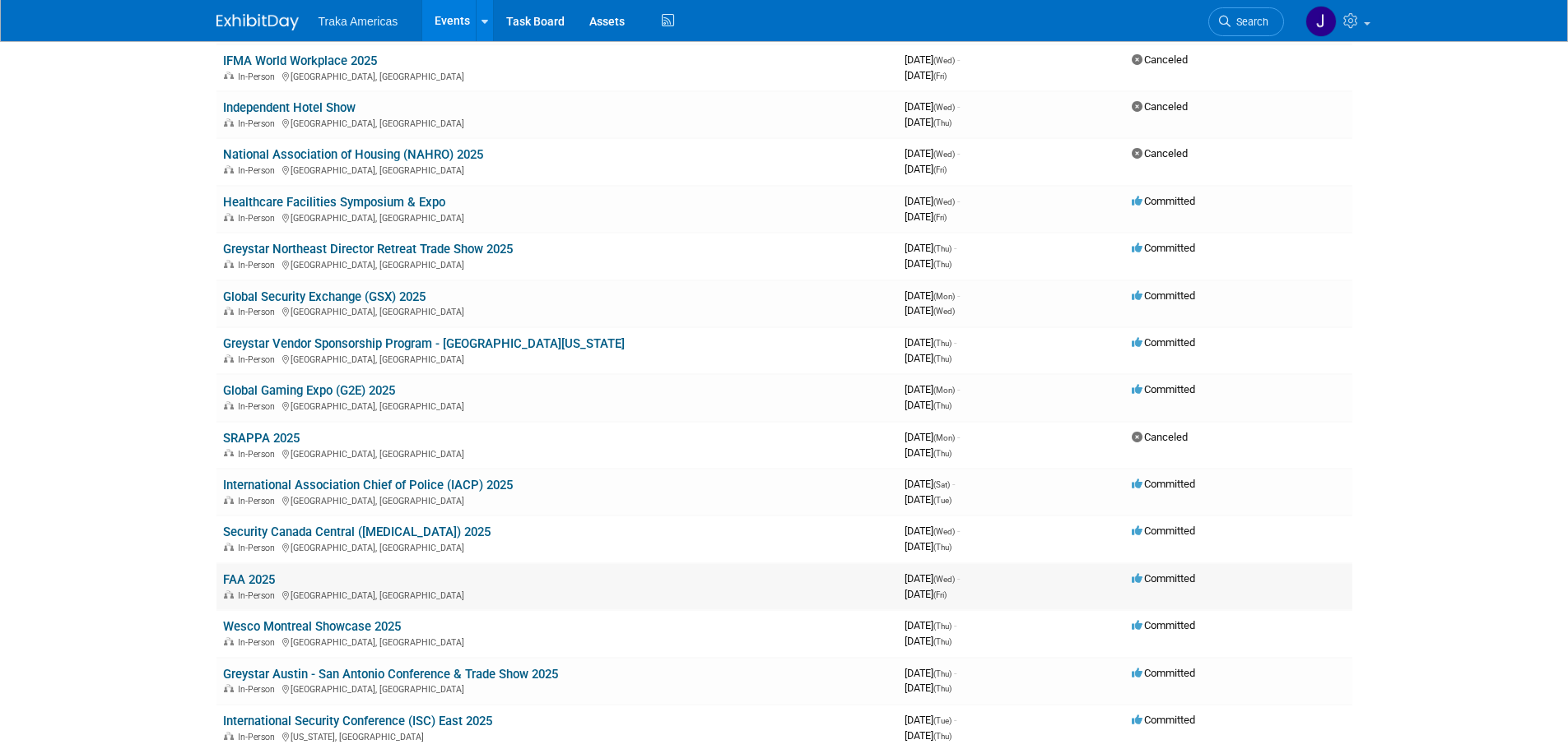
scroll to position [411, 0]
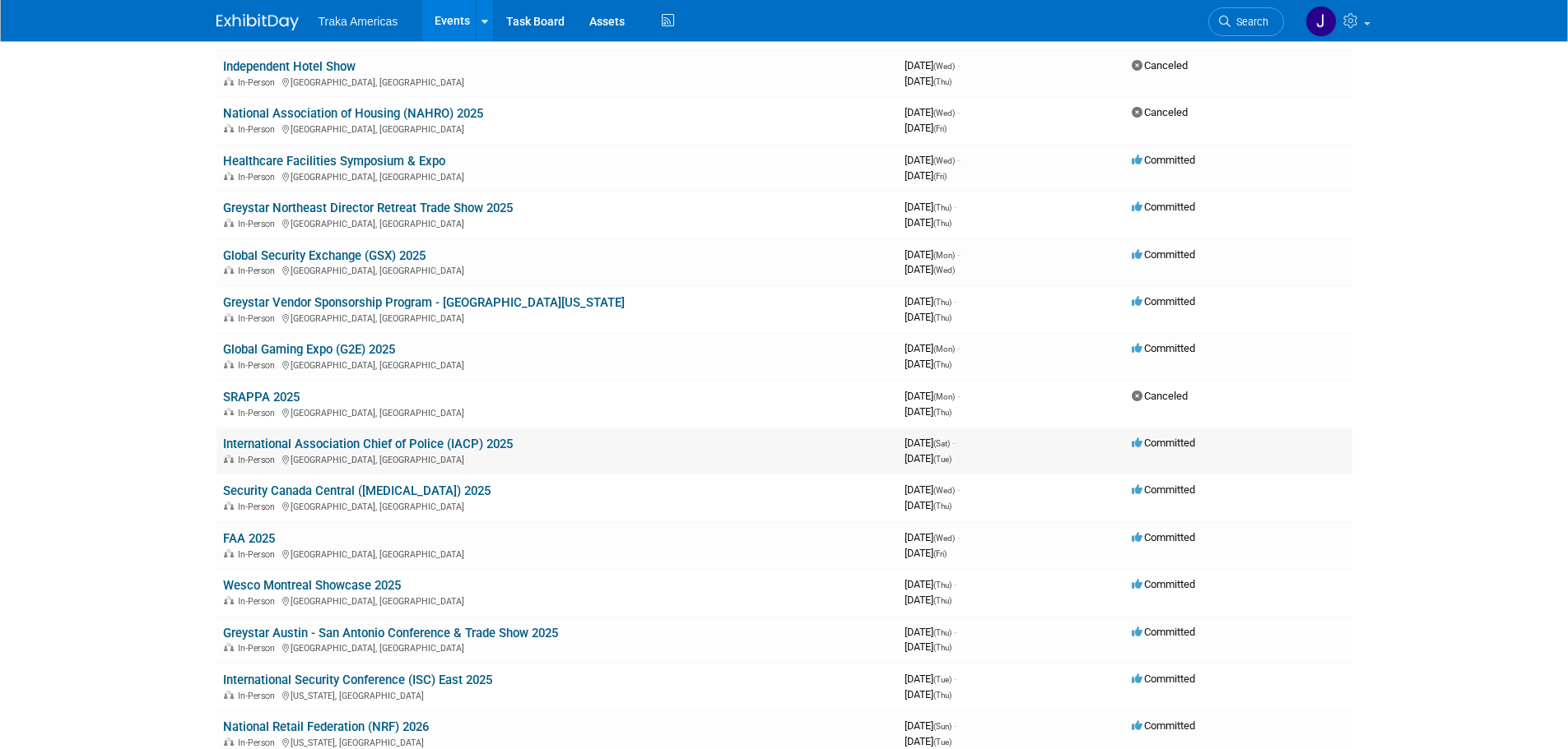
click at [378, 438] on link "International Association Chief of Police (IACP) 2025" at bounding box center [368, 444] width 290 height 14
click at [409, 495] on link "Security Canada Central ([MEDICAL_DATA]) 2025" at bounding box center [356, 491] width 267 height 14
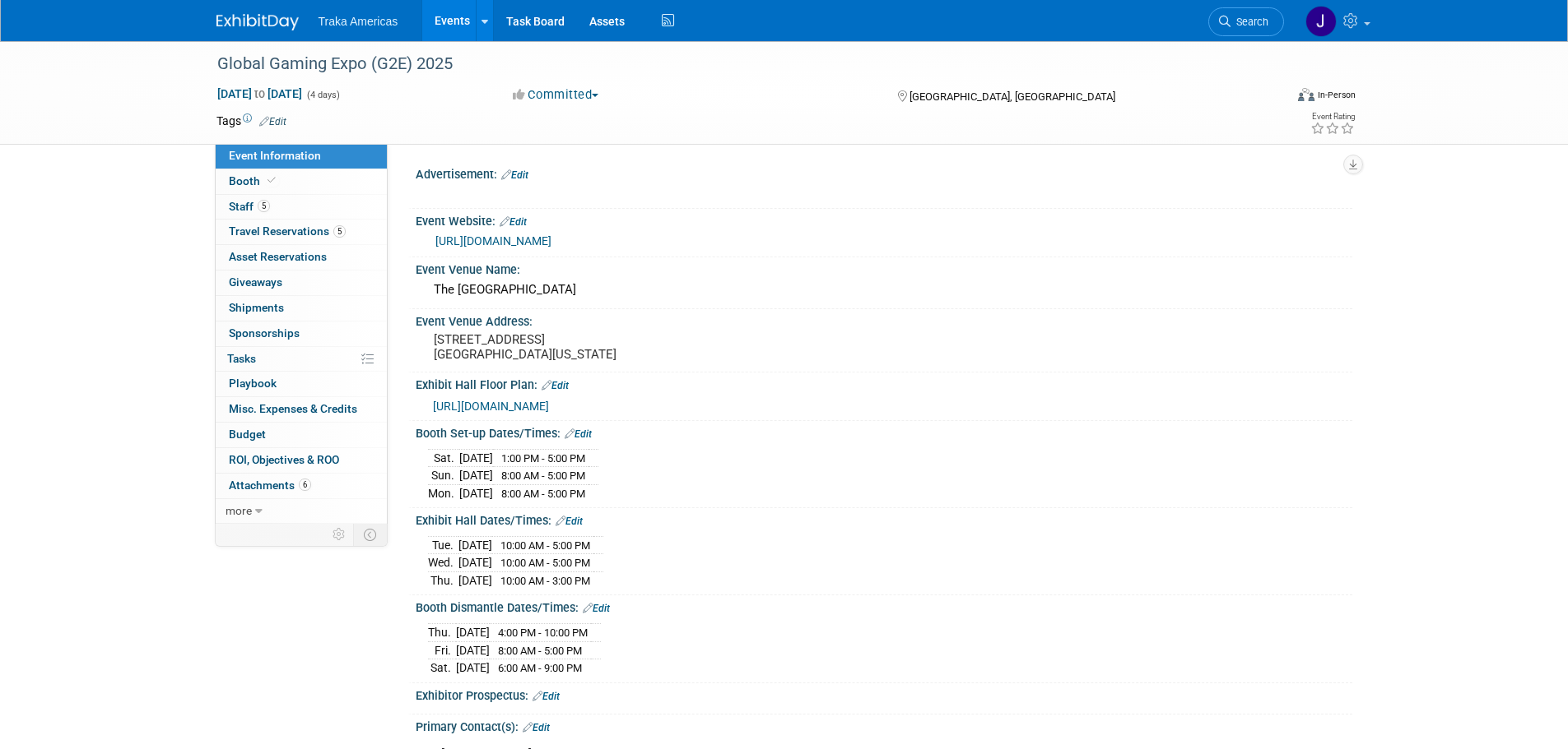
select select "National"
click at [237, 203] on span "Staff 5" at bounding box center [249, 206] width 41 height 13
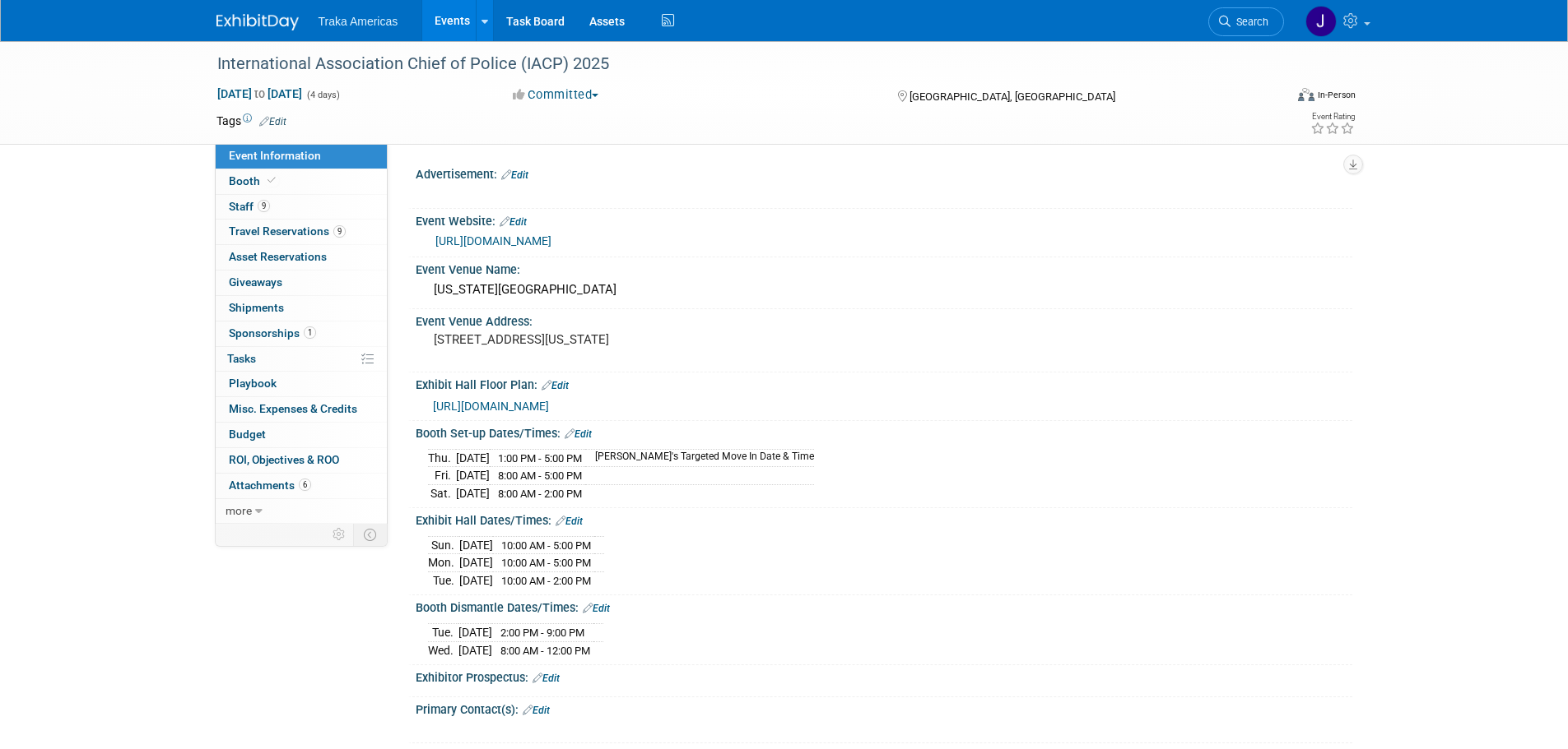
select select "National"
click at [336, 177] on link "Booth" at bounding box center [301, 181] width 171 height 24
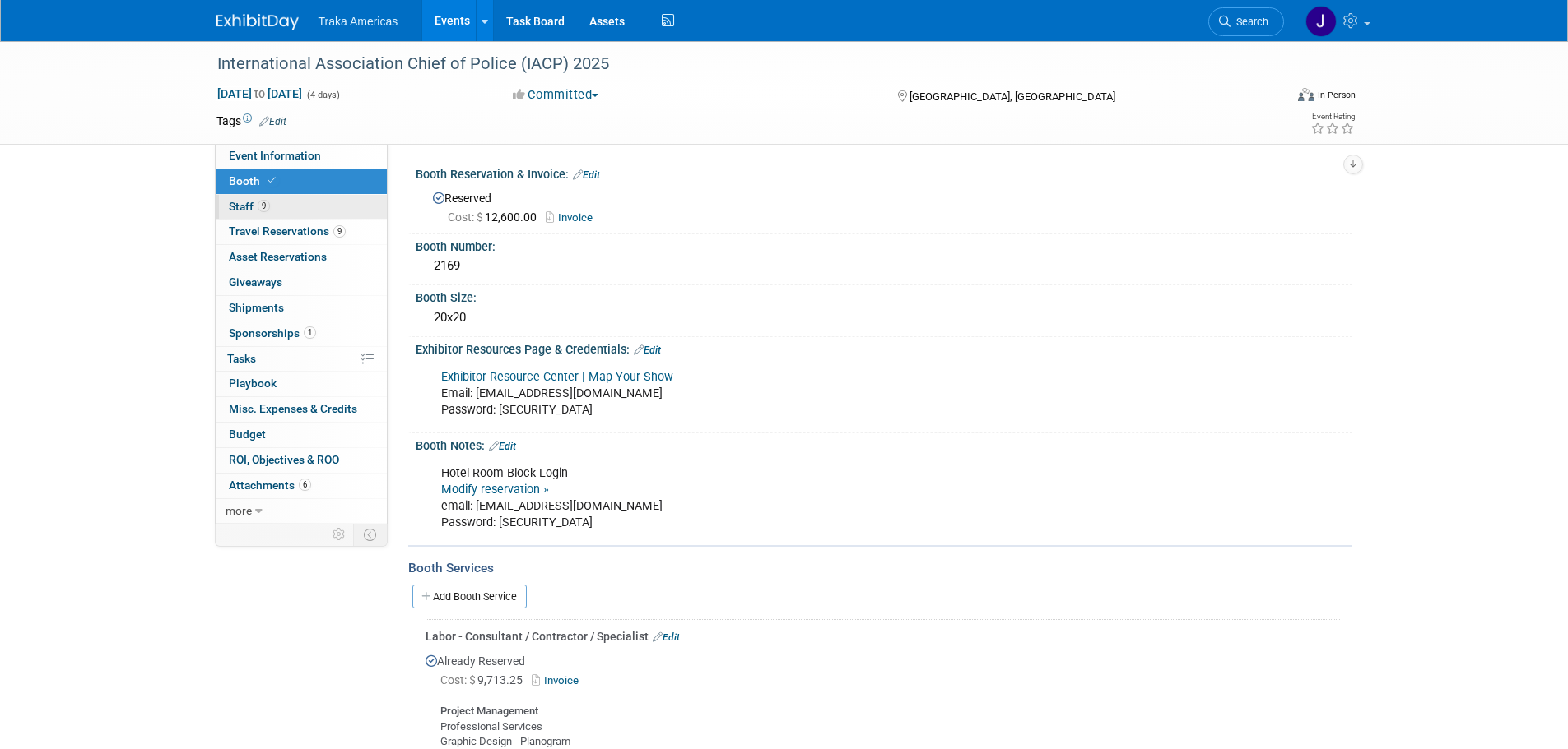
click at [334, 201] on link "9 Staff 9" at bounding box center [301, 207] width 171 height 24
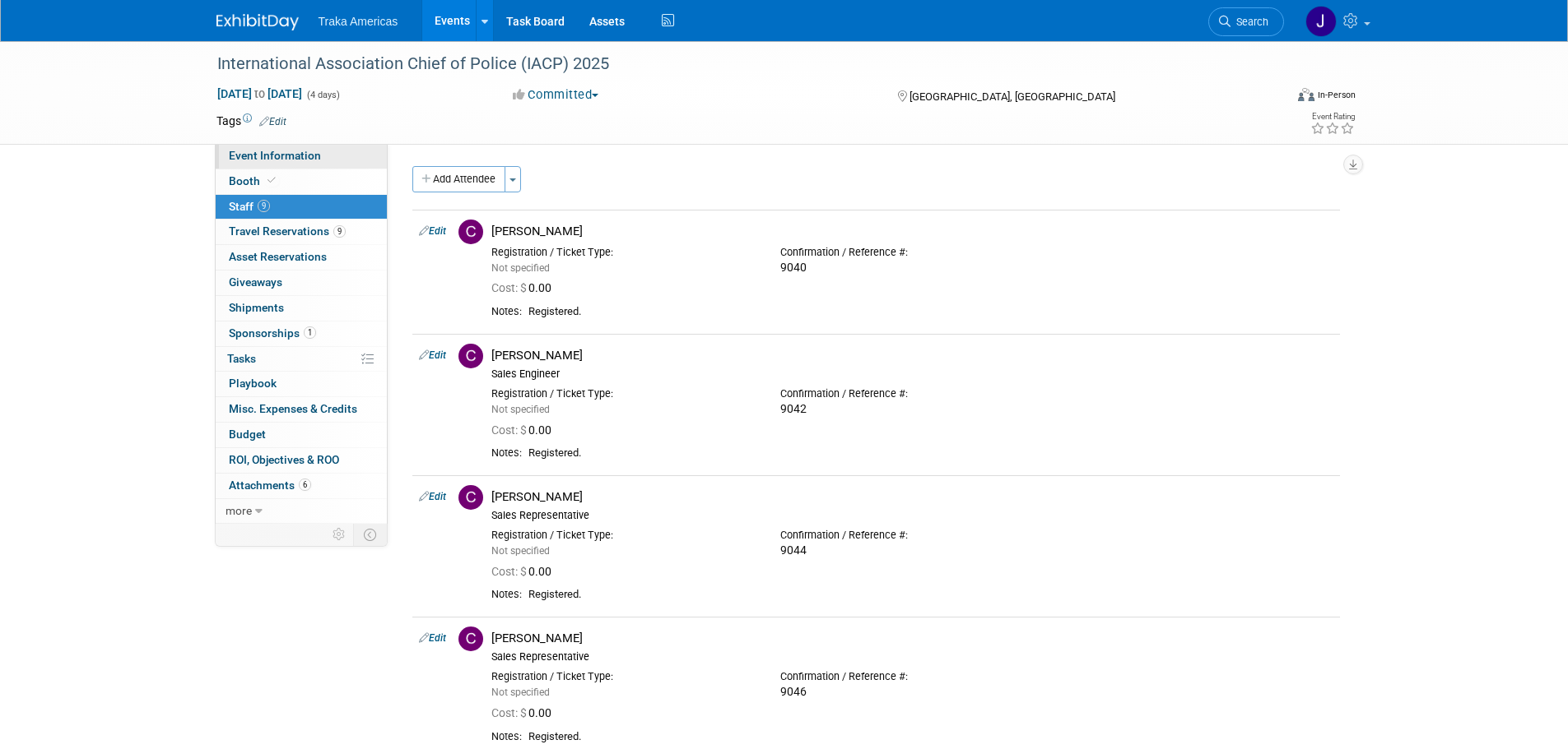
click at [300, 151] on span "Event Information" at bounding box center [274, 156] width 92 height 13
select select "National"
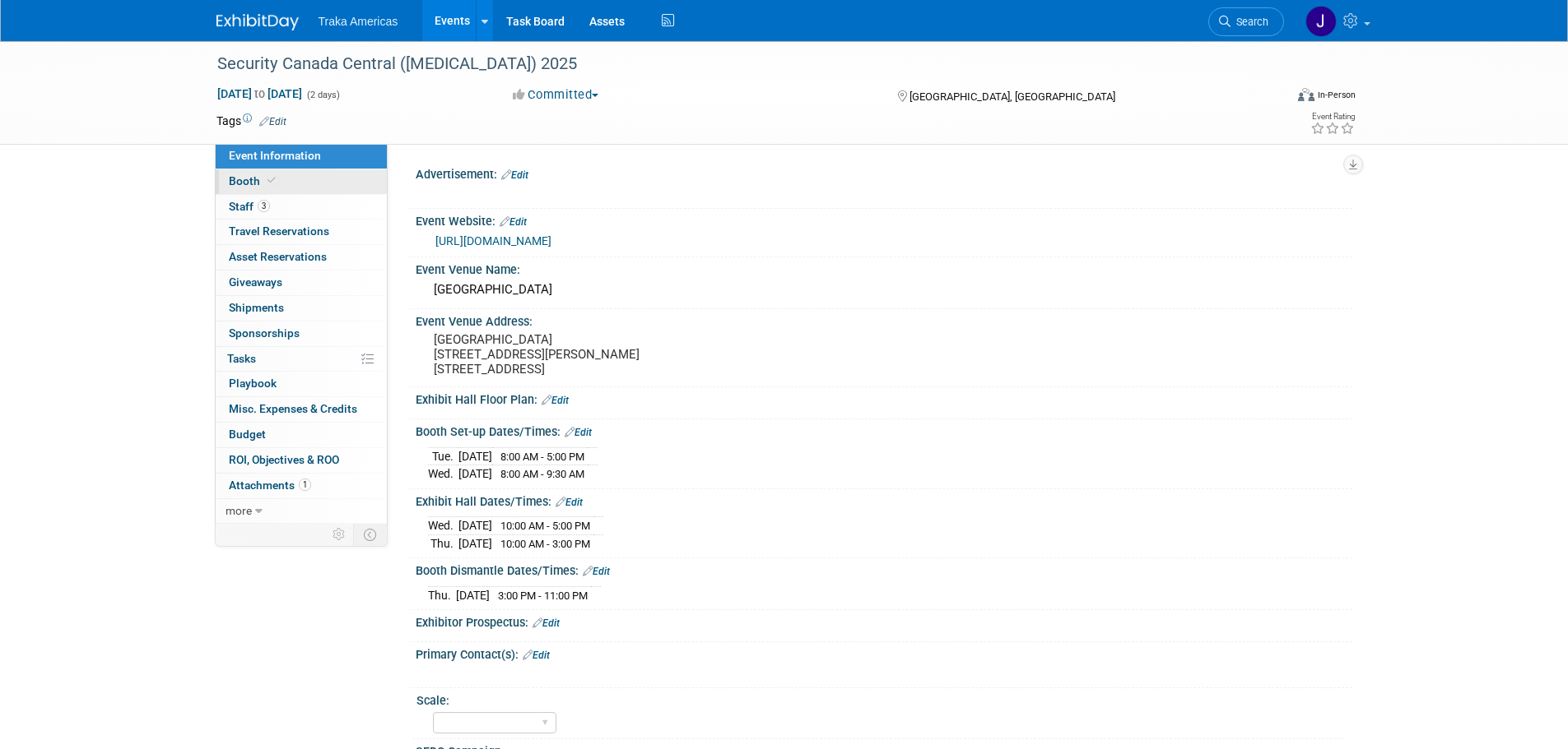
click at [296, 180] on link "Booth" at bounding box center [301, 181] width 171 height 24
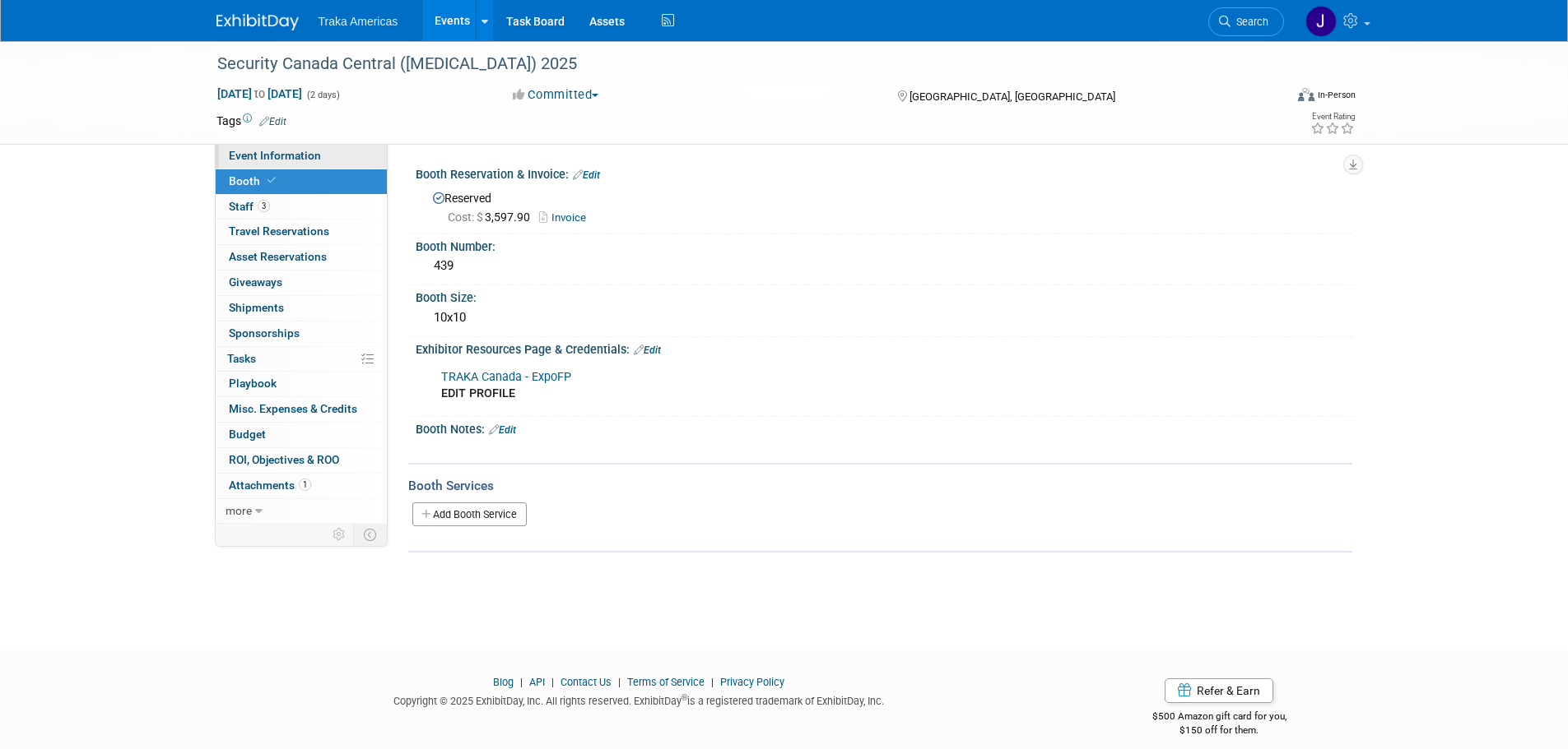
click at [300, 156] on span "Event Information" at bounding box center [274, 156] width 92 height 13
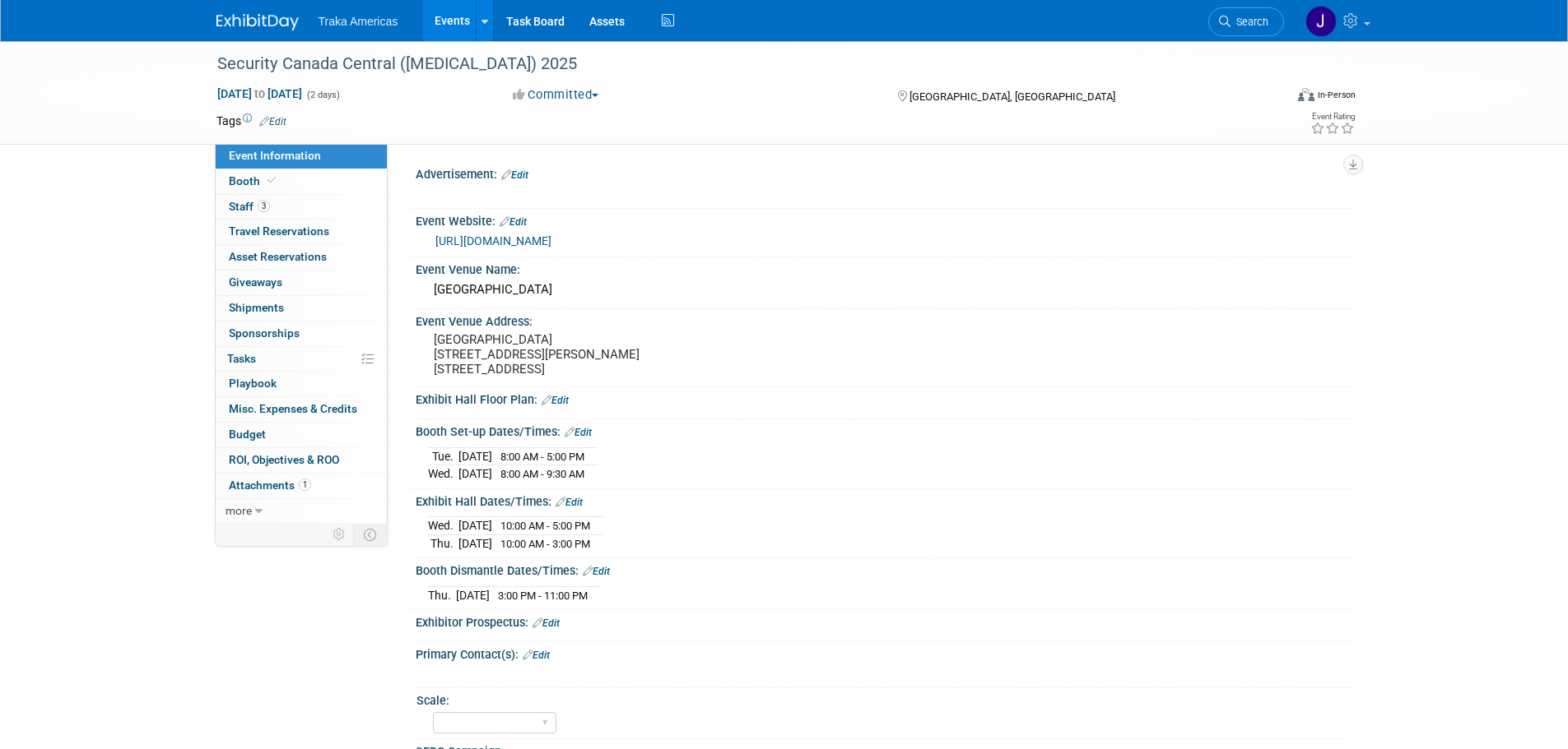
click at [246, 15] on img at bounding box center [257, 22] width 82 height 16
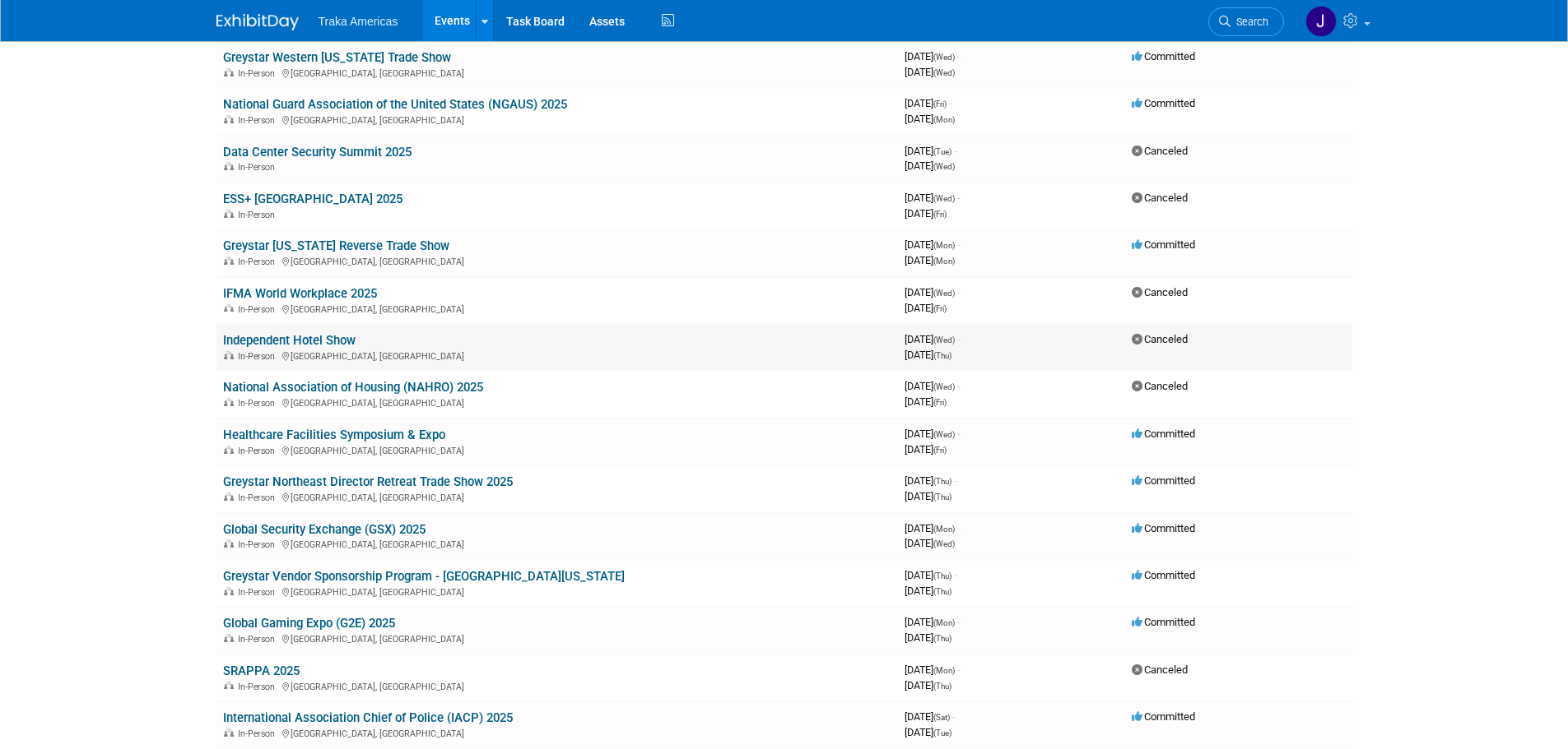
scroll to position [165, 0]
